Goal: Task Accomplishment & Management: Manage account settings

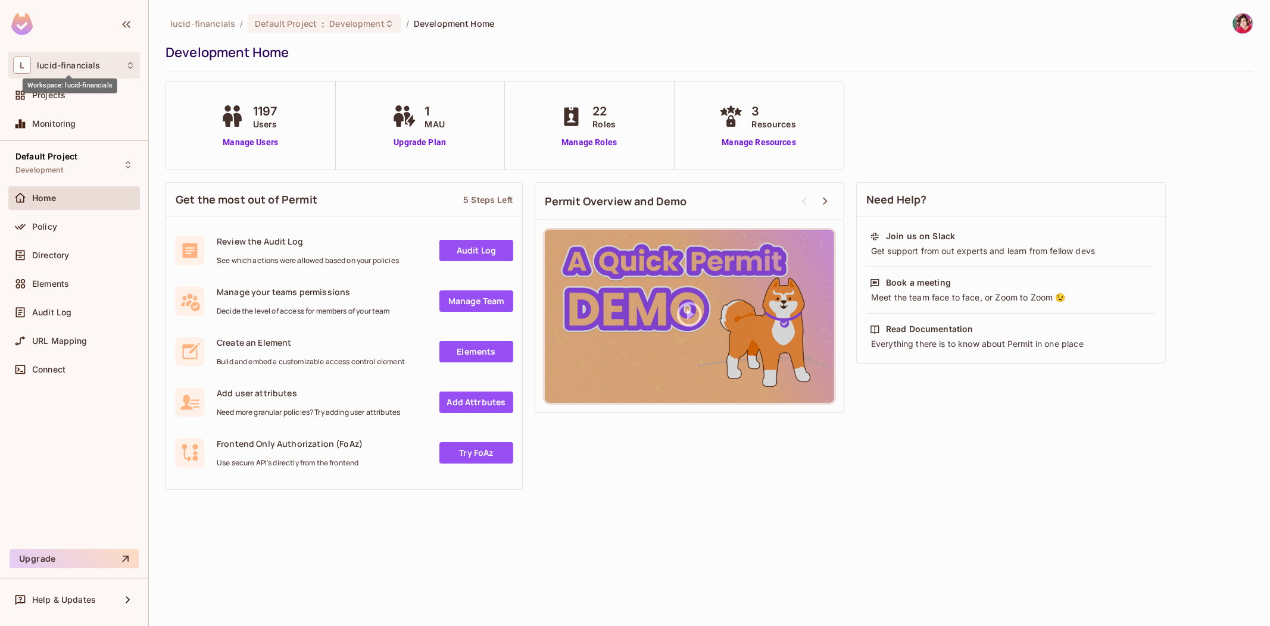
click at [76, 68] on span "lucid-financials" at bounding box center [68, 66] width 63 height 10
click at [389, 39] on div at bounding box center [635, 313] width 1270 height 626
click at [332, 21] on span "Development" at bounding box center [356, 23] width 55 height 11
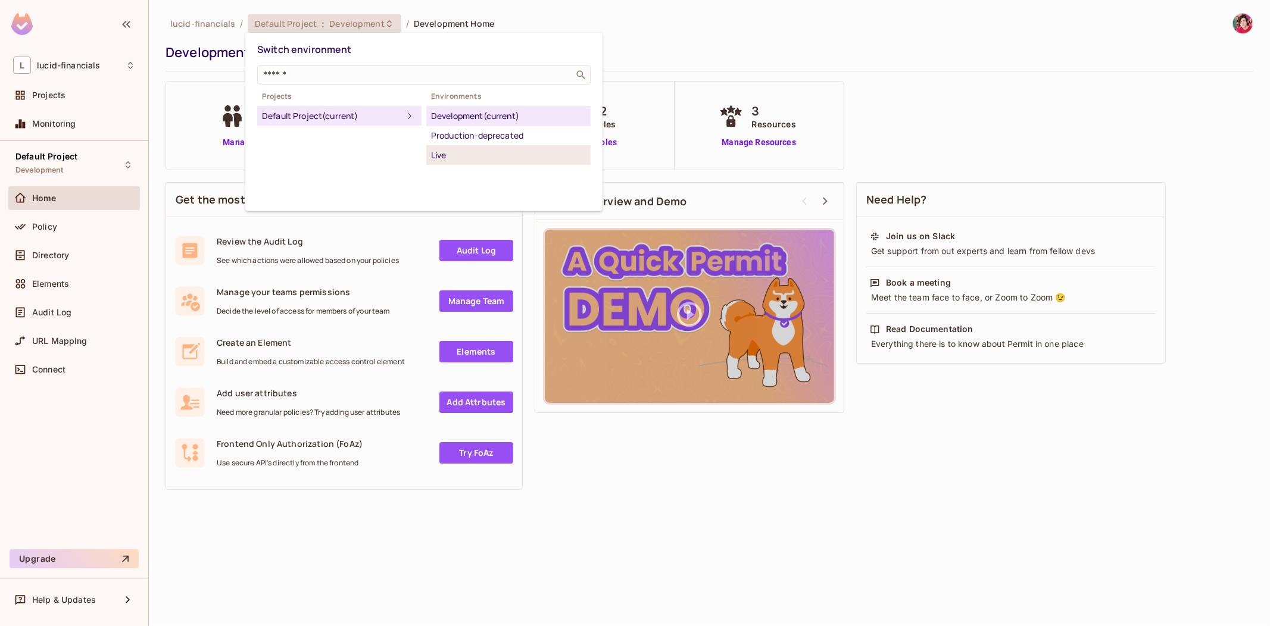
click at [478, 155] on div "Live" at bounding box center [508, 155] width 155 height 14
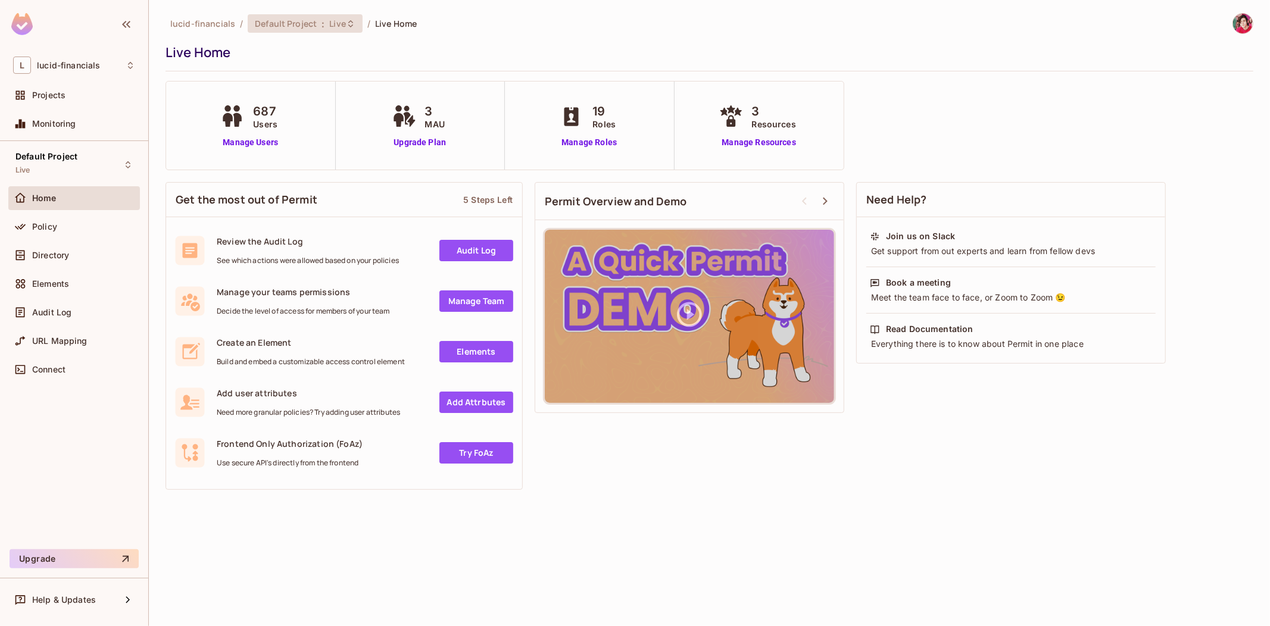
click at [340, 24] on span "Live" at bounding box center [337, 23] width 17 height 11
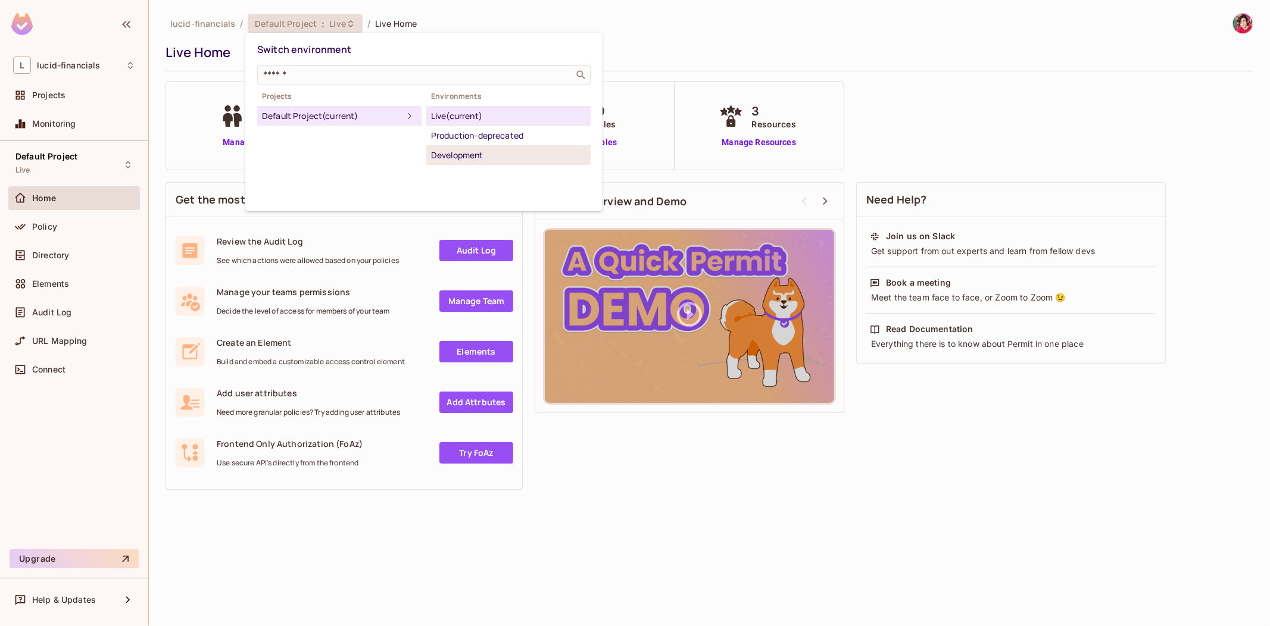
click at [472, 159] on div "Development" at bounding box center [508, 155] width 155 height 14
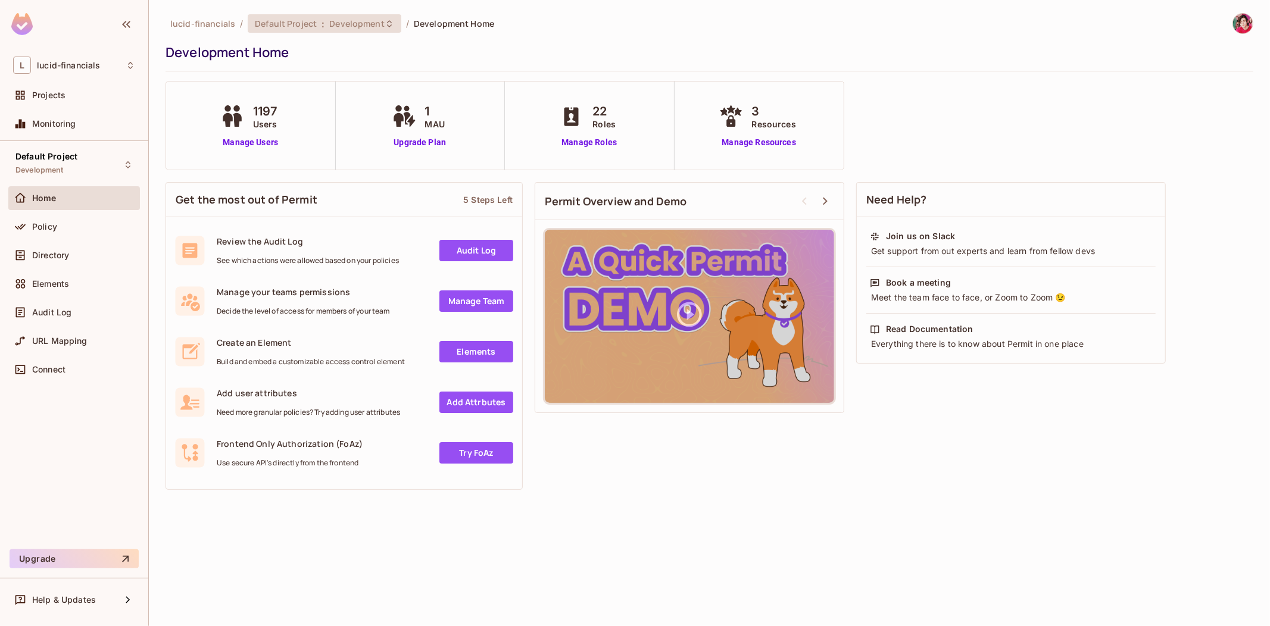
click at [360, 23] on span "Development" at bounding box center [356, 23] width 55 height 11
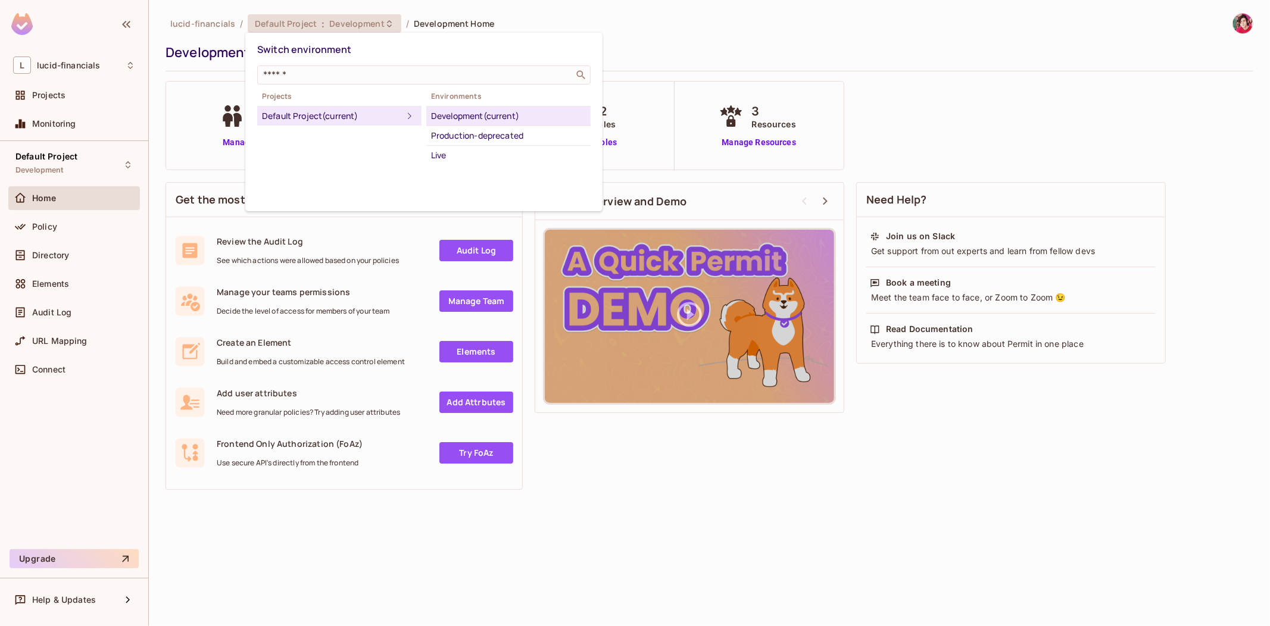
click at [496, 152] on div "Live" at bounding box center [508, 155] width 155 height 14
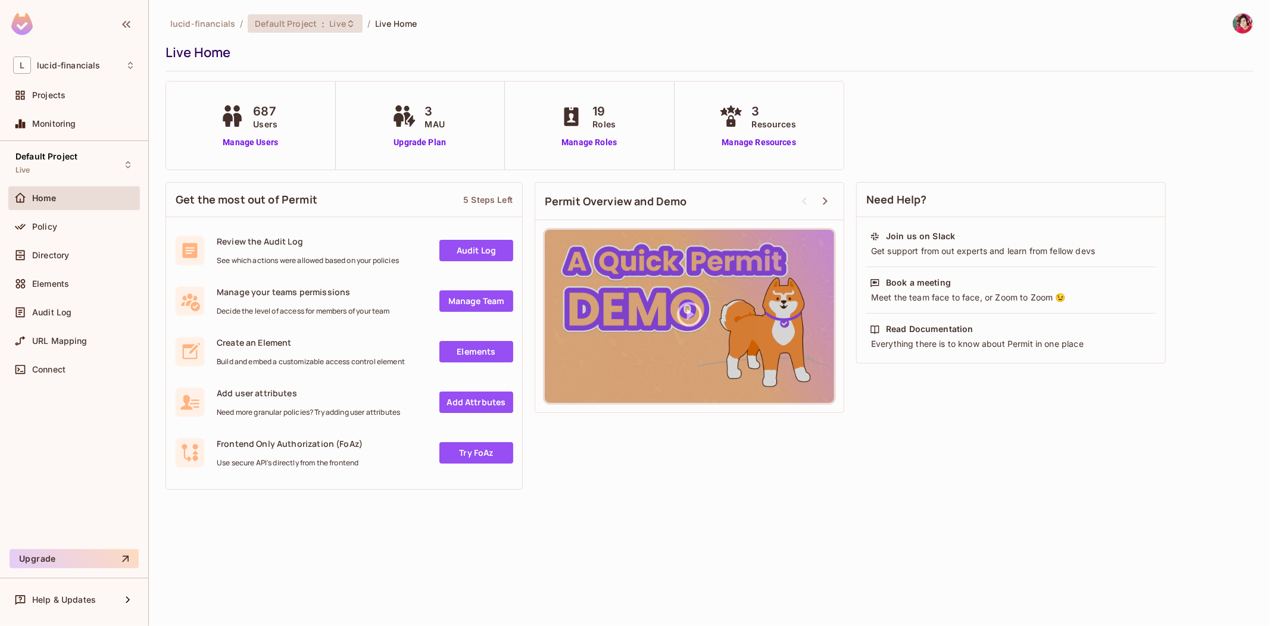
click at [308, 24] on span "Default Project" at bounding box center [286, 23] width 62 height 11
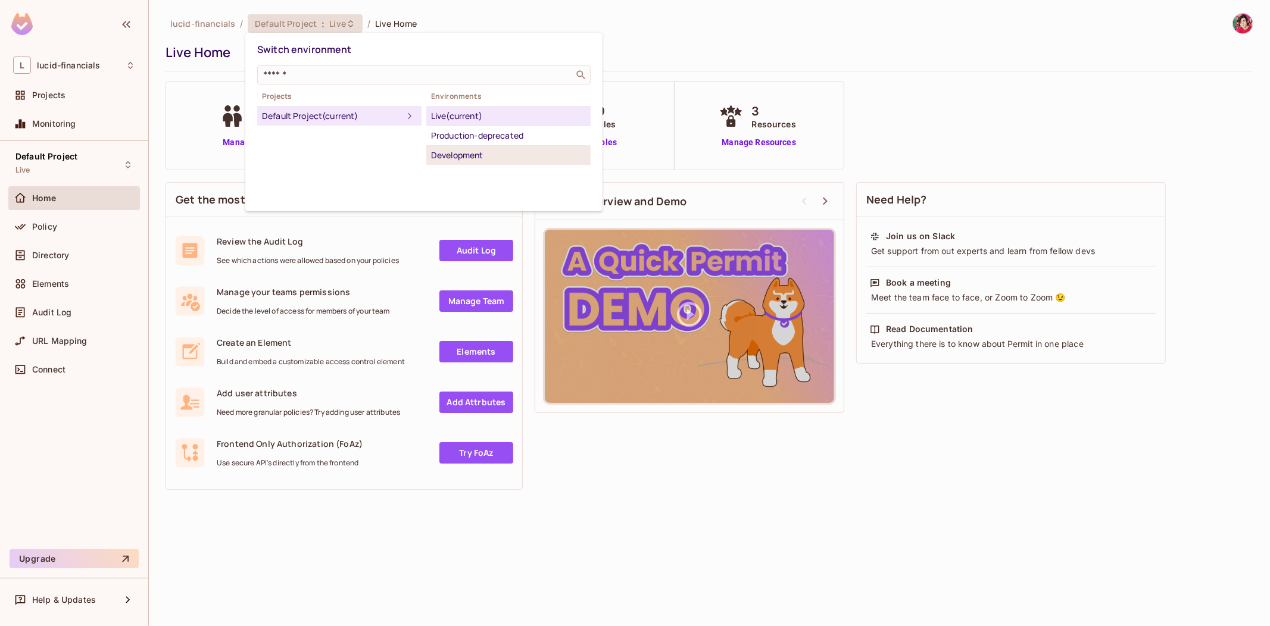
click at [469, 154] on div "Development" at bounding box center [508, 155] width 155 height 14
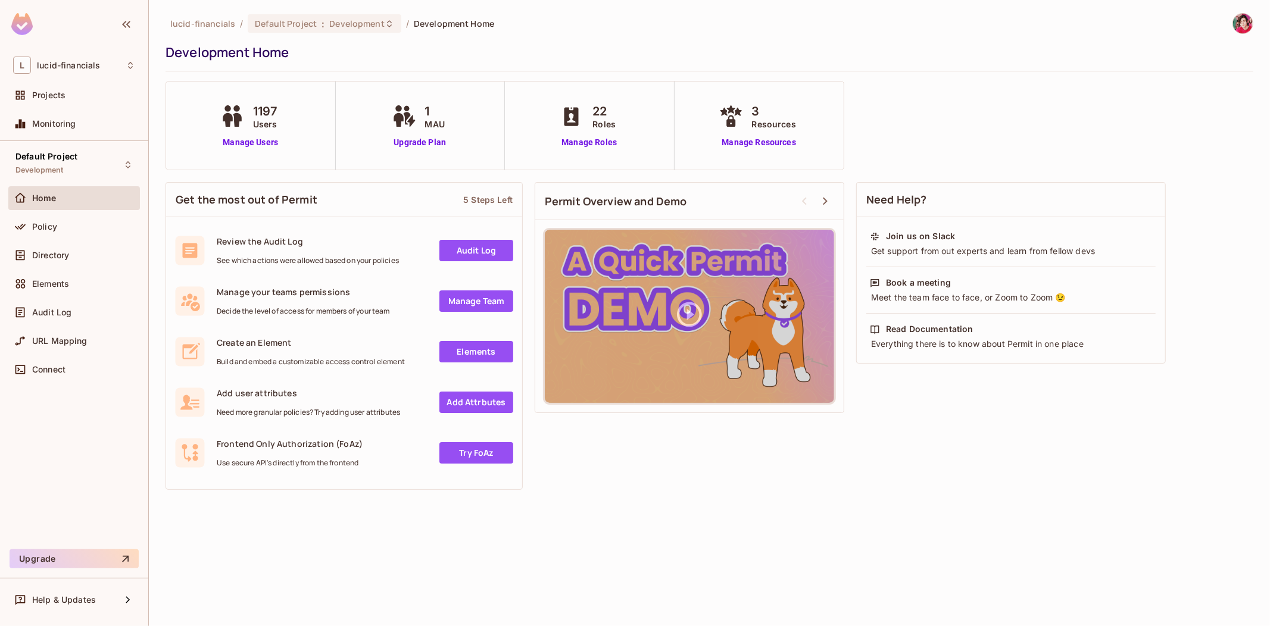
click at [594, 40] on div "lucid-financials / Default Project : Development / Development Home Development…" at bounding box center [710, 42] width 1088 height 58
click at [772, 556] on div "lucid-financials / Default Project : Development / Development Home Development…" at bounding box center [709, 313] width 1121 height 626
click at [748, 144] on link "Manage Resources" at bounding box center [759, 142] width 86 height 13
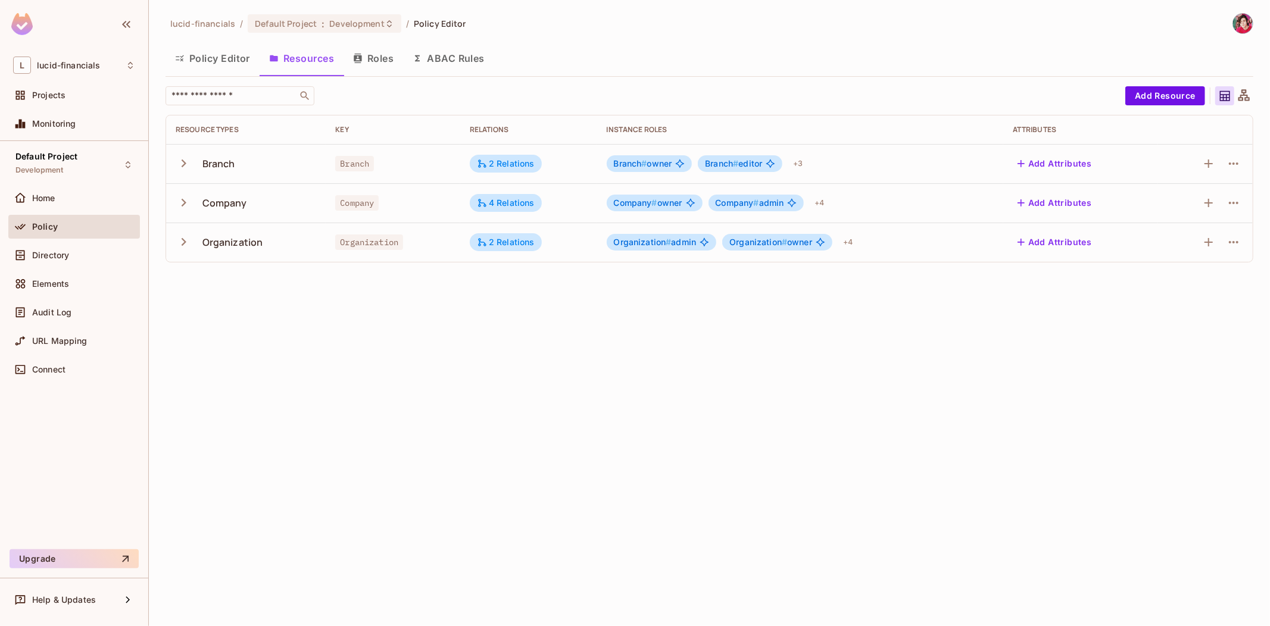
click at [597, 52] on div "Policy Editor Resources Roles ABAC Rules" at bounding box center [710, 58] width 1088 height 30
click at [180, 163] on icon "button" at bounding box center [184, 163] width 16 height 16
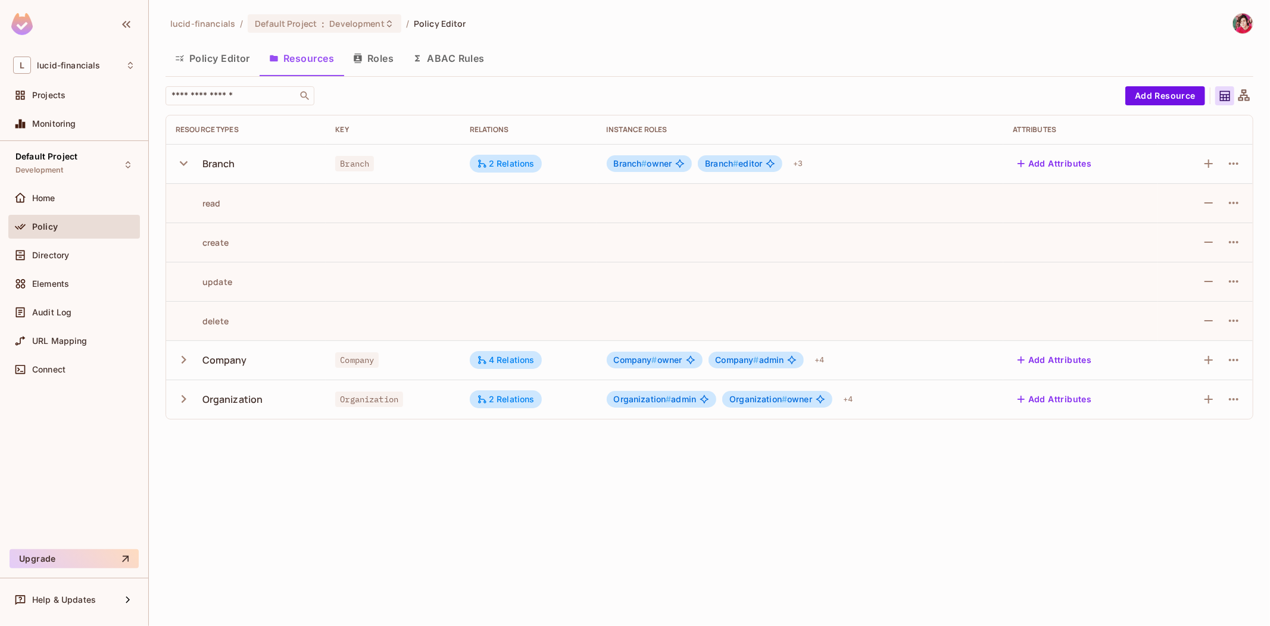
click at [188, 163] on icon "button" at bounding box center [184, 163] width 16 height 16
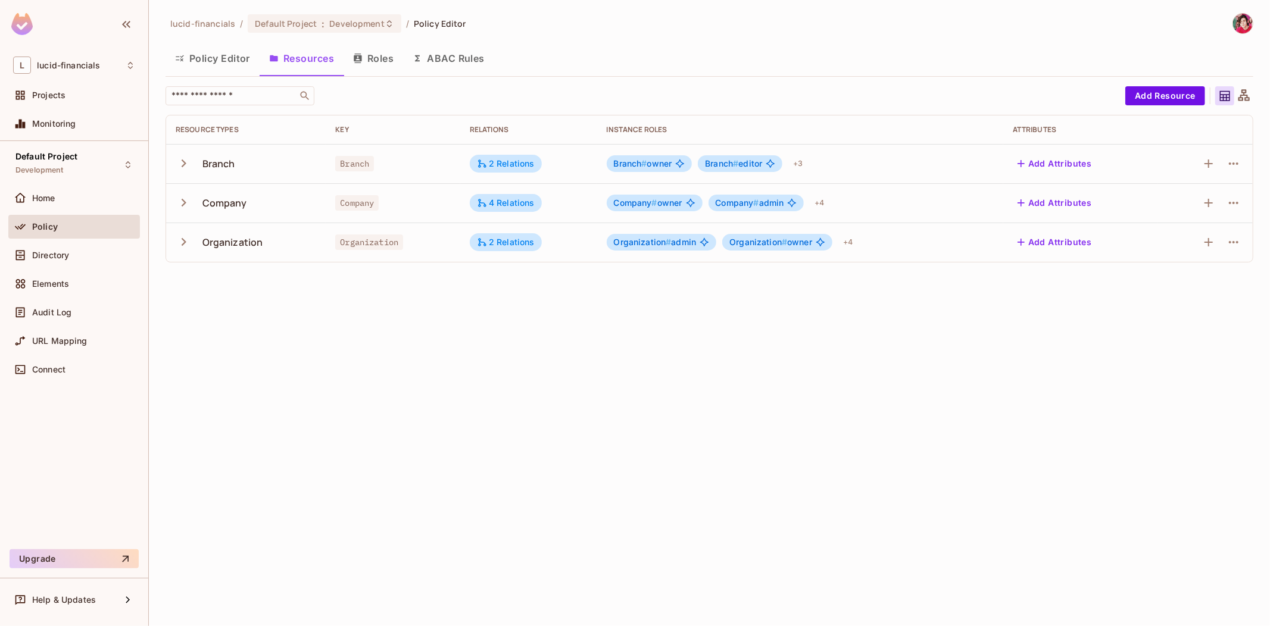
click at [183, 195] on icon "button" at bounding box center [184, 203] width 16 height 16
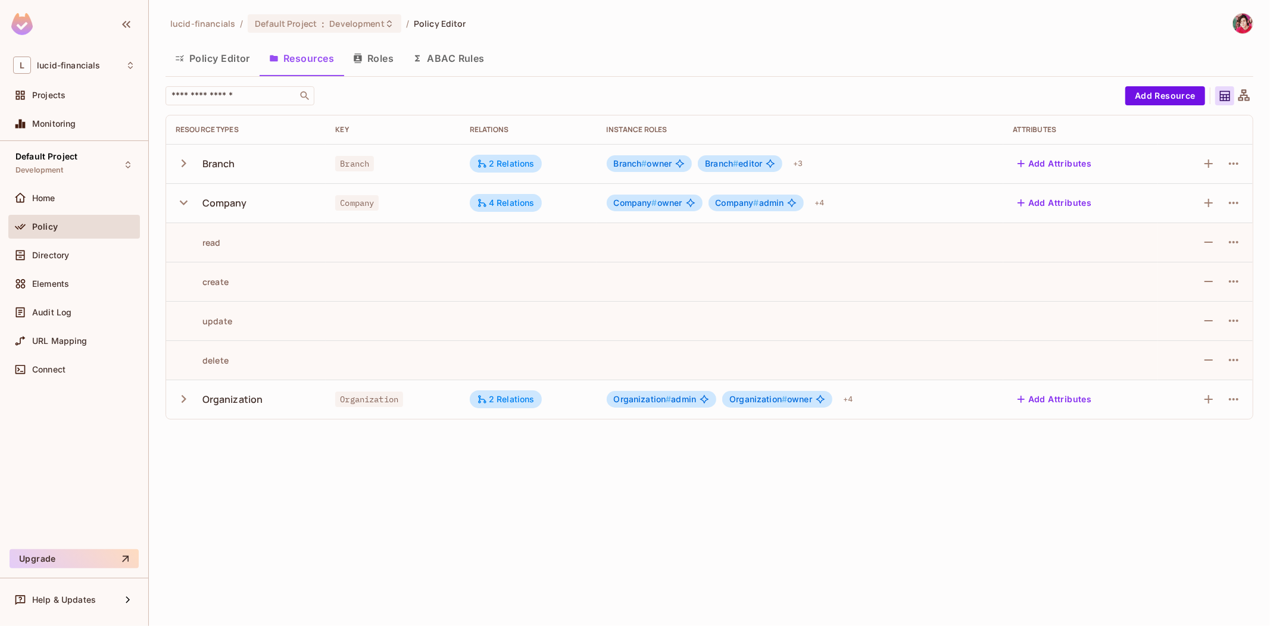
click at [180, 198] on icon "button" at bounding box center [184, 203] width 16 height 16
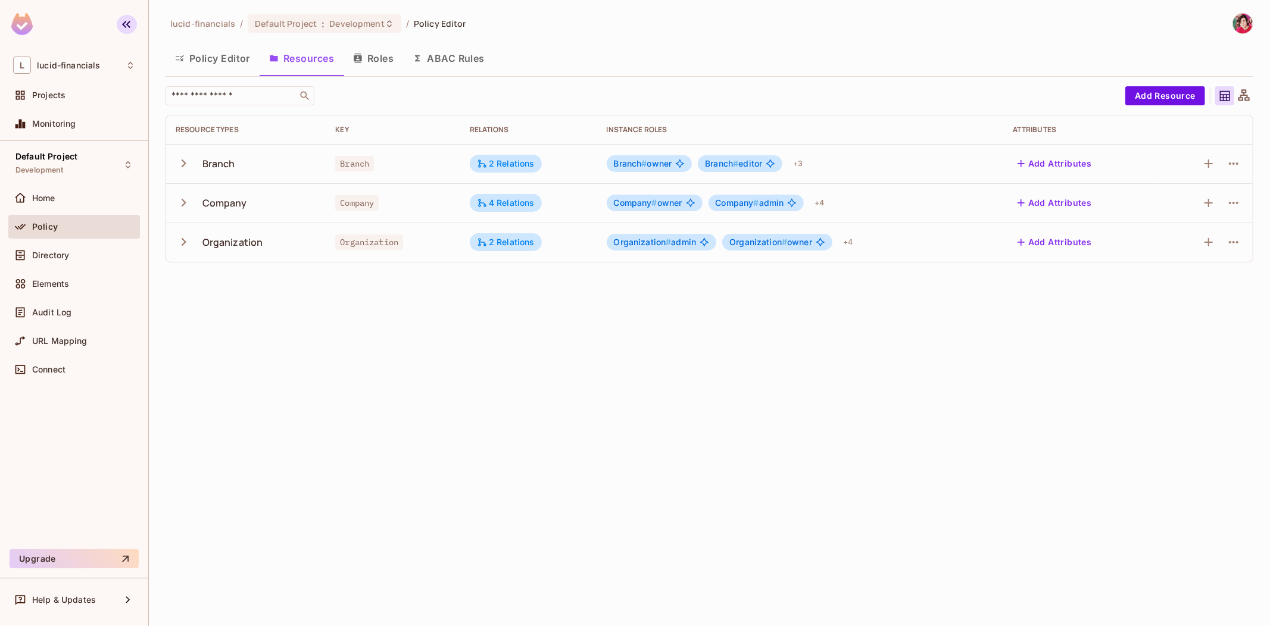
click at [128, 22] on icon "button" at bounding box center [126, 24] width 8 height 7
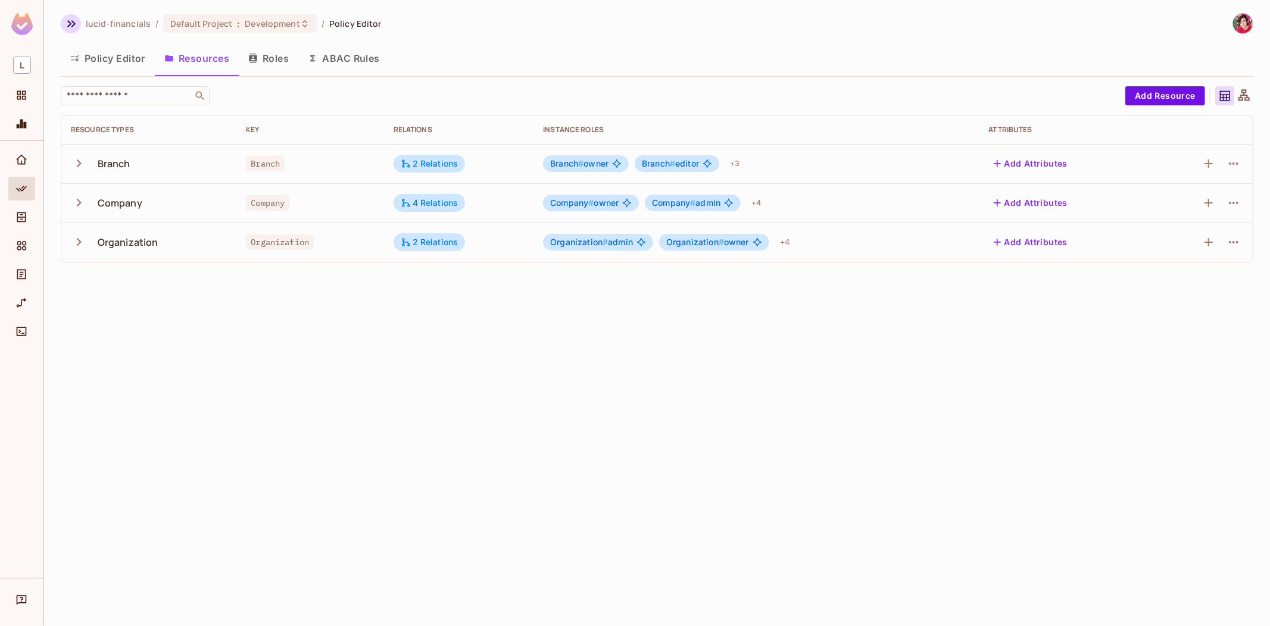
click at [77, 24] on icon "button" at bounding box center [71, 24] width 14 height 14
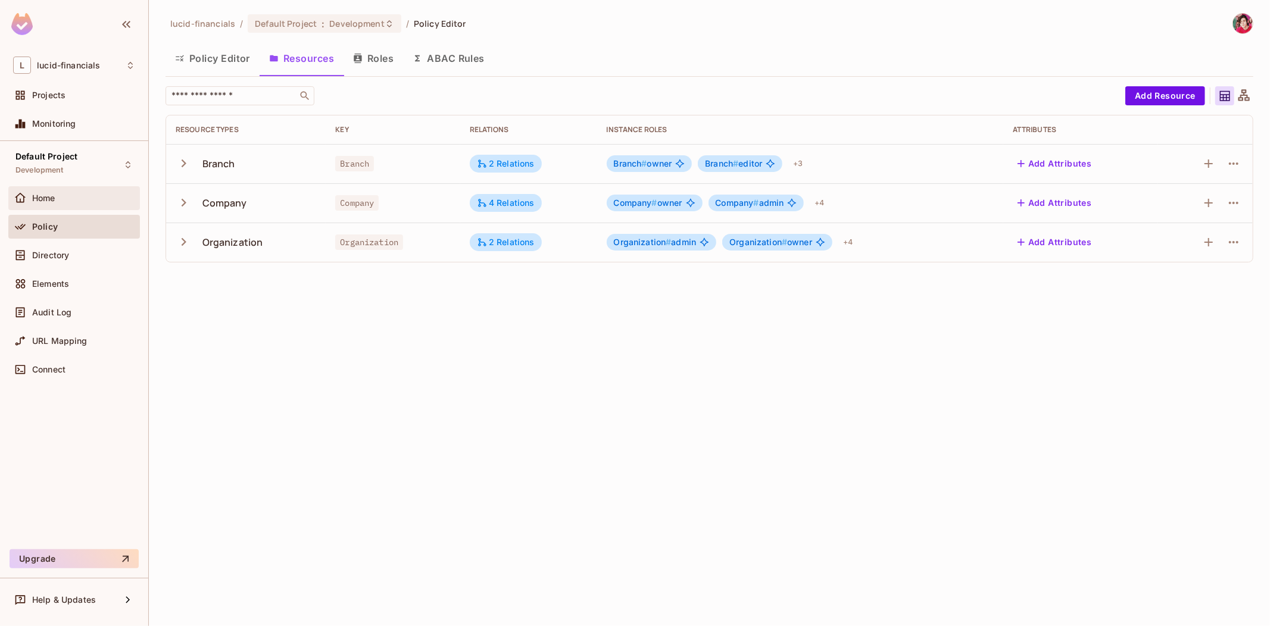
click at [96, 192] on div "Home" at bounding box center [74, 198] width 122 height 14
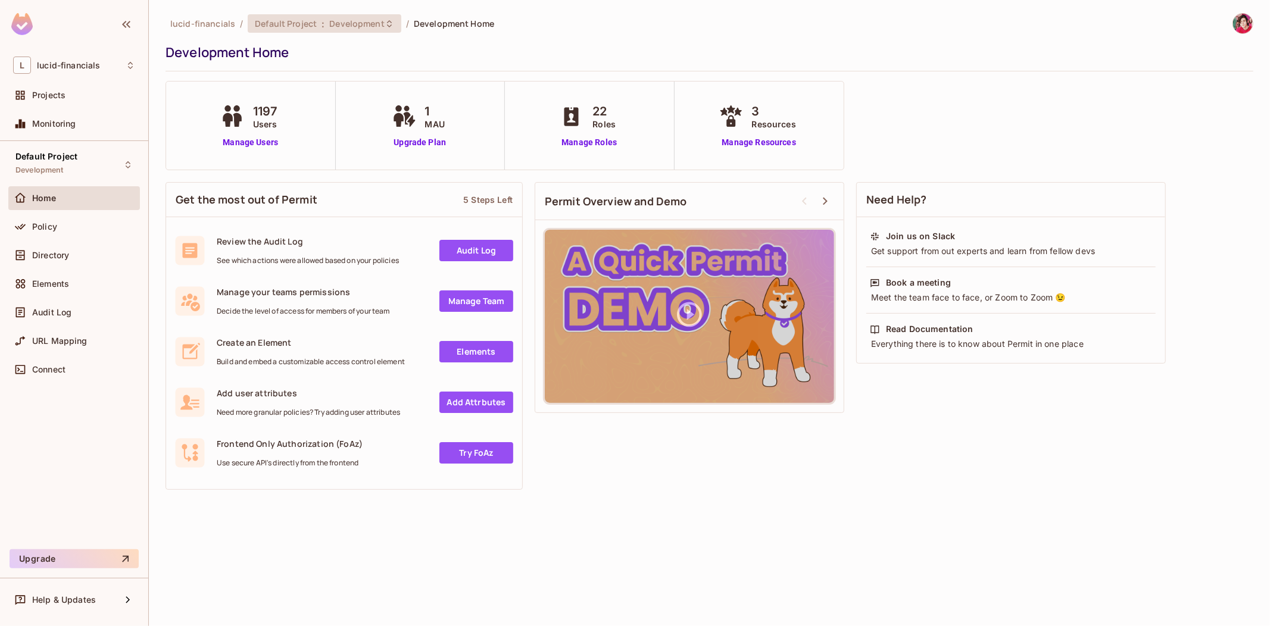
click at [363, 27] on span "Development" at bounding box center [356, 23] width 55 height 11
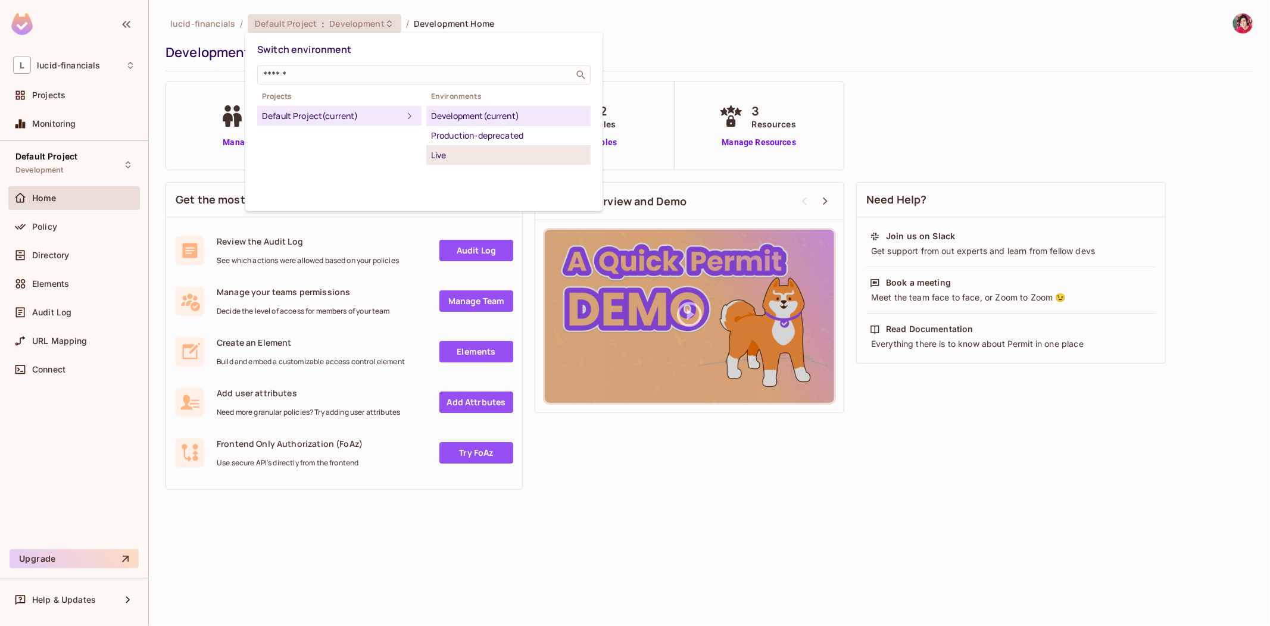
click at [486, 150] on div "Live" at bounding box center [508, 155] width 155 height 14
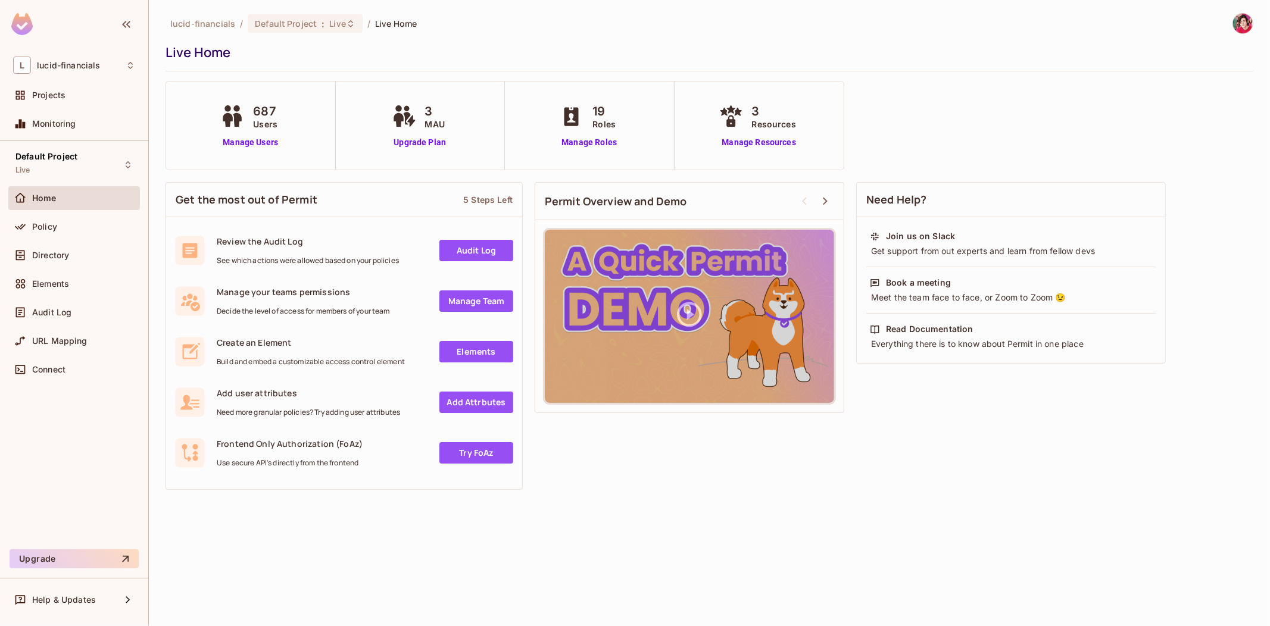
click at [690, 161] on div "3 Resources Manage Resources" at bounding box center [760, 126] width 170 height 88
click at [743, 159] on div "3 Resources Manage Resources" at bounding box center [760, 126] width 170 height 88
drag, startPoint x: 755, startPoint y: 110, endPoint x: 799, endPoint y: 121, distance: 45.6
click at [799, 121] on div "3 Resources" at bounding box center [759, 116] width 86 height 28
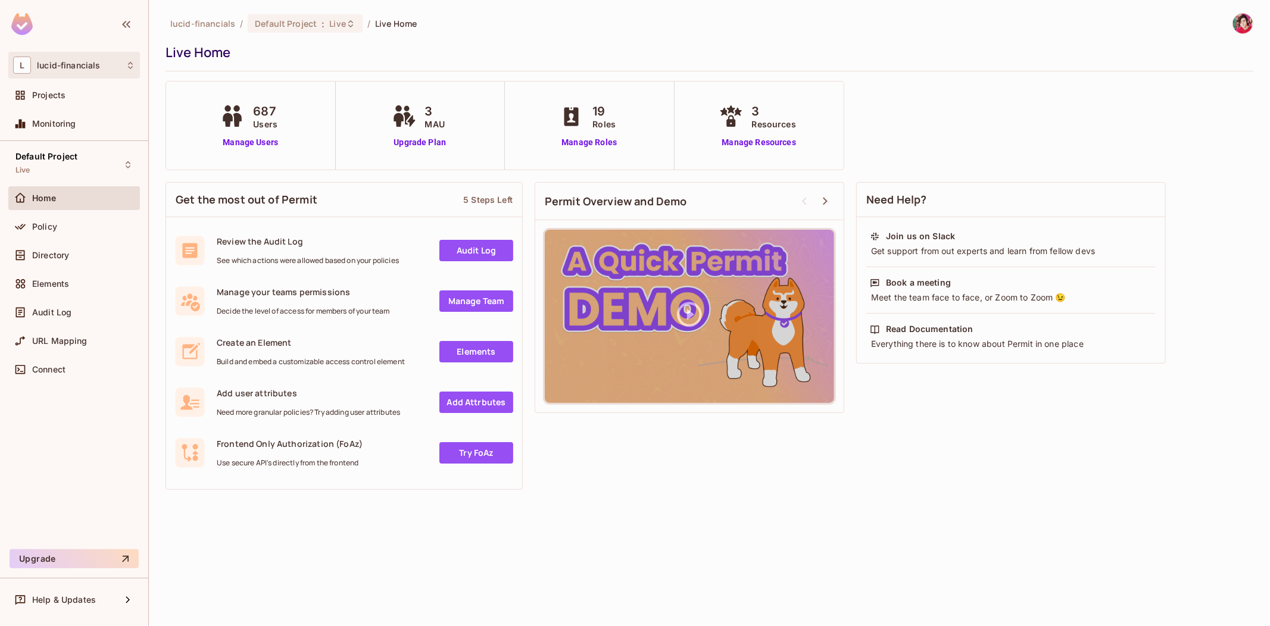
click at [109, 58] on div "L lucid-financials" at bounding box center [74, 65] width 122 height 17
click at [109, 58] on div at bounding box center [635, 313] width 1270 height 626
click at [329, 27] on span "Live" at bounding box center [337, 23] width 17 height 11
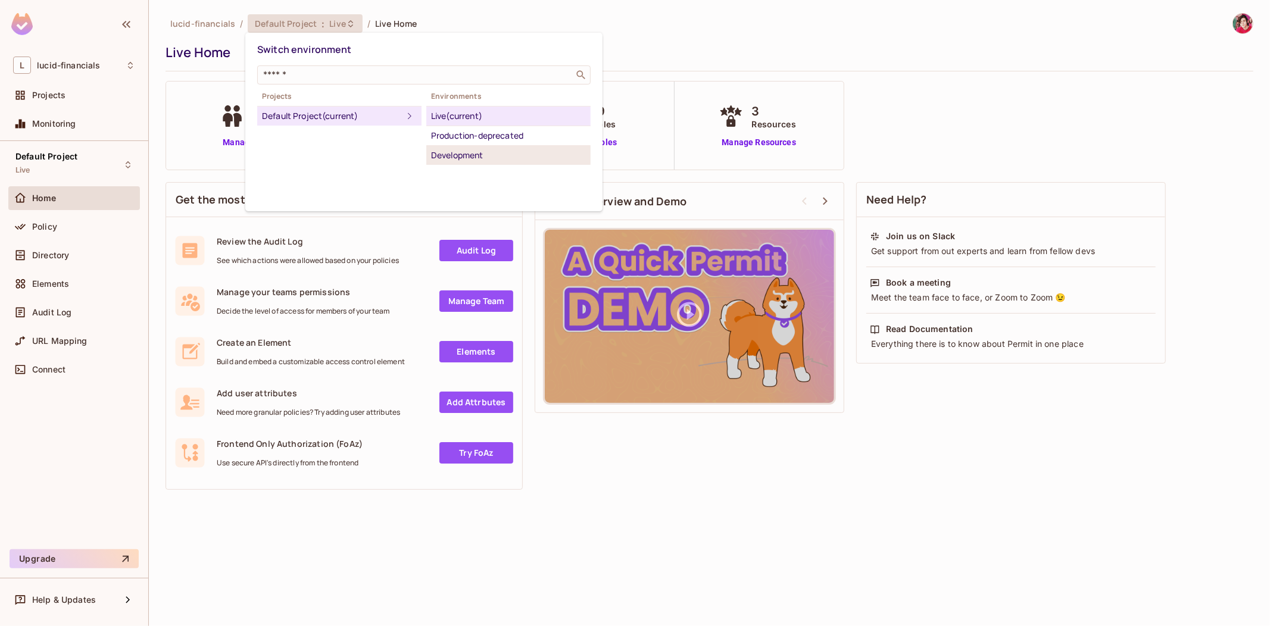
click at [483, 161] on div "Development" at bounding box center [508, 155] width 155 height 14
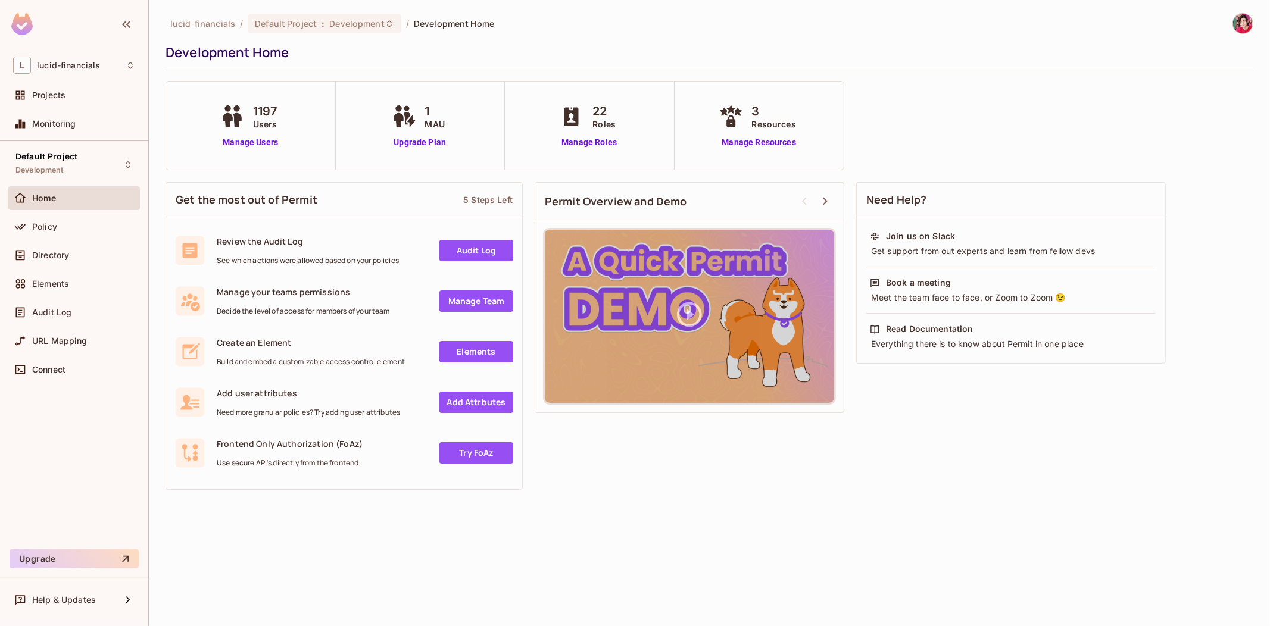
click at [743, 162] on div "3 Resources Manage Resources" at bounding box center [760, 126] width 170 height 88
click at [693, 167] on div "3 Resources Manage Resources" at bounding box center [760, 126] width 170 height 88
click at [671, 145] on div "22 Roles Manage Roles" at bounding box center [590, 126] width 170 height 88
click at [713, 152] on div "3 Resources Manage Resources" at bounding box center [760, 126] width 170 height 88
click at [772, 141] on link "Manage Resources" at bounding box center [759, 142] width 86 height 13
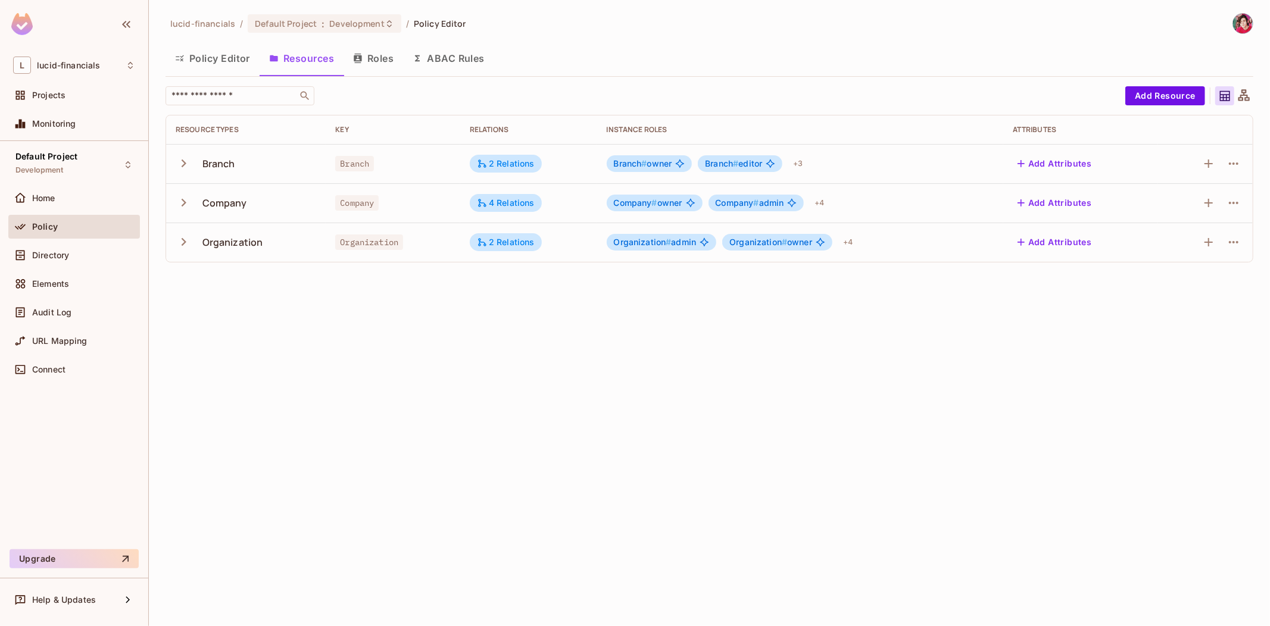
click at [617, 58] on div "Policy Editor Resources Roles ABAC Rules" at bounding box center [710, 58] width 1088 height 30
click at [1236, 161] on icon "button" at bounding box center [1234, 164] width 14 height 14
click at [1236, 161] on div at bounding box center [635, 313] width 1270 height 626
click at [222, 161] on div "Branch" at bounding box center [218, 163] width 33 height 13
click at [187, 165] on icon "button" at bounding box center [184, 163] width 16 height 16
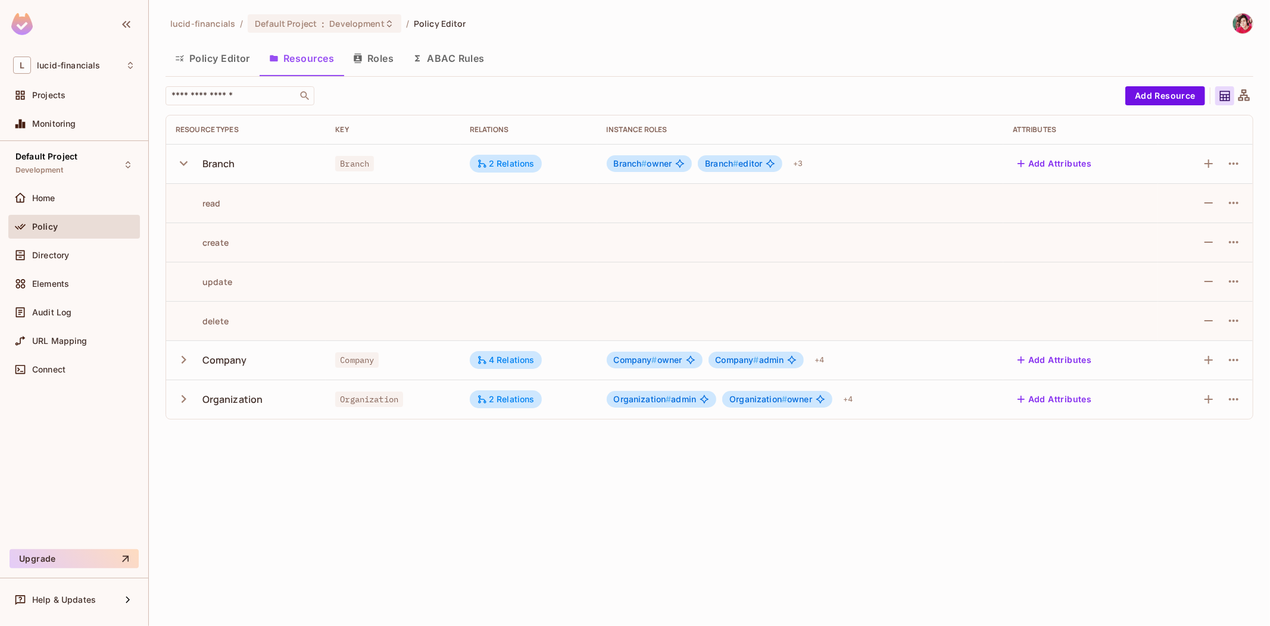
click at [185, 160] on icon "button" at bounding box center [184, 163] width 16 height 16
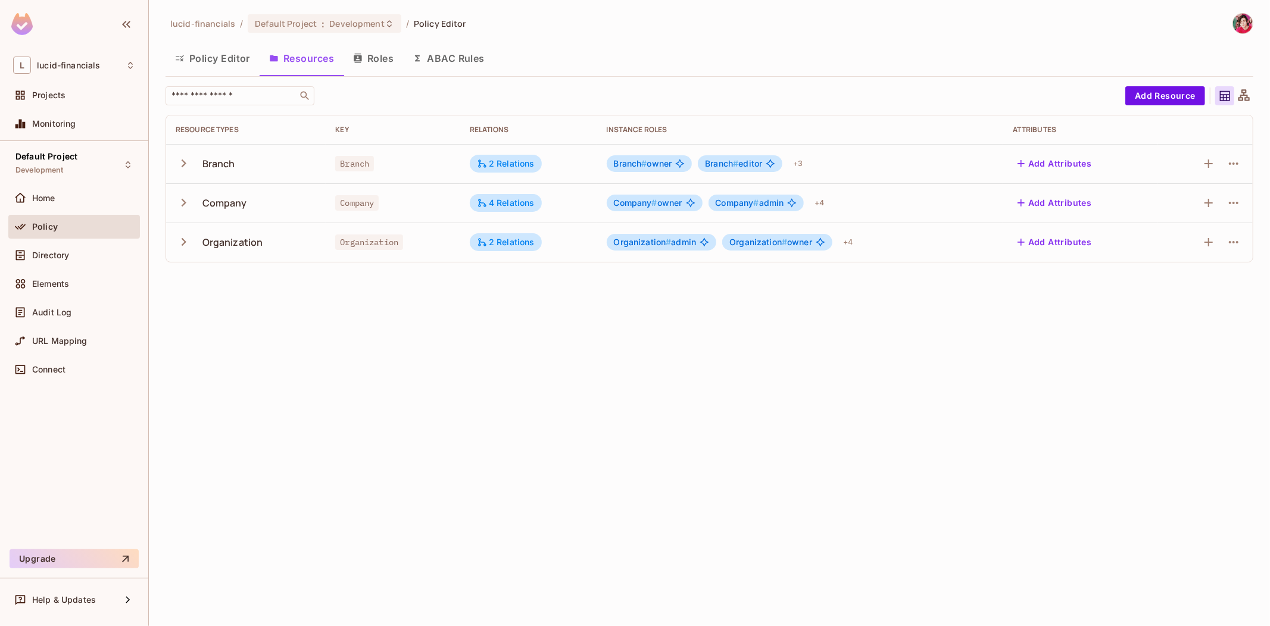
click at [557, 66] on div "Policy Editor Resources Roles ABAC Rules" at bounding box center [710, 58] width 1088 height 30
click at [609, 56] on div "Policy Editor Resources Roles ABAC Rules" at bounding box center [710, 58] width 1088 height 30
click at [503, 83] on div "lucid-financials / Default Project : Development / Policy Editor Policy Editor …" at bounding box center [710, 142] width 1088 height 259
click at [379, 60] on button "Roles" at bounding box center [374, 58] width 60 height 30
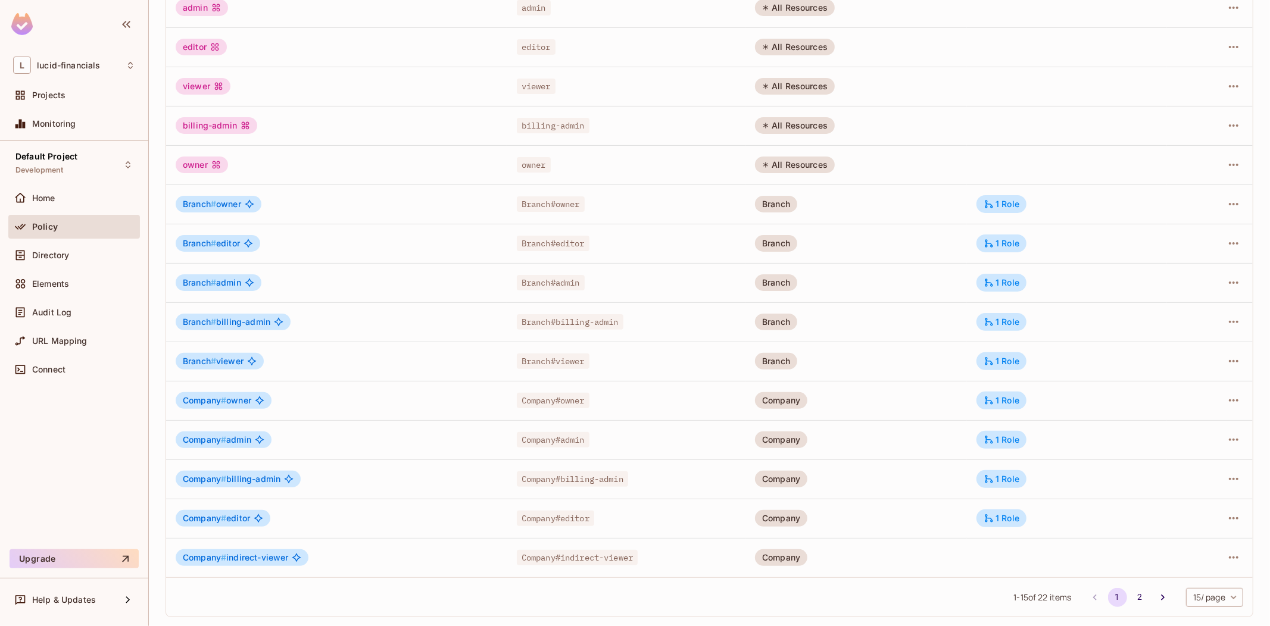
scroll to position [157, 0]
click at [1131, 594] on button "2" at bounding box center [1140, 597] width 19 height 19
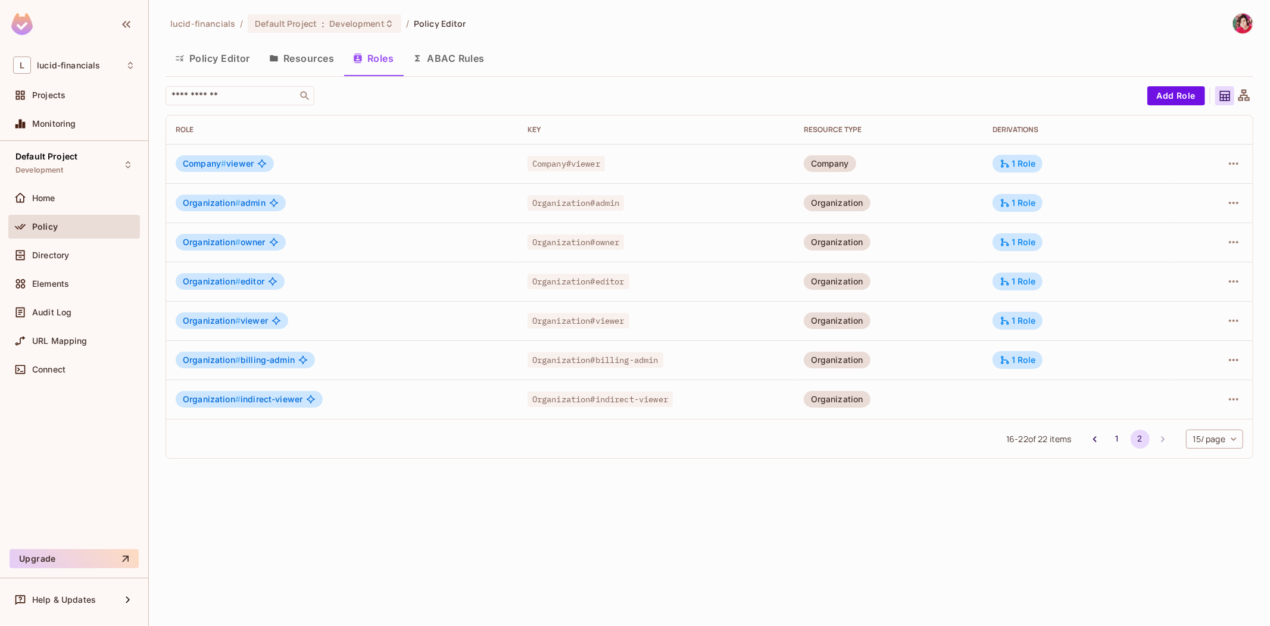
scroll to position [0, 0]
click at [1116, 438] on button "1" at bounding box center [1117, 439] width 19 height 19
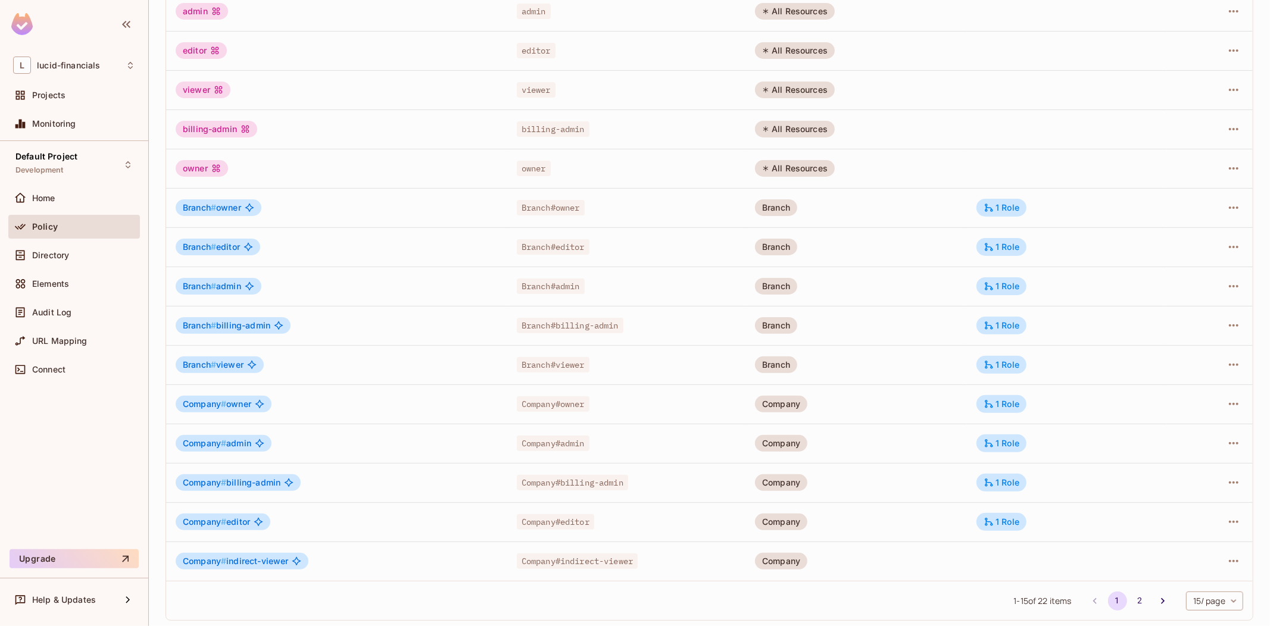
scroll to position [157, 0]
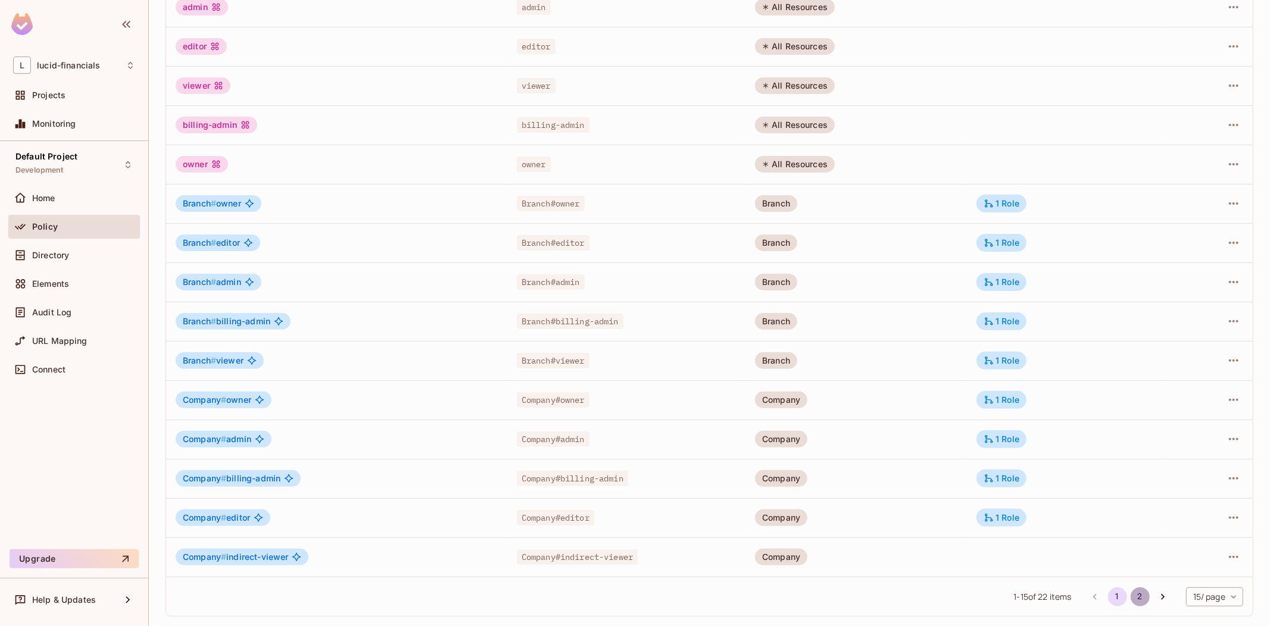
click at [1131, 600] on button "2" at bounding box center [1140, 597] width 19 height 19
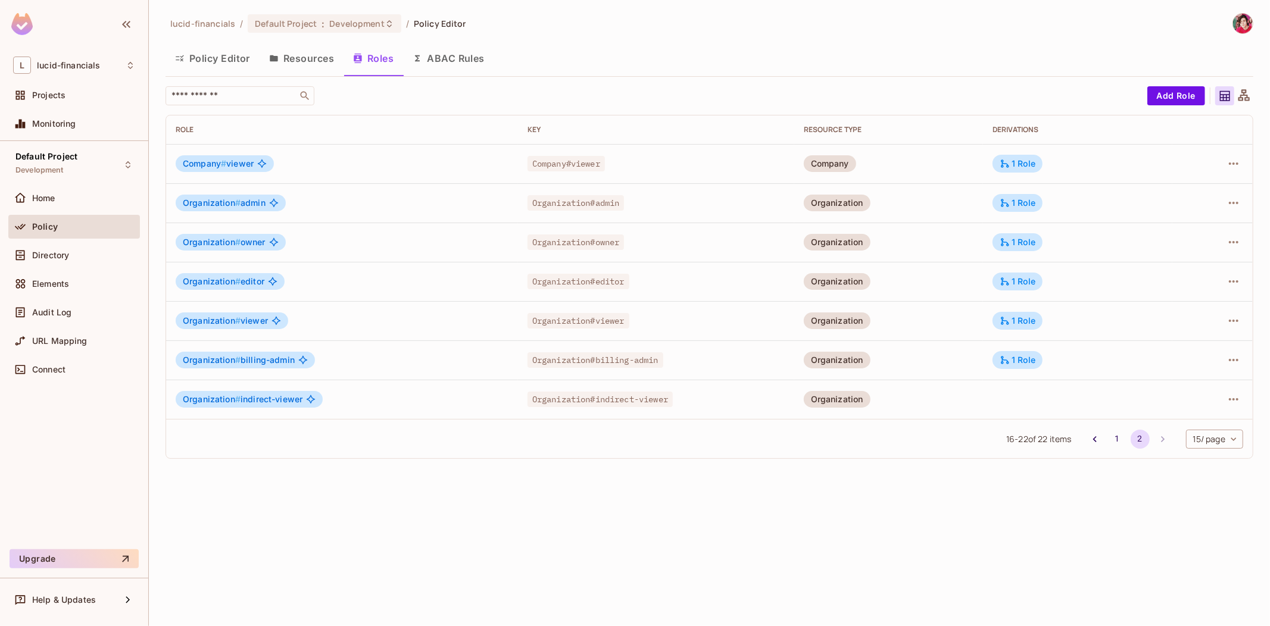
click at [1039, 438] on span "16 - 22 of 22 items" at bounding box center [1038, 439] width 65 height 13
click at [1045, 438] on span "16 - 22 of 22 items" at bounding box center [1038, 439] width 65 height 13
click at [1038, 454] on div "16 - 22 of 22 items 1 2 15 / page ** ​" at bounding box center [709, 438] width 1087 height 39
drag, startPoint x: 1110, startPoint y: 437, endPoint x: 1103, endPoint y: 457, distance: 21.3
click at [1103, 457] on div "16 - 22 of 22 items 1 2 15 / page ** ​" at bounding box center [709, 438] width 1087 height 39
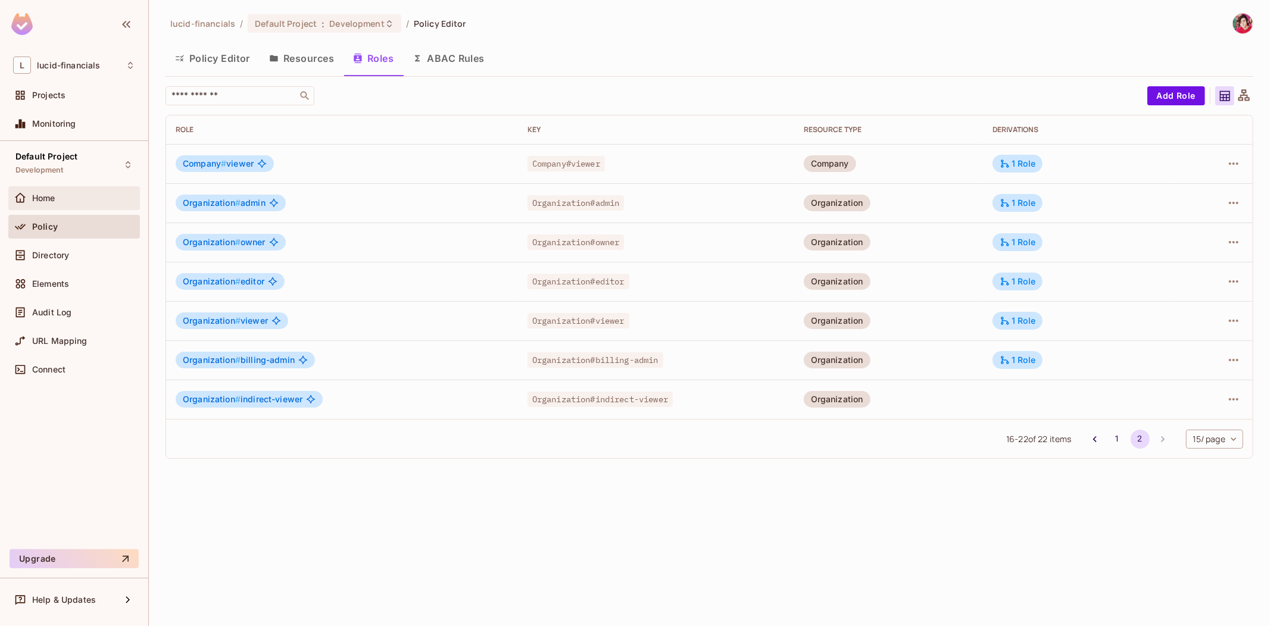
click at [68, 201] on div "Home" at bounding box center [83, 199] width 103 height 10
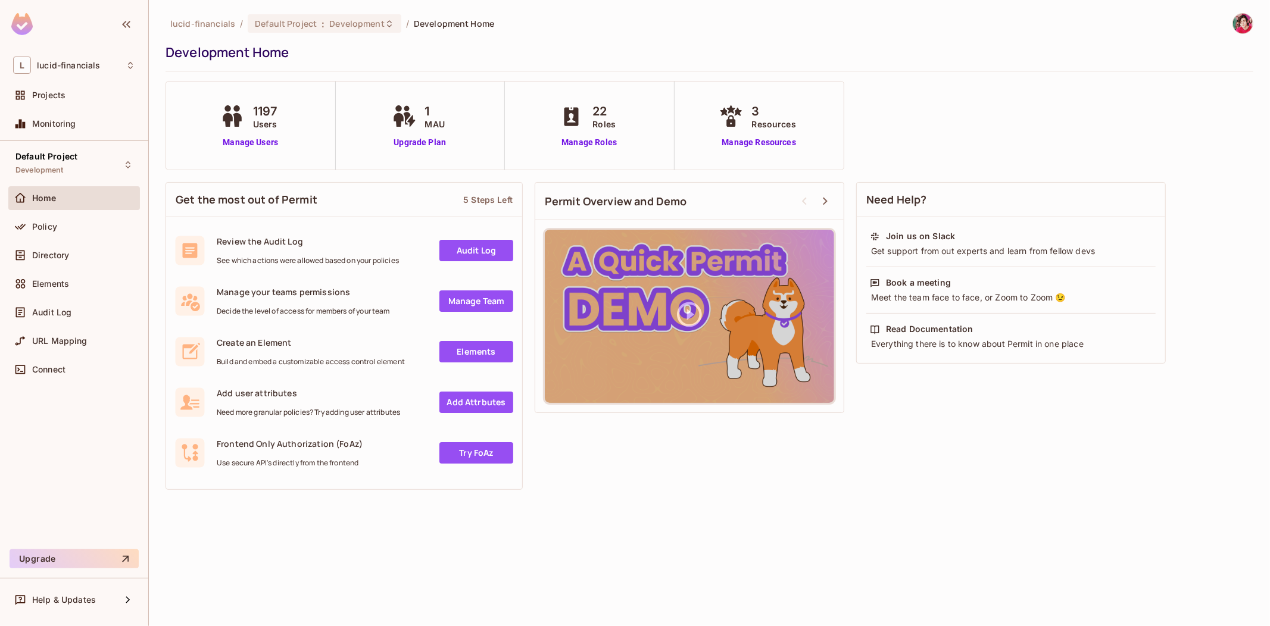
click at [645, 73] on div "lucid-financials / Default Project : Development / Development Home Development…" at bounding box center [710, 254] width 1088 height 483
click at [781, 126] on span "Resources" at bounding box center [774, 124] width 44 height 13
click at [412, 140] on link "Upgrade Plan" at bounding box center [419, 142] width 61 height 13
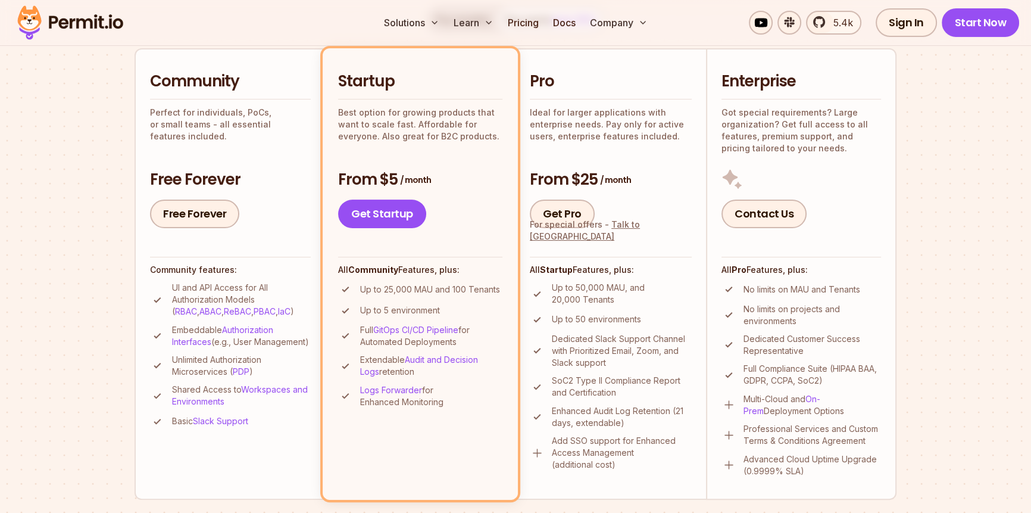
scroll to position [262, 0]
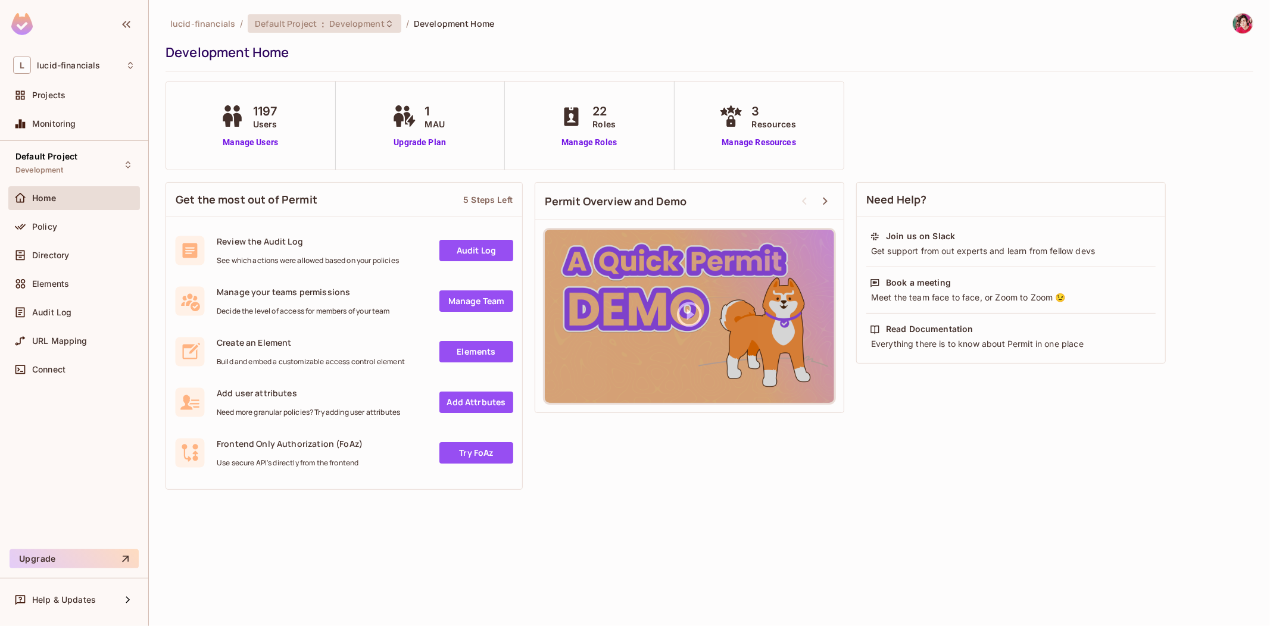
click at [345, 22] on span "Development" at bounding box center [356, 23] width 55 height 11
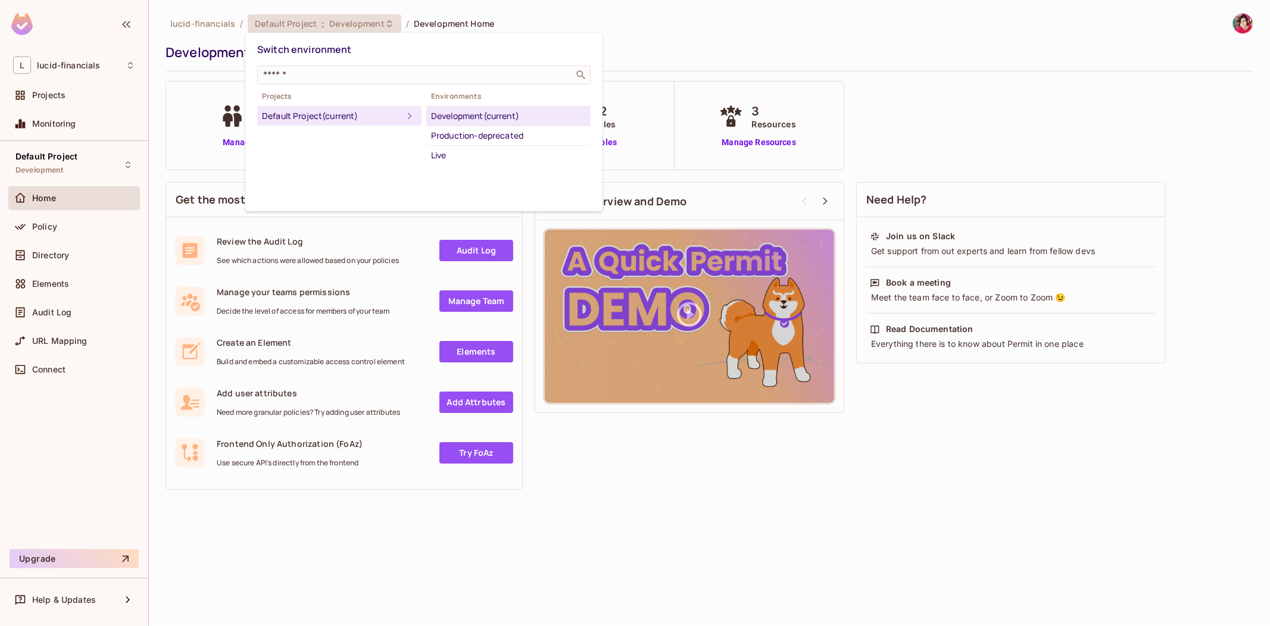
click at [655, 73] on div at bounding box center [635, 313] width 1270 height 626
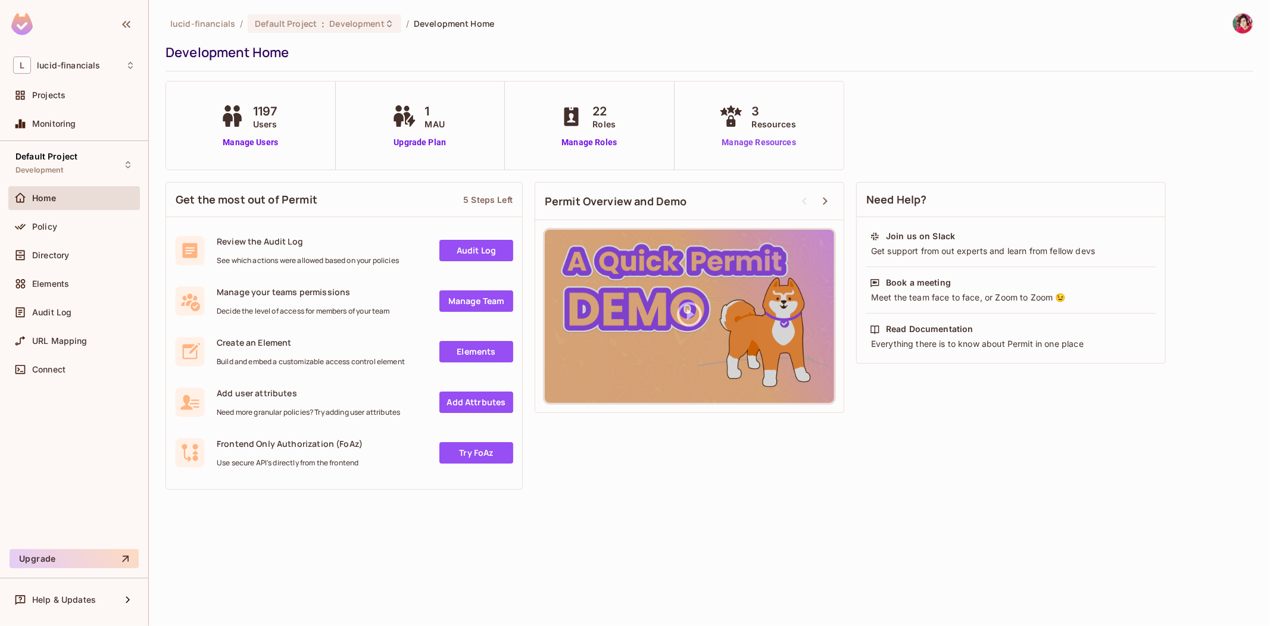
click at [750, 139] on link "Manage Resources" at bounding box center [759, 142] width 86 height 13
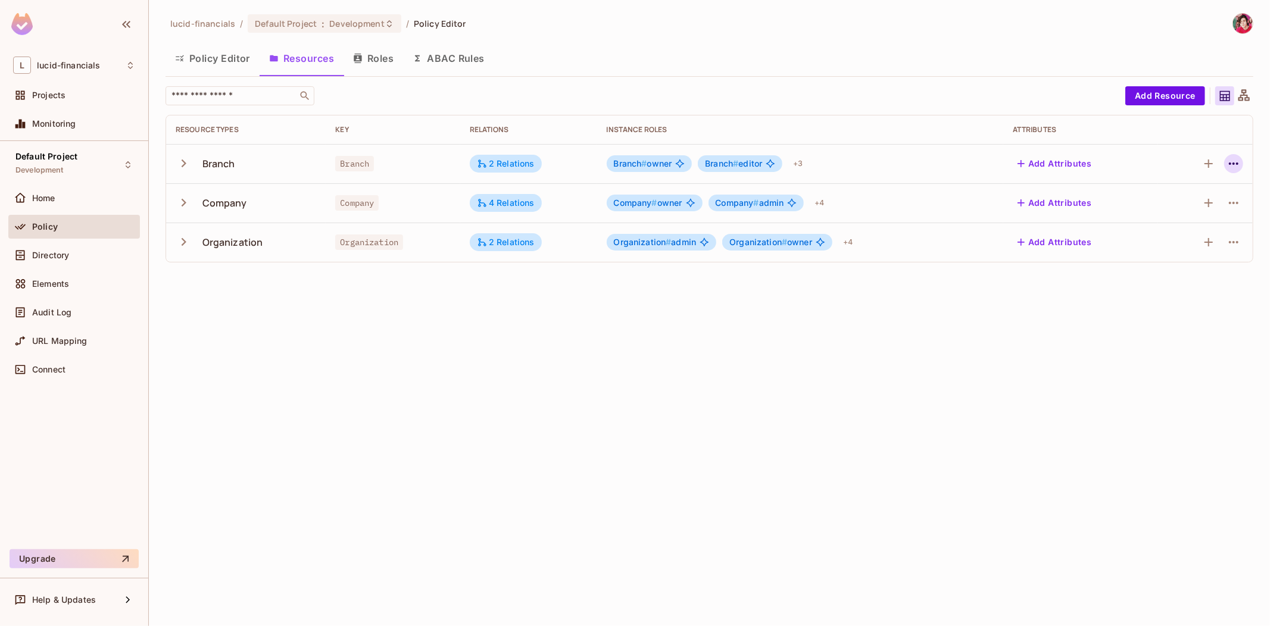
click at [1230, 164] on icon "button" at bounding box center [1234, 164] width 10 height 2
click at [1231, 163] on div at bounding box center [635, 313] width 1270 height 626
click at [55, 93] on span "Projects" at bounding box center [48, 96] width 33 height 10
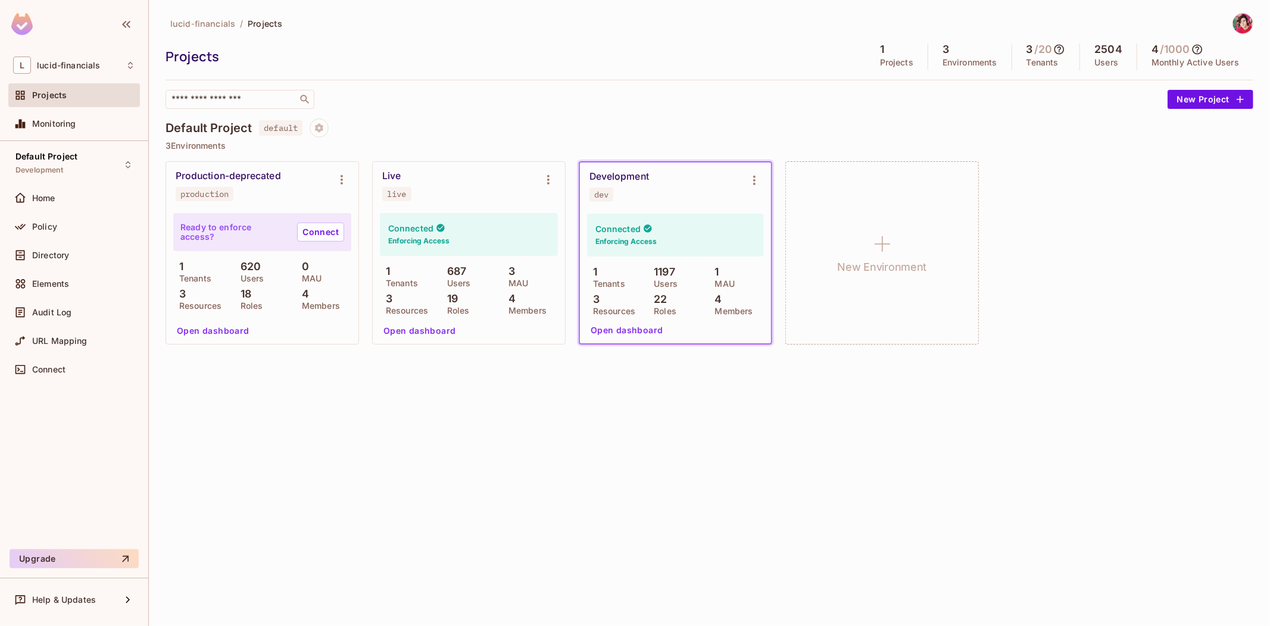
click at [629, 171] on div "Development" at bounding box center [619, 177] width 60 height 12
click at [635, 223] on h4 "Connected" at bounding box center [617, 228] width 45 height 11
click at [747, 179] on button "Environment settings" at bounding box center [755, 181] width 24 height 24
click at [614, 322] on div at bounding box center [635, 313] width 1270 height 626
click at [613, 334] on button "Open dashboard" at bounding box center [627, 330] width 82 height 19
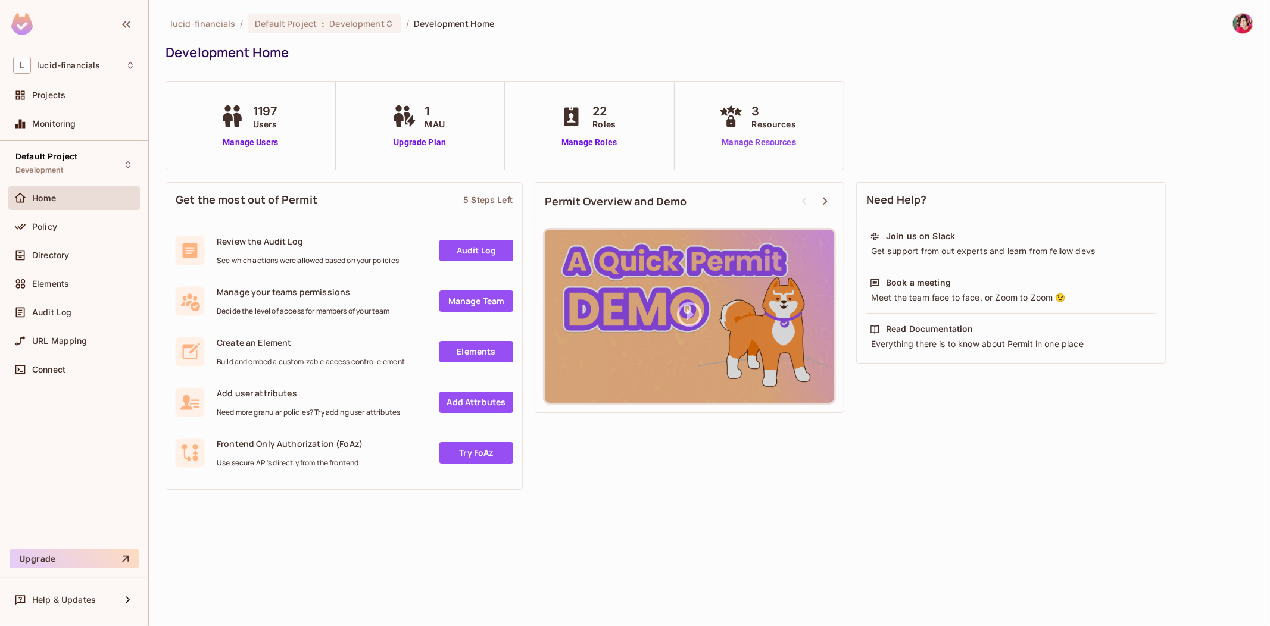
click at [745, 143] on link "Manage Resources" at bounding box center [759, 142] width 86 height 13
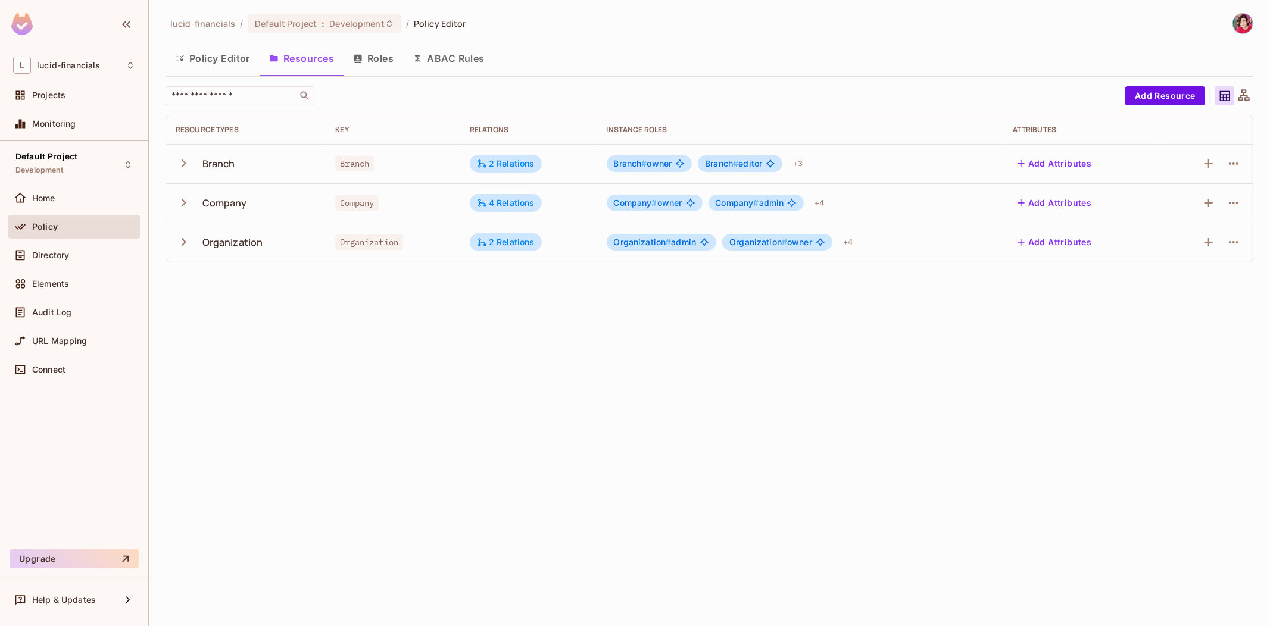
click at [241, 62] on button "Policy Editor" at bounding box center [213, 58] width 94 height 30
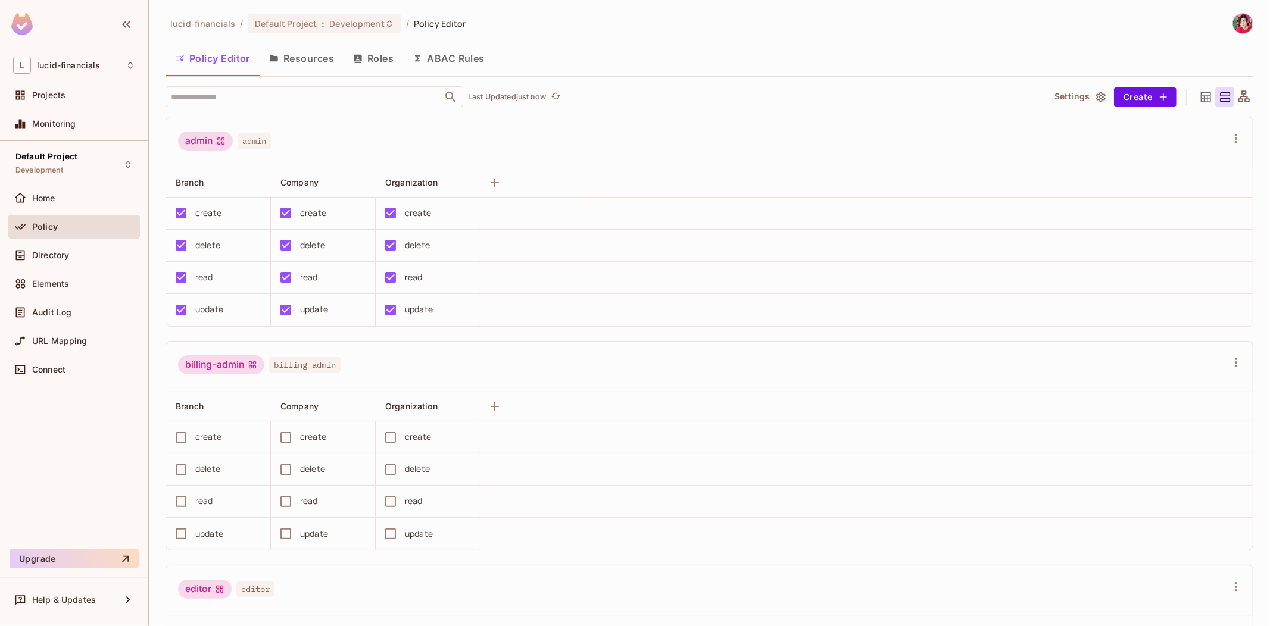
click at [305, 58] on button "Resources" at bounding box center [302, 58] width 84 height 30
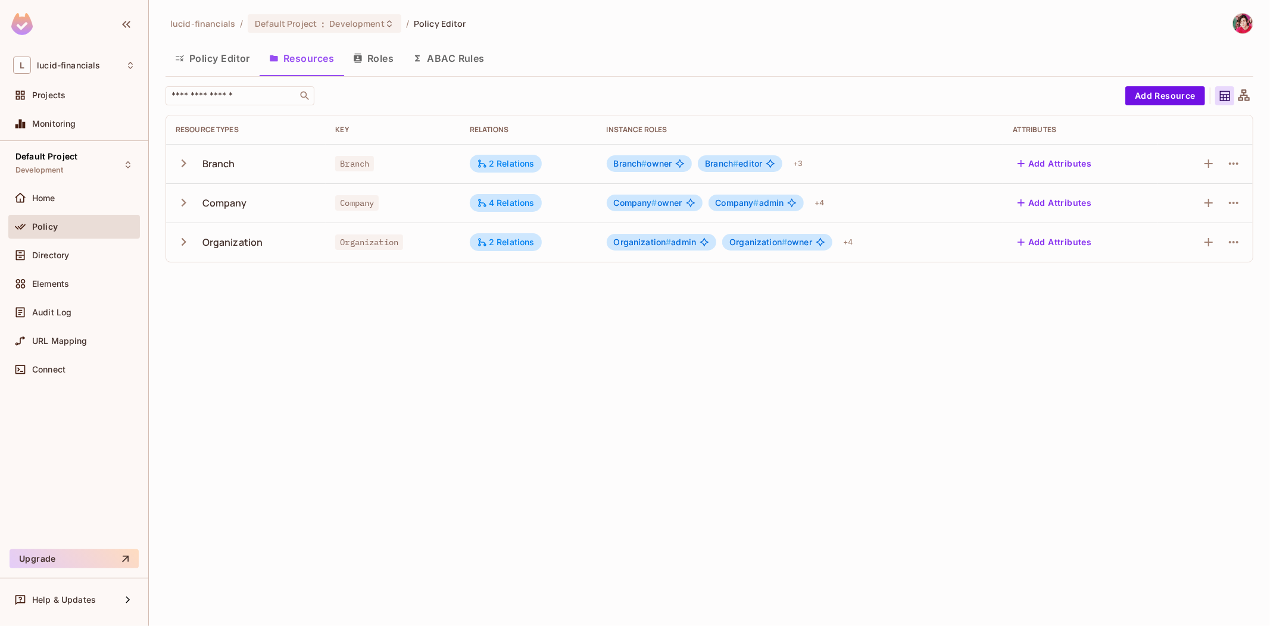
click at [376, 64] on button "Roles" at bounding box center [374, 58] width 60 height 30
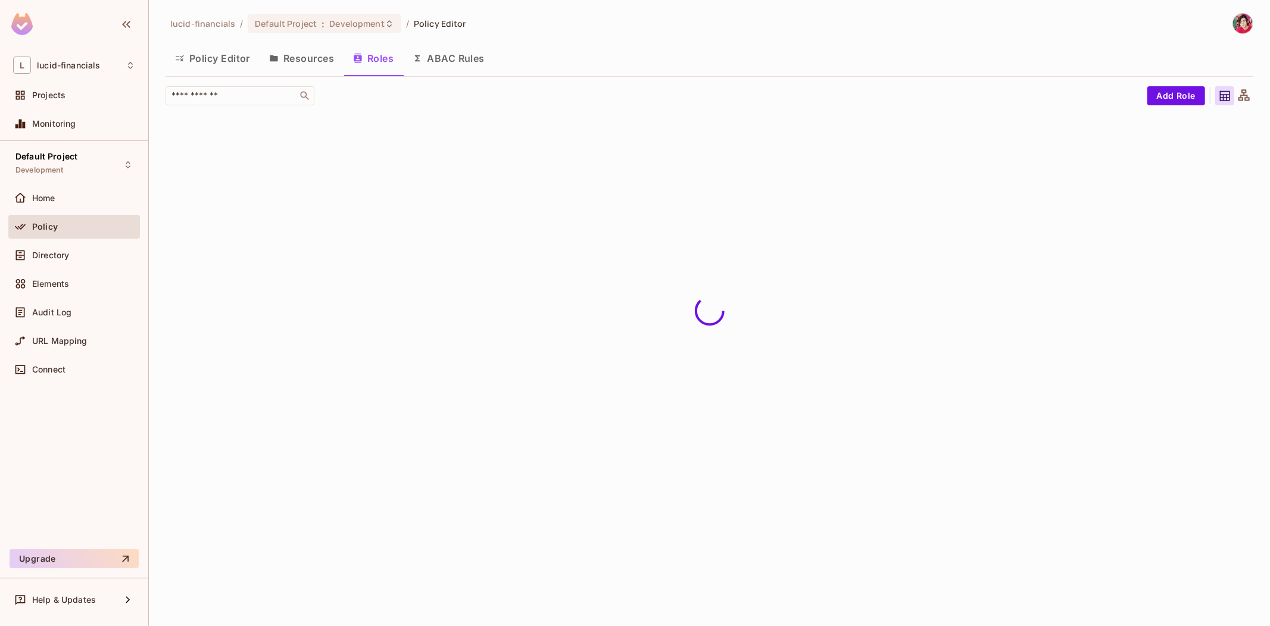
click at [380, 58] on button "Roles" at bounding box center [374, 58] width 60 height 30
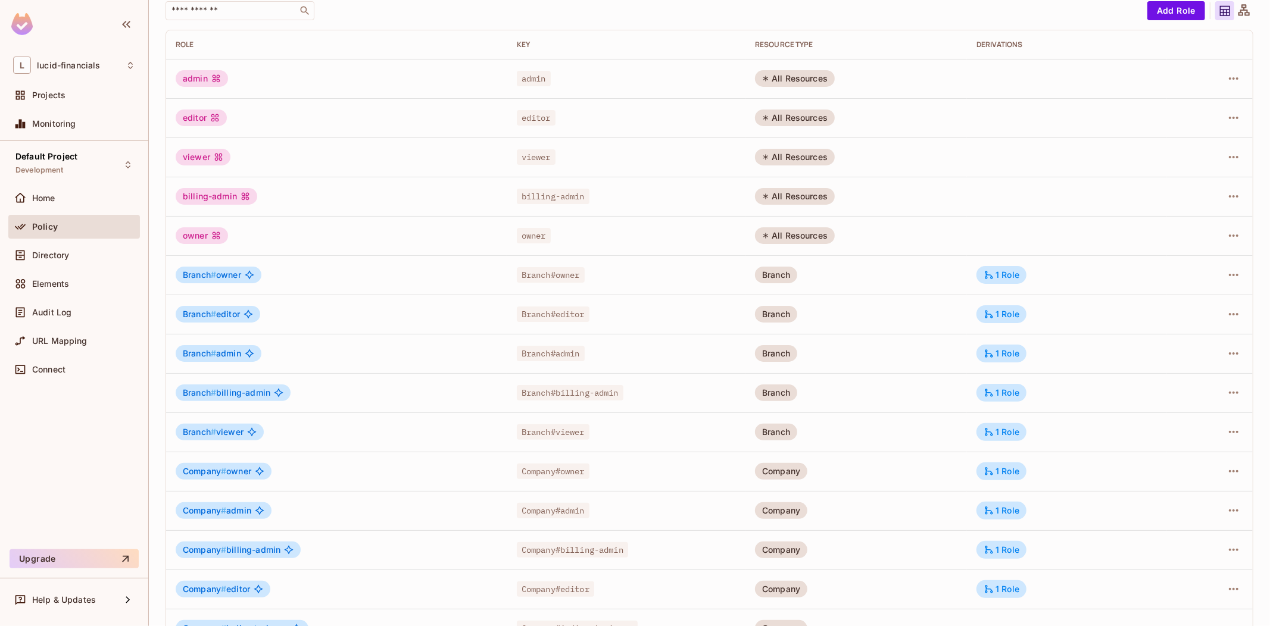
scroll to position [157, 0]
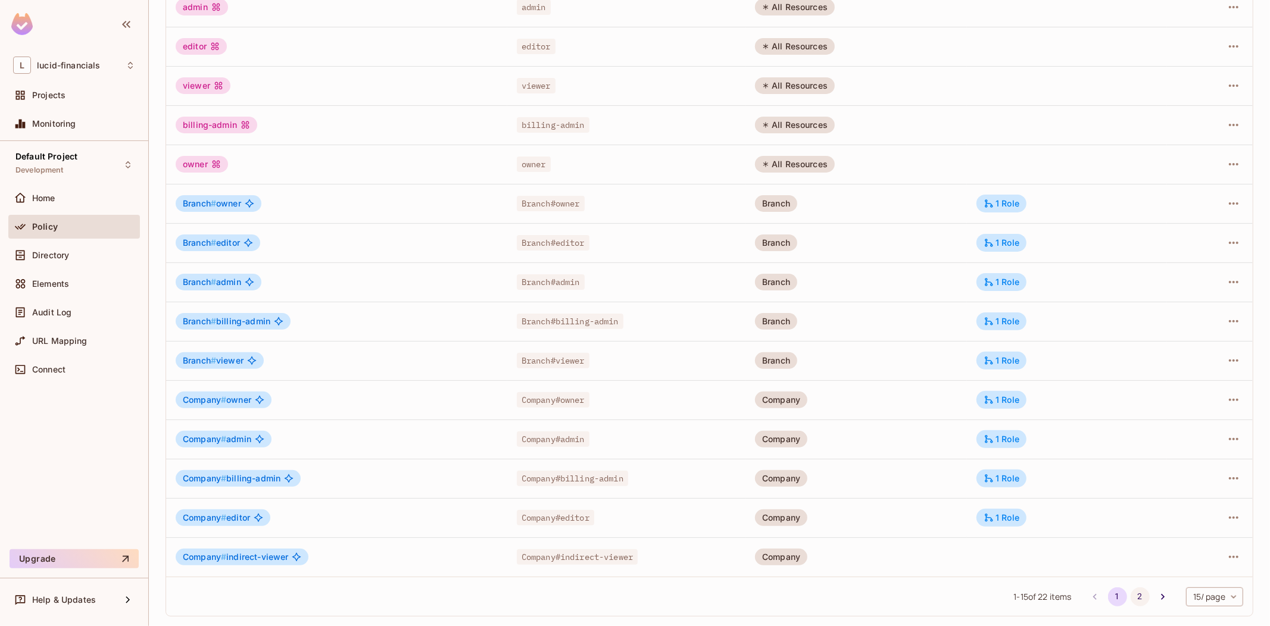
click at [1131, 597] on button "2" at bounding box center [1140, 597] width 19 height 19
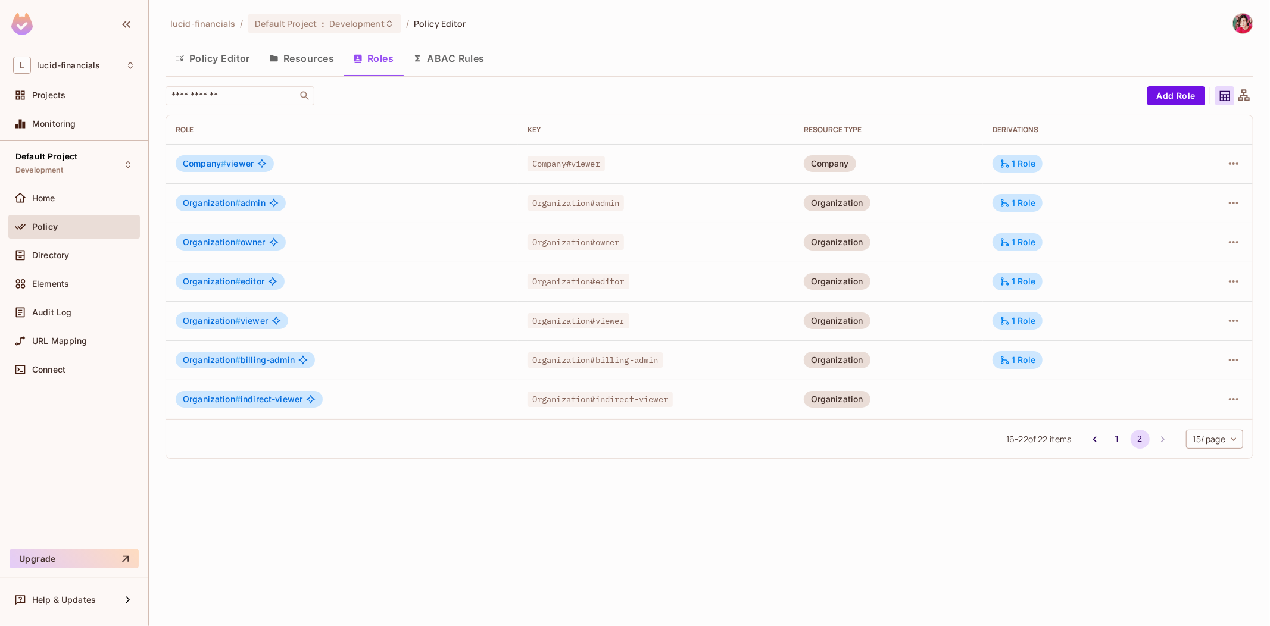
scroll to position [0, 0]
click at [1044, 438] on span "16 - 22 of 22 items" at bounding box center [1038, 439] width 65 height 13
drag, startPoint x: 1044, startPoint y: 438, endPoint x: 1037, endPoint y: 436, distance: 7.5
click at [1037, 436] on span "16 - 22 of 22 items" at bounding box center [1038, 439] width 65 height 13
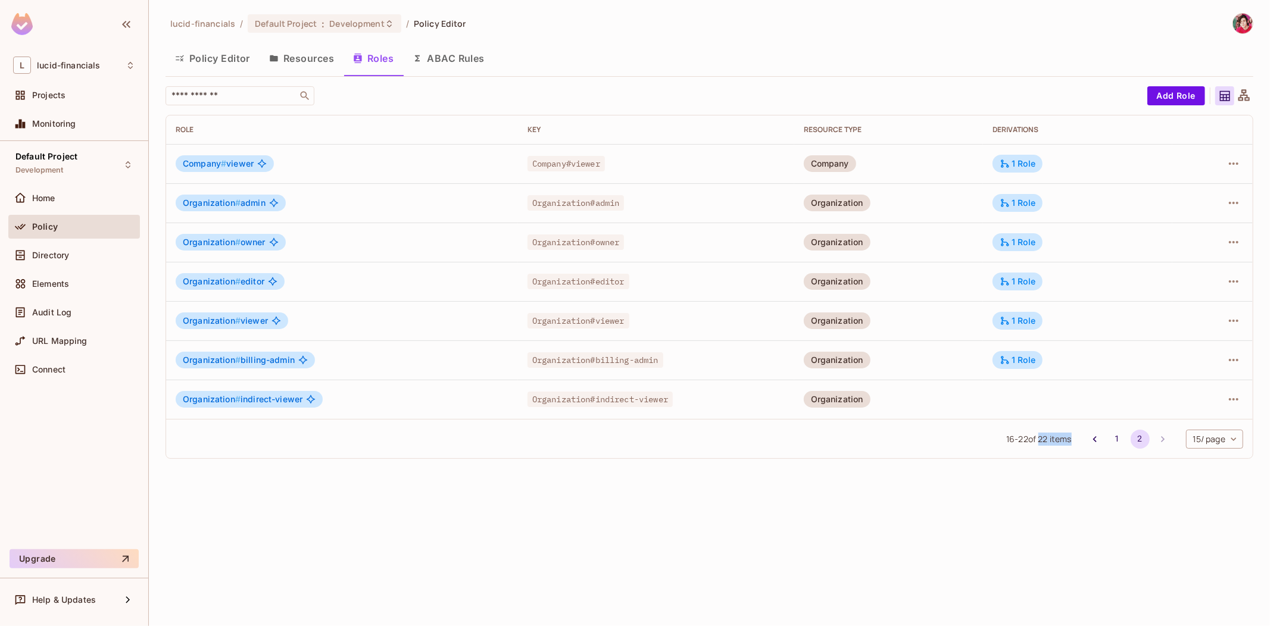
drag, startPoint x: 1037, startPoint y: 436, endPoint x: 1051, endPoint y: 437, distance: 13.7
click at [1051, 437] on span "16 - 22 of 22 items" at bounding box center [1038, 439] width 65 height 13
click at [277, 57] on icon "button" at bounding box center [274, 58] width 8 height 7
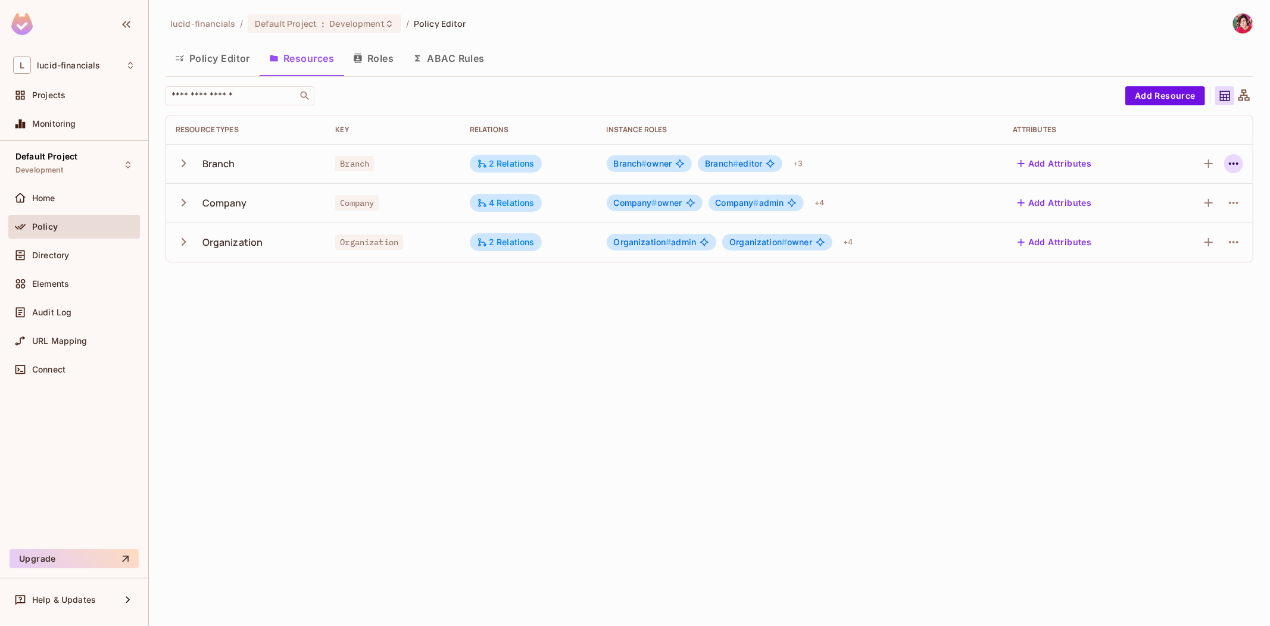
click at [1236, 161] on icon "button" at bounding box center [1234, 164] width 14 height 14
click at [578, 62] on div at bounding box center [635, 313] width 1270 height 626
click at [214, 204] on div "Company" at bounding box center [224, 202] width 45 height 13
click at [185, 199] on icon "button" at bounding box center [184, 203] width 16 height 16
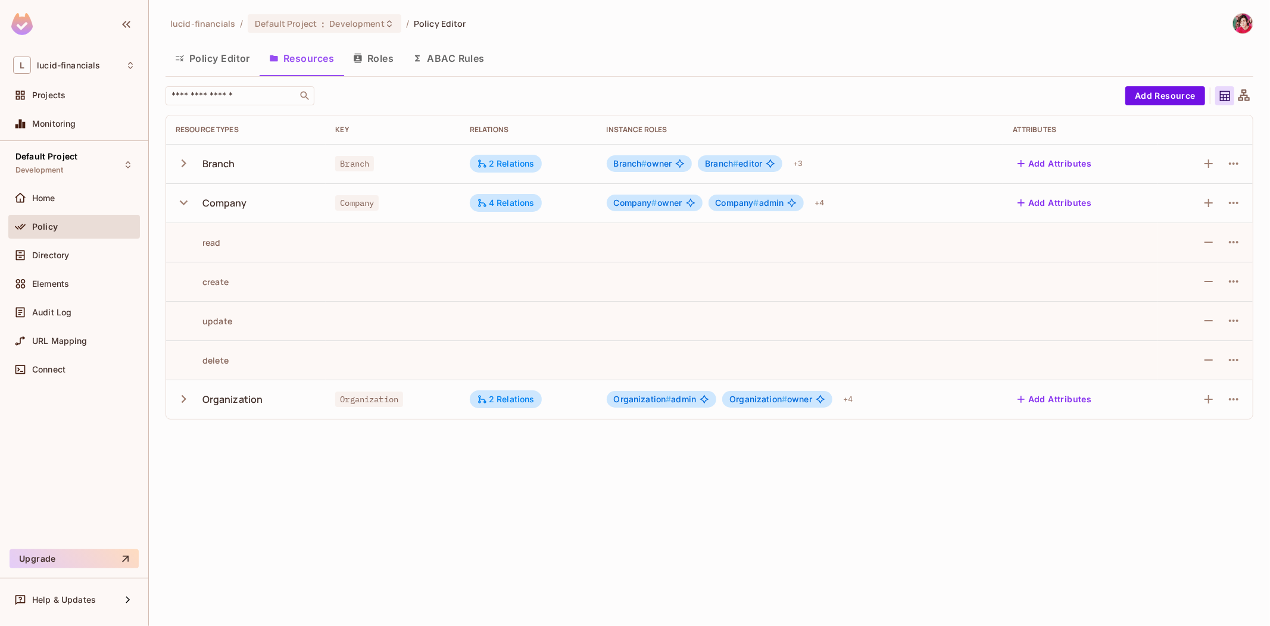
click at [212, 240] on div "read" at bounding box center [198, 242] width 45 height 11
click at [213, 272] on td "create" at bounding box center [246, 281] width 160 height 39
click at [171, 201] on td "Company" at bounding box center [246, 202] width 160 height 39
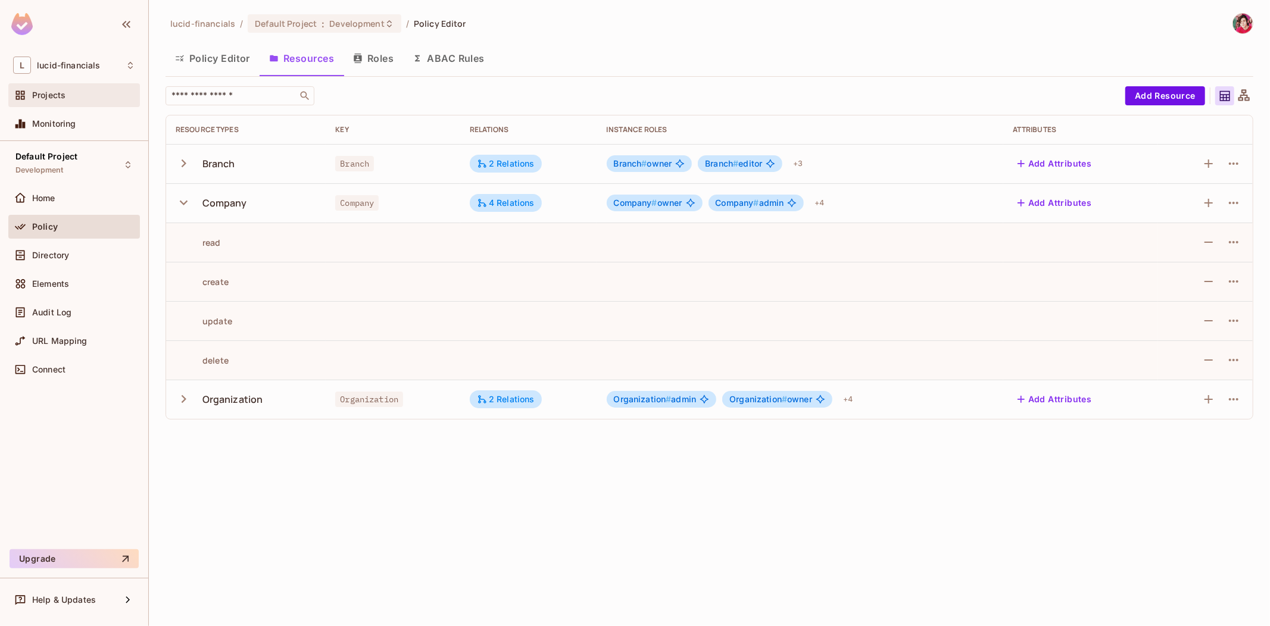
click at [57, 93] on span "Projects" at bounding box center [48, 96] width 33 height 10
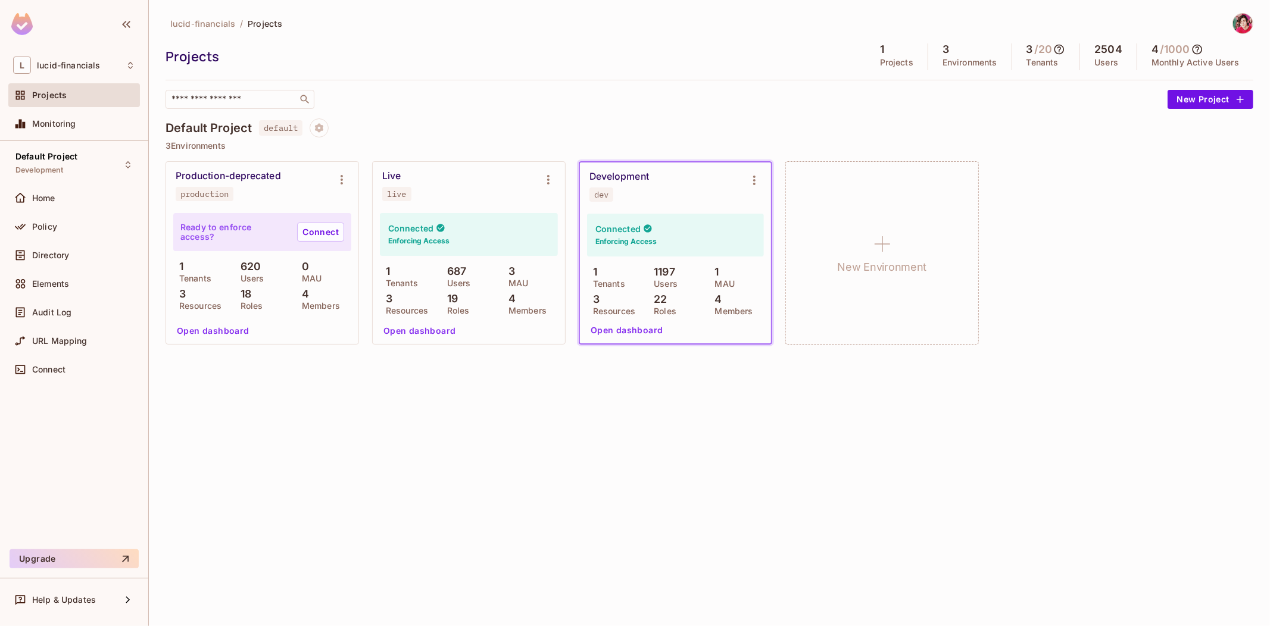
click at [60, 109] on div "Projects" at bounding box center [74, 97] width 132 height 29
click at [58, 117] on div "Monitoring" at bounding box center [74, 124] width 122 height 14
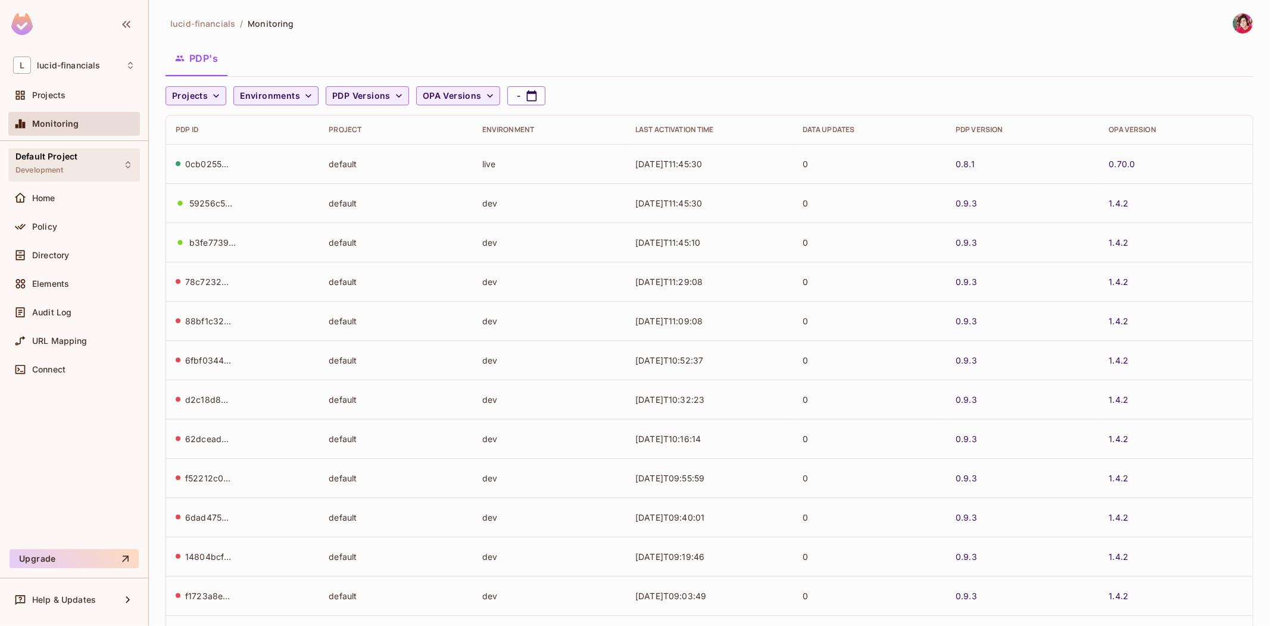
click at [85, 160] on div "Default Project Development" at bounding box center [74, 164] width 132 height 33
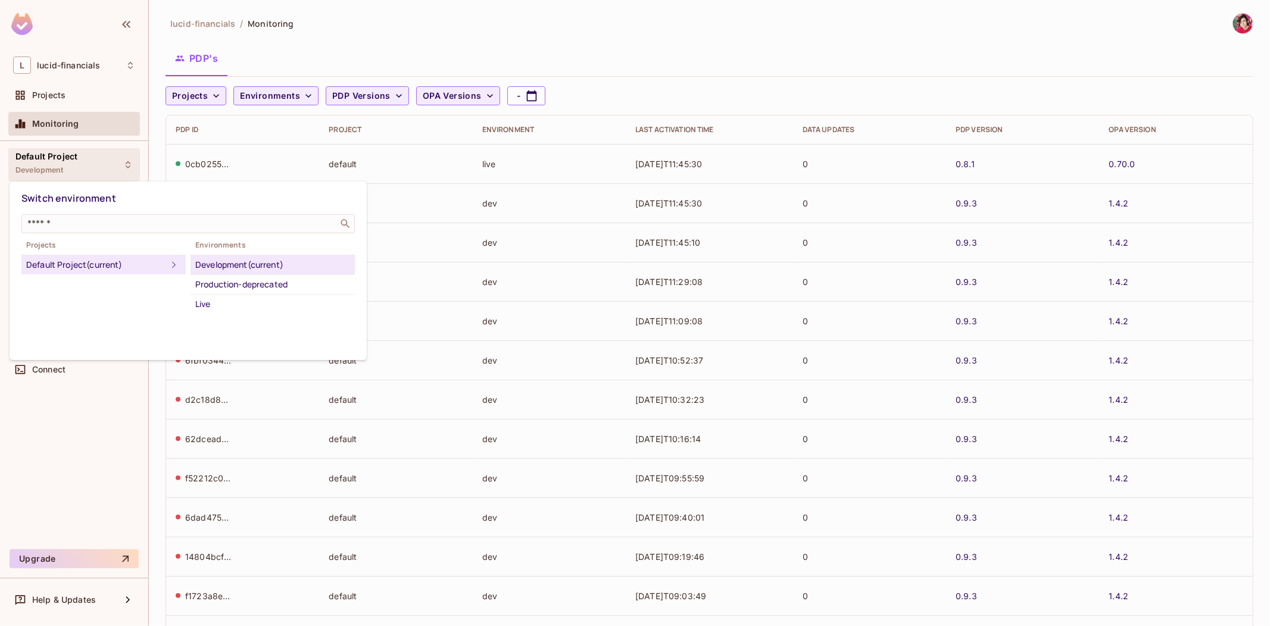
click at [85, 160] on div at bounding box center [635, 313] width 1270 height 626
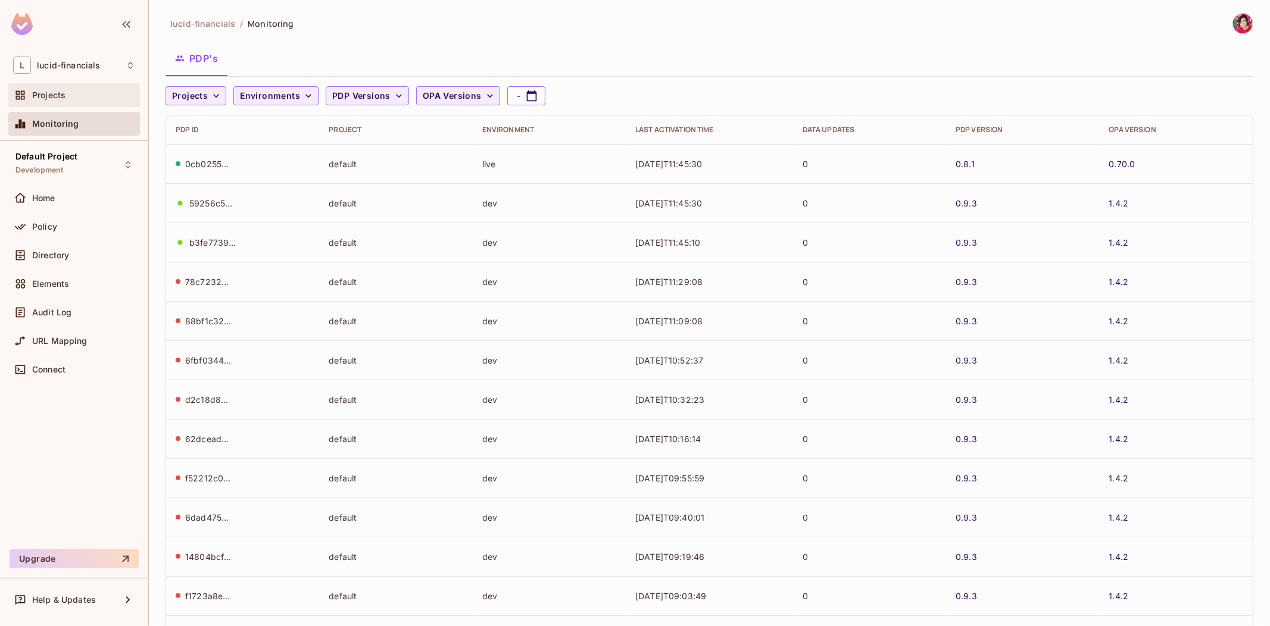
click at [77, 93] on div "Projects" at bounding box center [83, 96] width 103 height 10
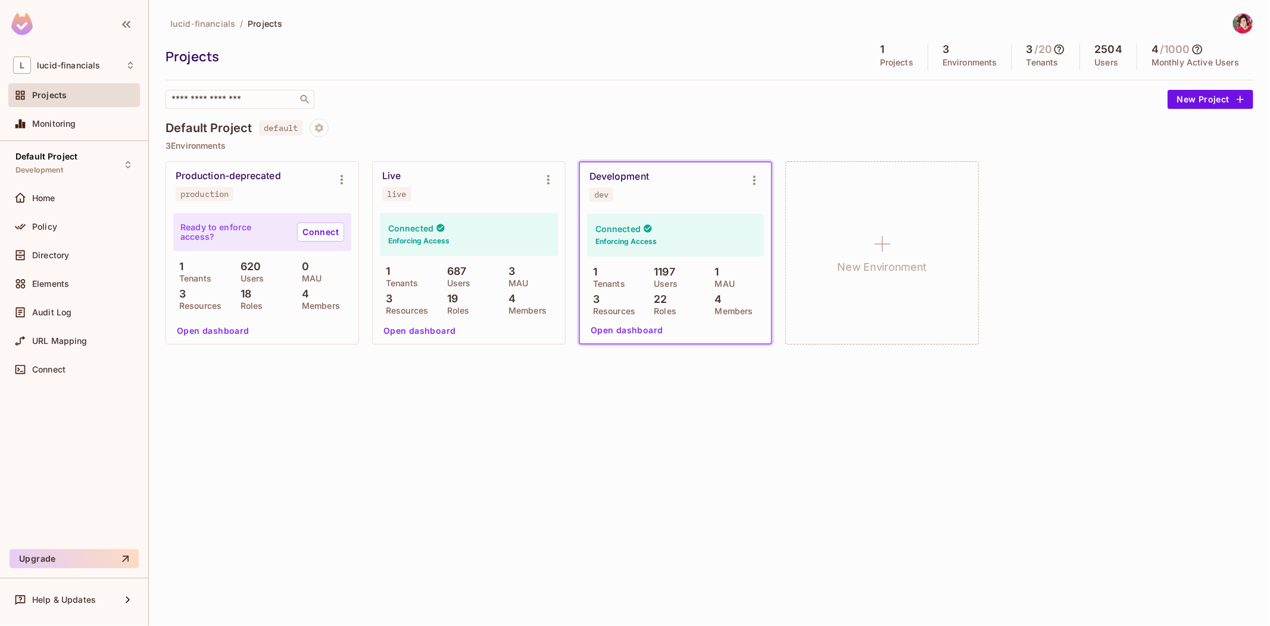
drag, startPoint x: 645, startPoint y: 332, endPoint x: 693, endPoint y: 254, distance: 91.9
click at [693, 254] on div "Connected Enforcing Access 1 Tenants 1197 Users 1 MAU 3 Resources 22 Roles 4 Me…" at bounding box center [675, 276] width 191 height 133
click at [759, 170] on button "Environment settings" at bounding box center [755, 181] width 24 height 24
click at [759, 170] on div at bounding box center [635, 313] width 1270 height 626
click at [761, 164] on div "Development dev" at bounding box center [675, 187] width 191 height 48
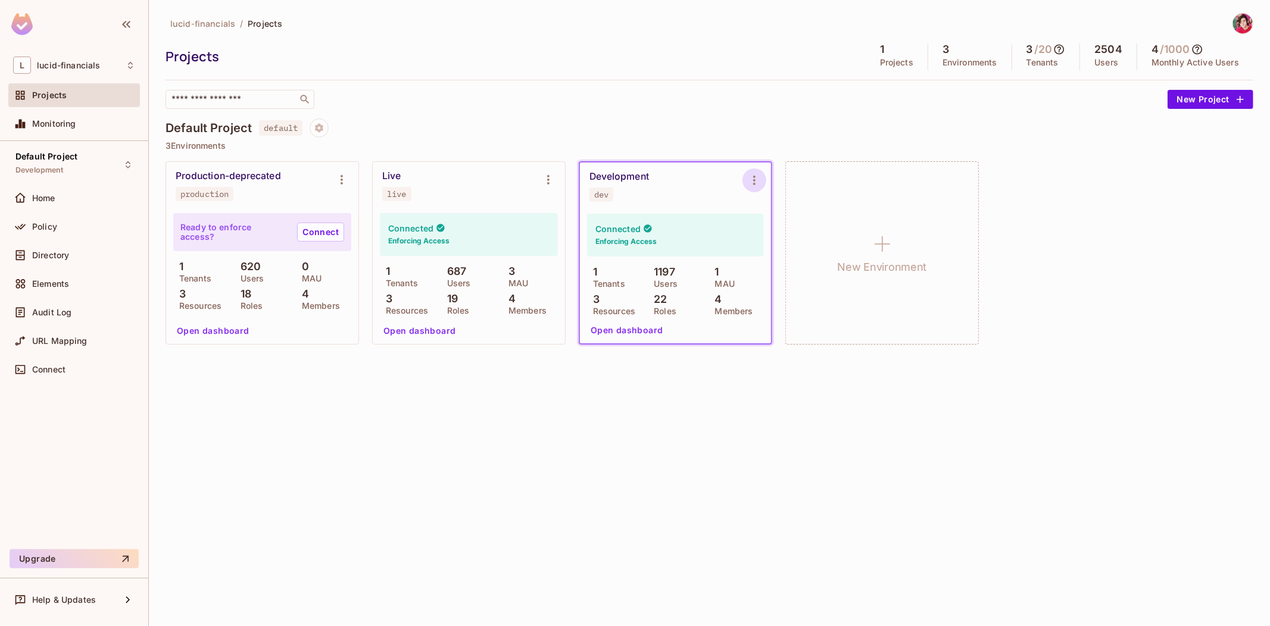
click at [751, 173] on icon "Environment settings" at bounding box center [754, 180] width 14 height 14
click at [751, 173] on div at bounding box center [635, 313] width 1270 height 626
click at [633, 328] on button "Open dashboard" at bounding box center [627, 330] width 82 height 19
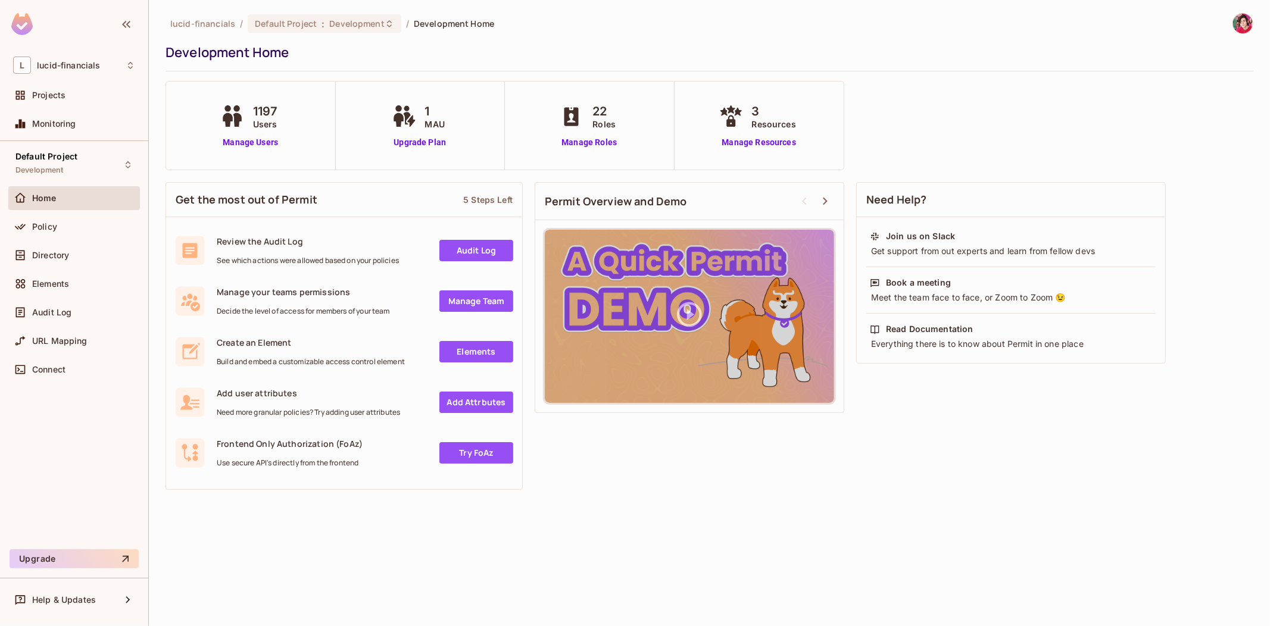
click at [485, 248] on link "Audit Log" at bounding box center [476, 250] width 74 height 21
click at [770, 143] on link "Manage Resources" at bounding box center [759, 142] width 86 height 13
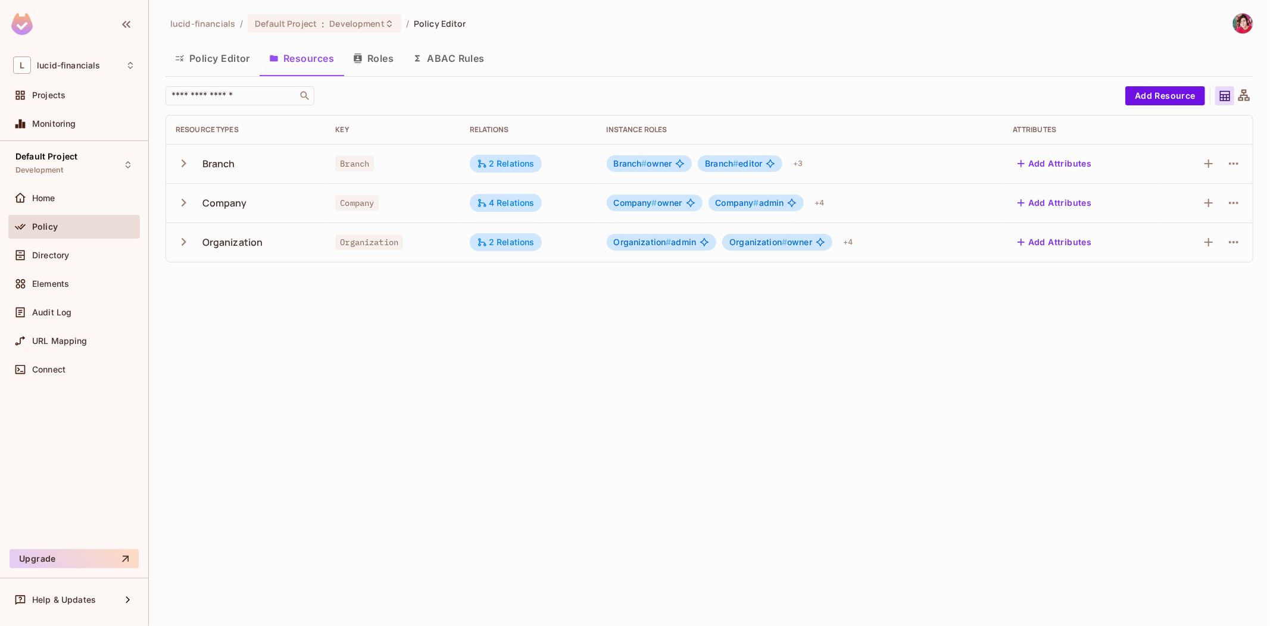
click at [216, 165] on div "Branch" at bounding box center [218, 163] width 33 height 13
click at [187, 160] on icon "button" at bounding box center [184, 163] width 16 height 16
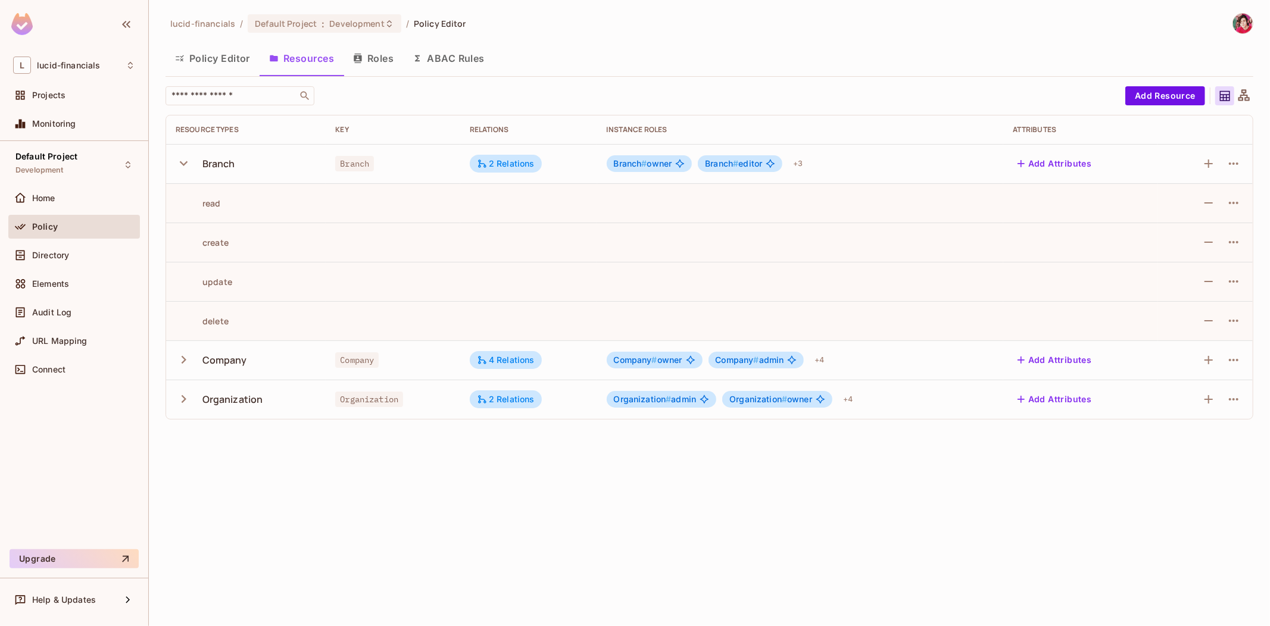
click at [181, 160] on icon "button" at bounding box center [184, 163] width 16 height 16
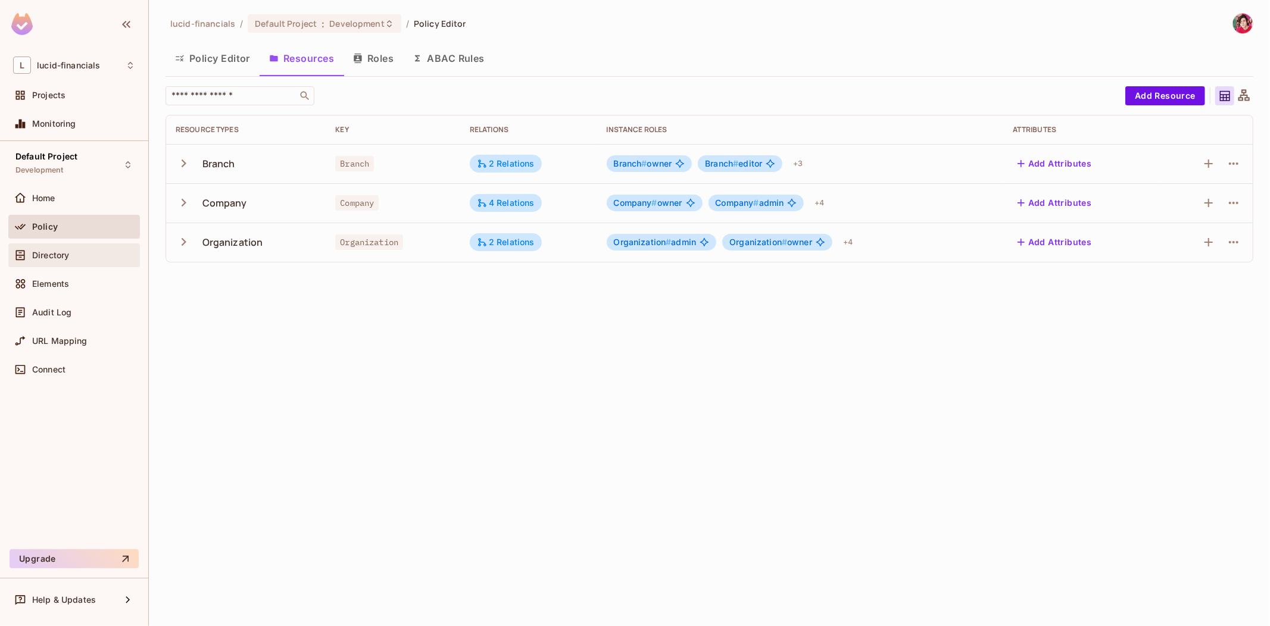
click at [34, 257] on span "Directory" at bounding box center [50, 256] width 37 height 10
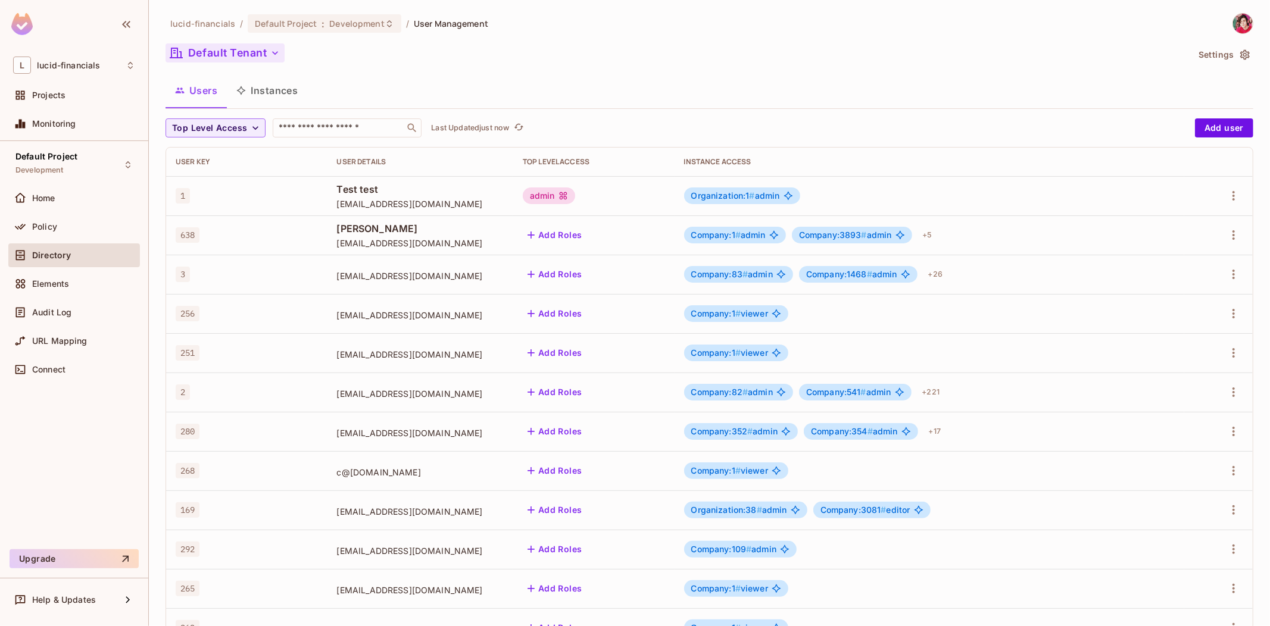
click at [275, 49] on icon "button" at bounding box center [275, 53] width 12 height 12
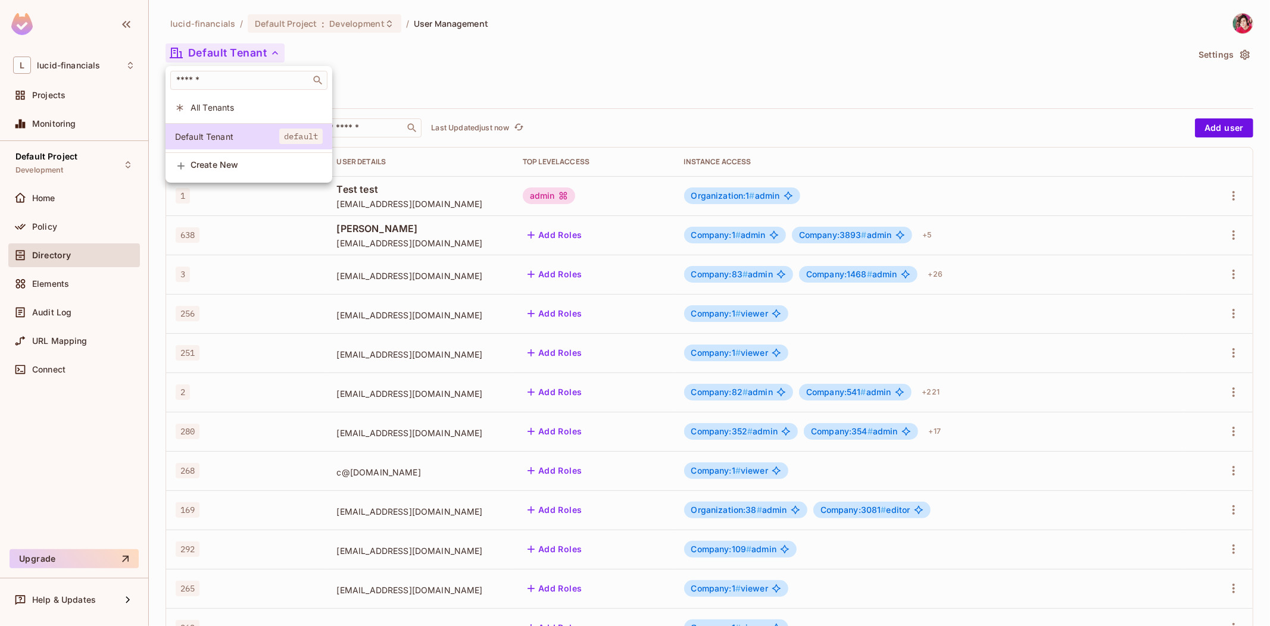
click at [275, 49] on div at bounding box center [635, 313] width 1270 height 626
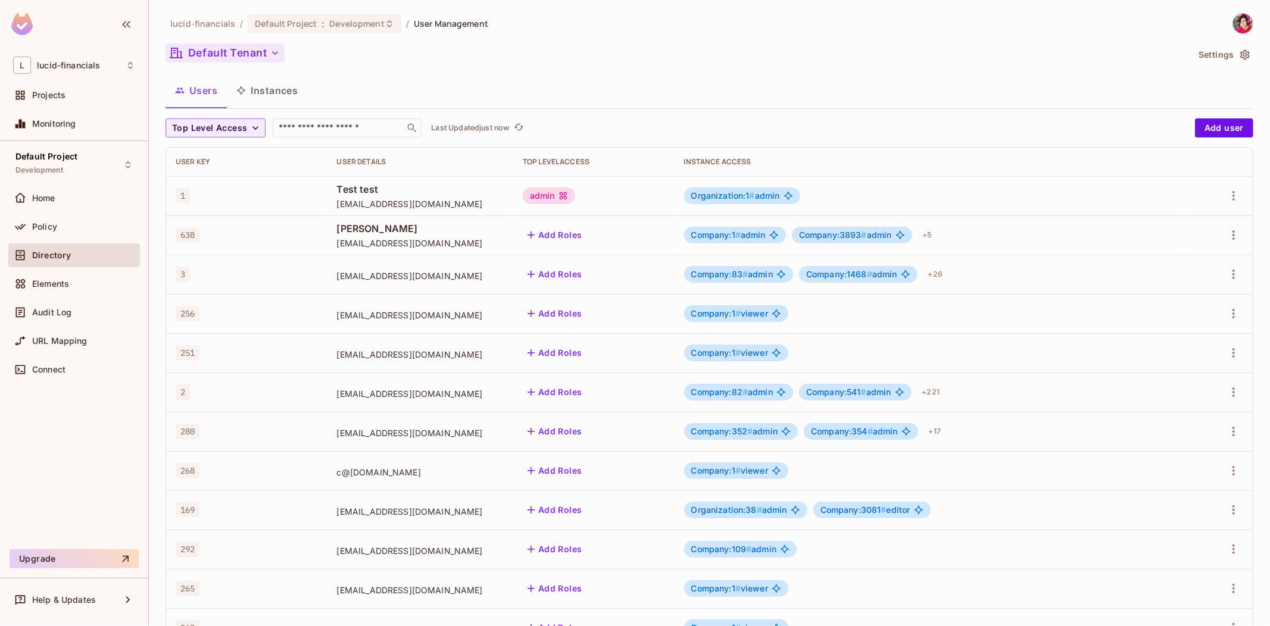
click at [367, 208] on span "[EMAIL_ADDRESS][DOMAIN_NAME]" at bounding box center [420, 203] width 167 height 11
click at [397, 201] on span "recruitment@lucidreams.org" at bounding box center [420, 203] width 167 height 11
click at [417, 200] on span "recruitment@lucidreams.org" at bounding box center [420, 203] width 167 height 11
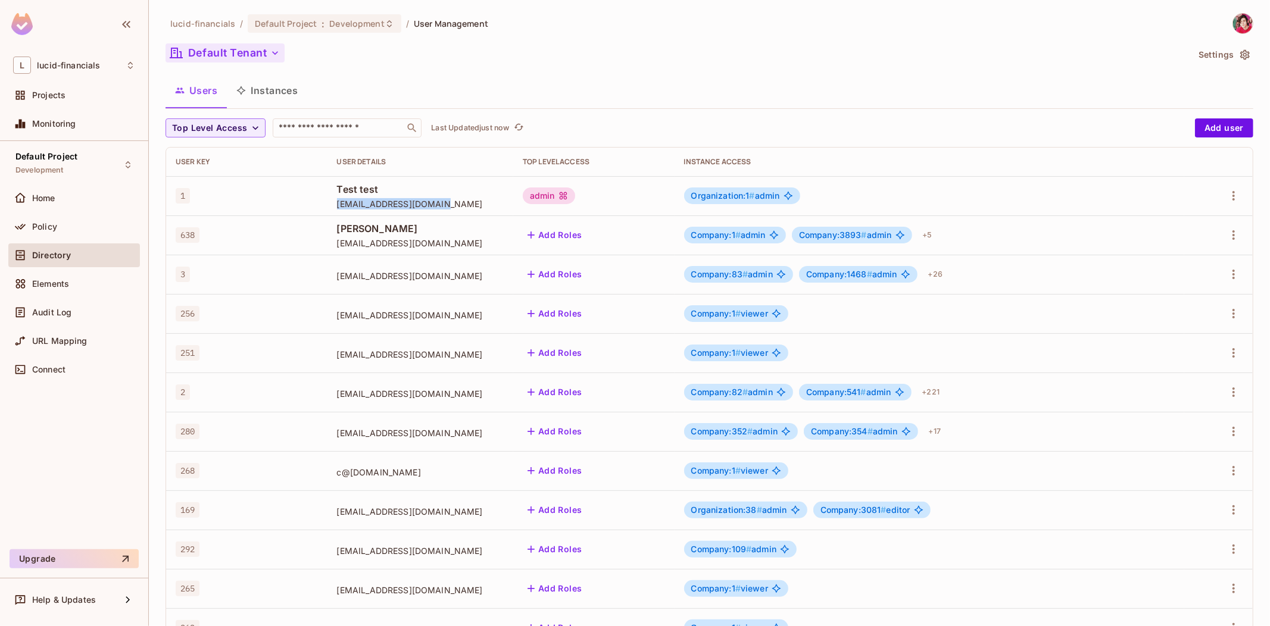
drag, startPoint x: 417, startPoint y: 200, endPoint x: 439, endPoint y: 197, distance: 22.2
click at [439, 197] on div "Test test recruitment@lucidreams.org" at bounding box center [420, 196] width 167 height 27
click at [420, 203] on span "recruitment@lucidreams.org" at bounding box center [420, 203] width 167 height 11
click at [433, 201] on span "recruitment@lucidreams.org" at bounding box center [420, 203] width 167 height 11
drag, startPoint x: 433, startPoint y: 201, endPoint x: 337, endPoint y: 200, distance: 95.9
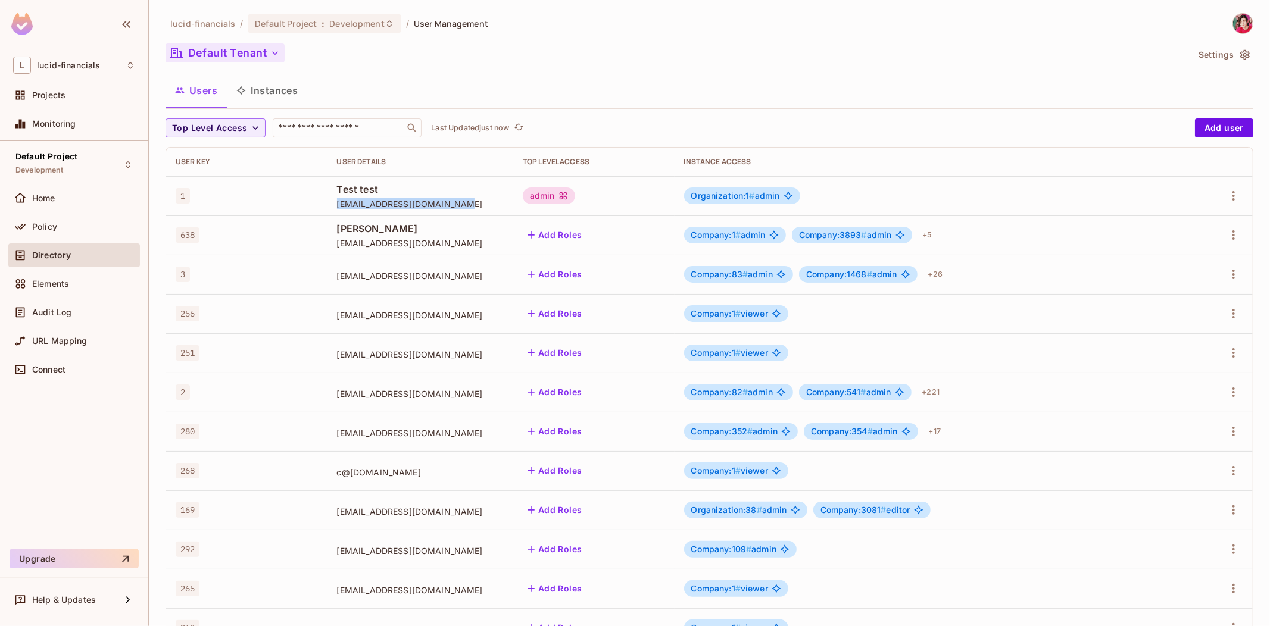
click at [337, 200] on span "recruitment@lucidreams.org" at bounding box center [420, 203] width 167 height 11
drag, startPoint x: 337, startPoint y: 200, endPoint x: 442, endPoint y: 199, distance: 105.4
click at [442, 199] on span "recruitment@lucidreams.org" at bounding box center [420, 203] width 167 height 11
click at [439, 201] on span "recruitment@lucidreams.org" at bounding box center [420, 203] width 167 height 11
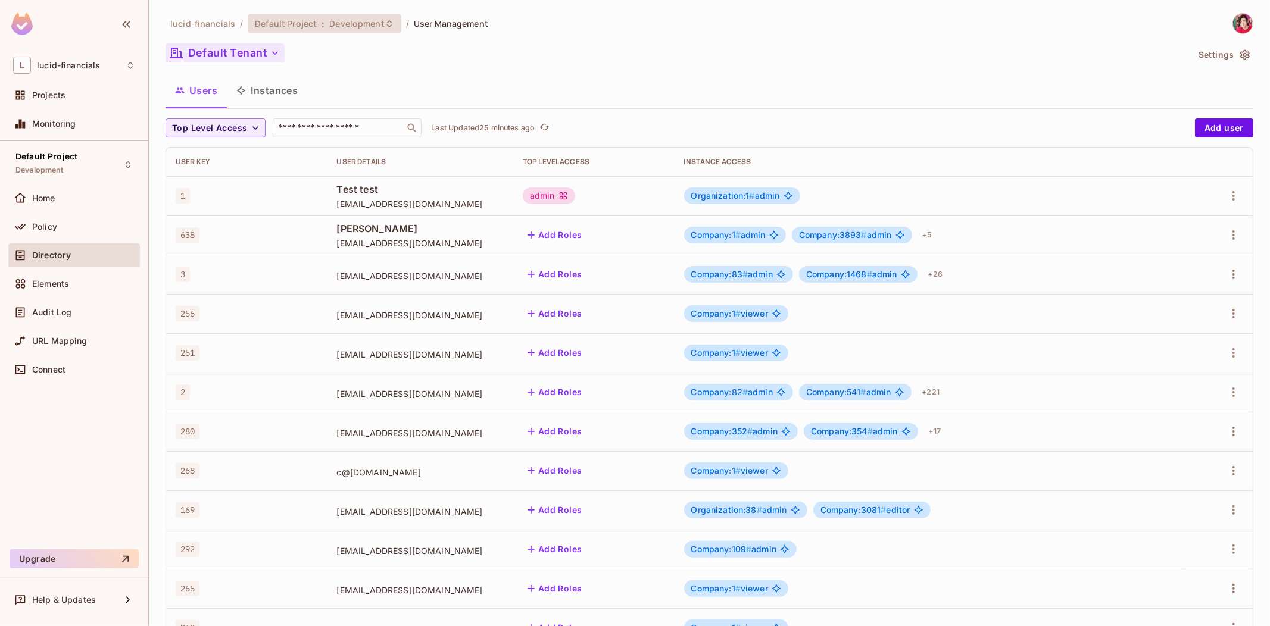
click at [365, 18] on span "Development" at bounding box center [356, 23] width 55 height 11
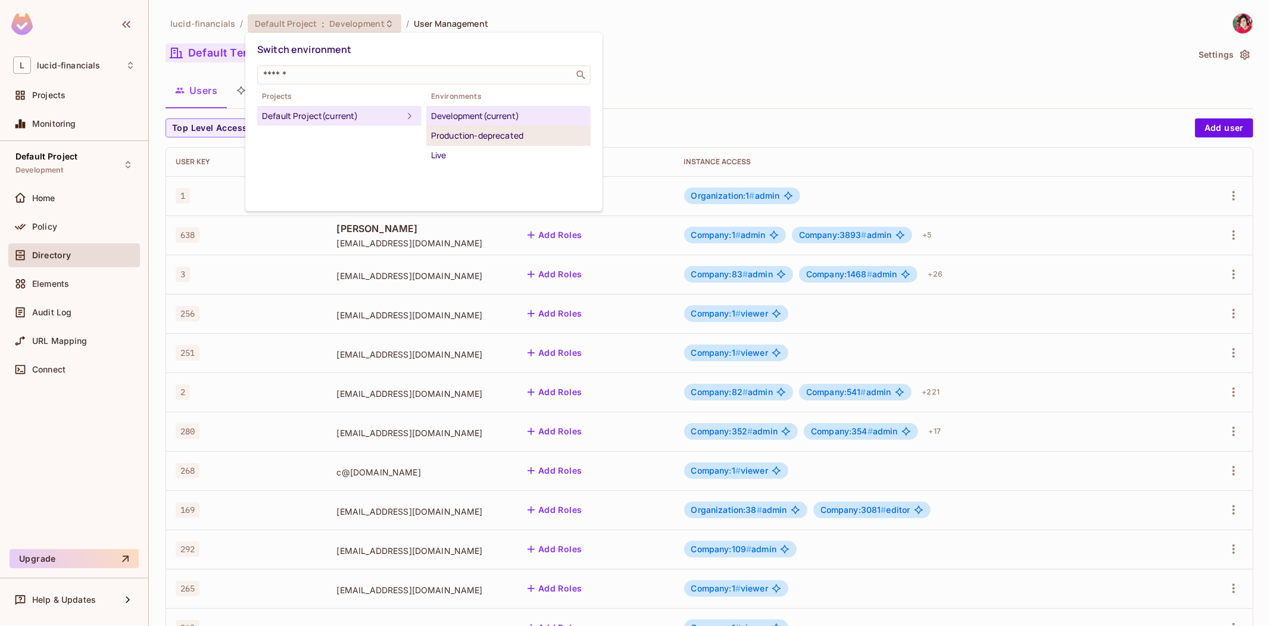
click at [514, 132] on div "Production-deprecated" at bounding box center [508, 136] width 155 height 14
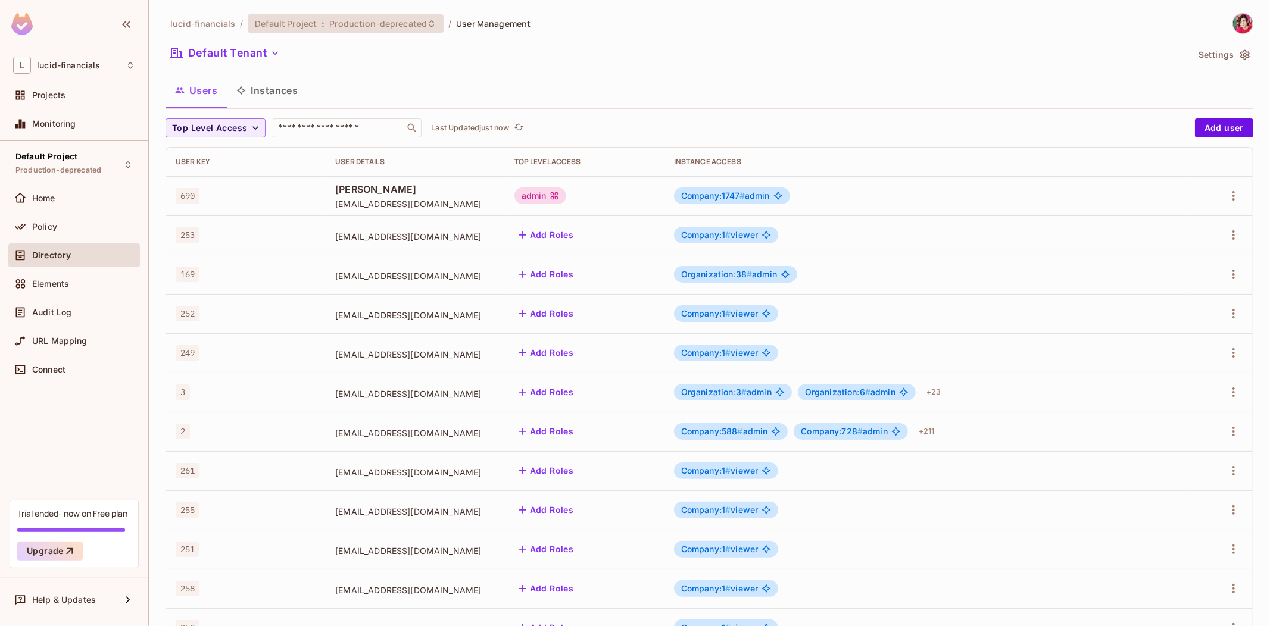
click at [403, 19] on span "Production-deprecated" at bounding box center [378, 23] width 98 height 11
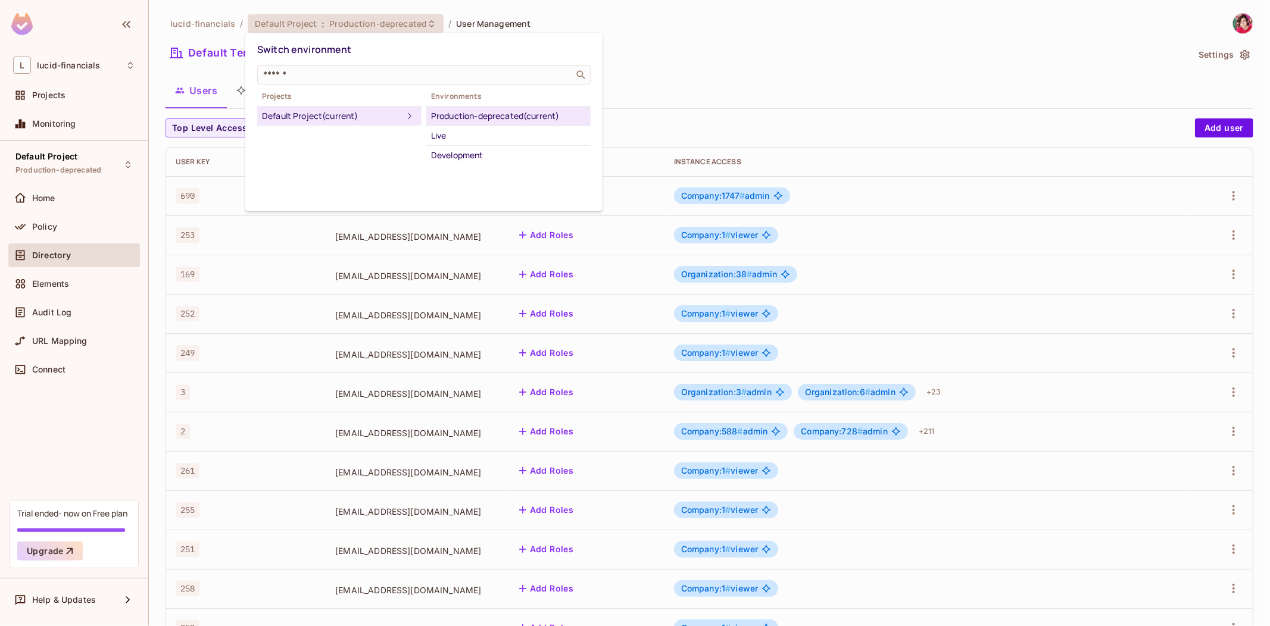
click at [403, 19] on div at bounding box center [635, 313] width 1270 height 626
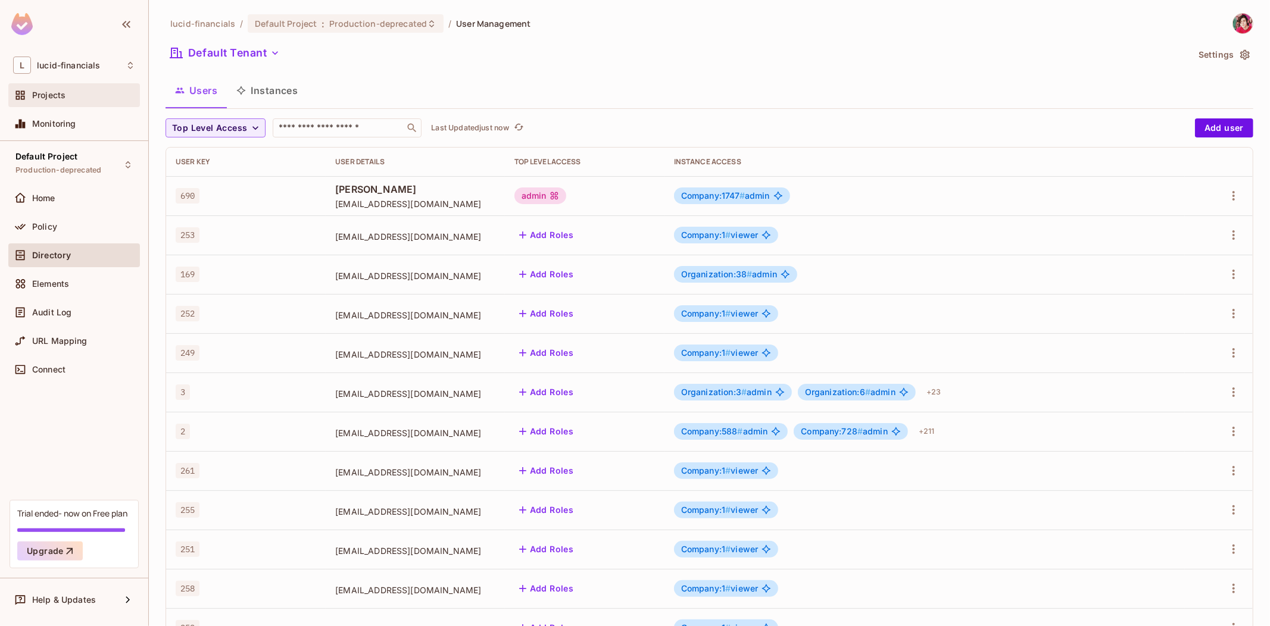
click at [83, 92] on div "Projects" at bounding box center [83, 96] width 103 height 10
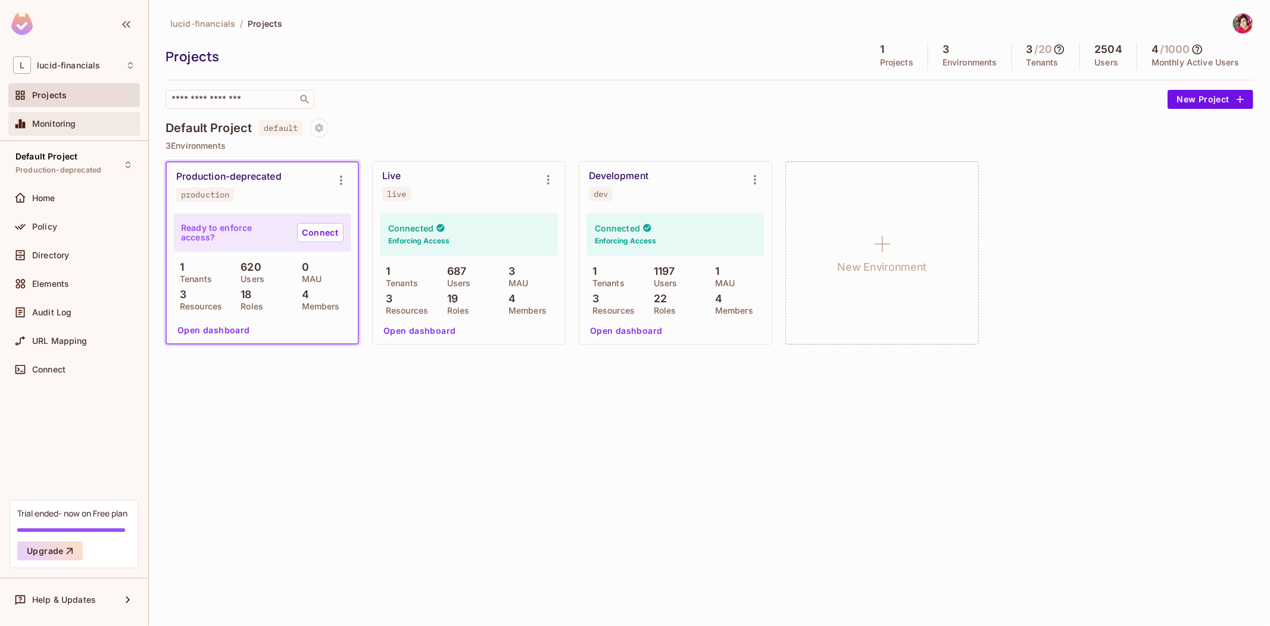
click at [68, 121] on span "Monitoring" at bounding box center [54, 124] width 44 height 10
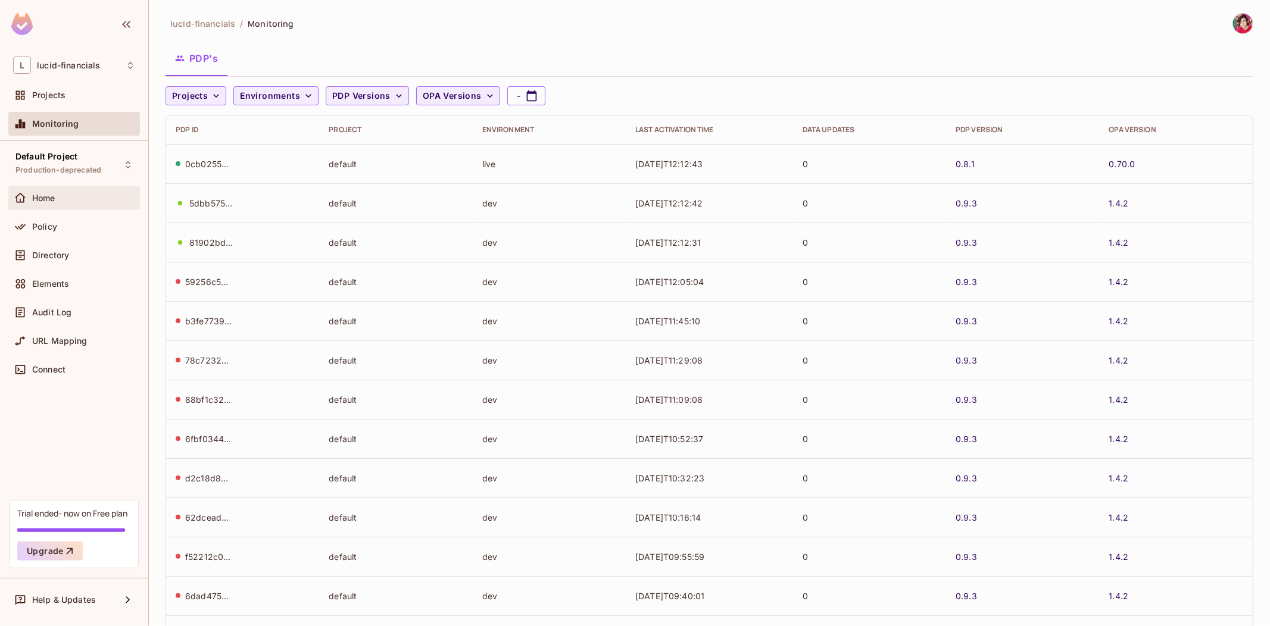
click at [55, 194] on span "Home" at bounding box center [43, 199] width 23 height 10
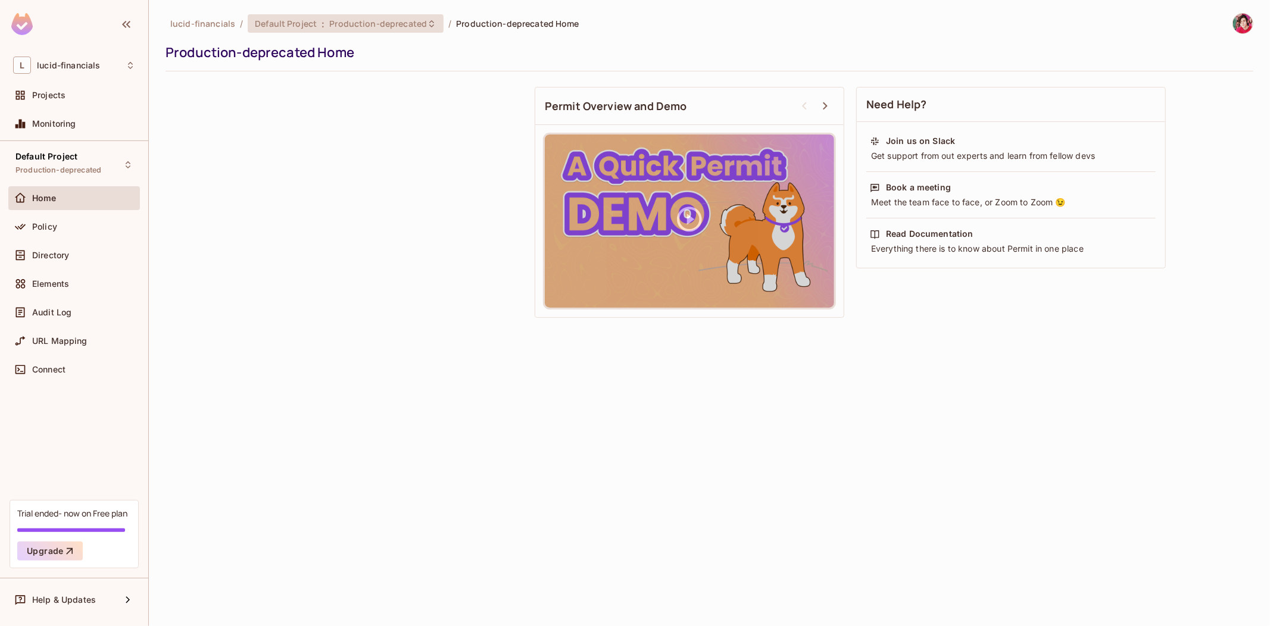
click at [301, 21] on span "Default Project" at bounding box center [286, 23] width 62 height 11
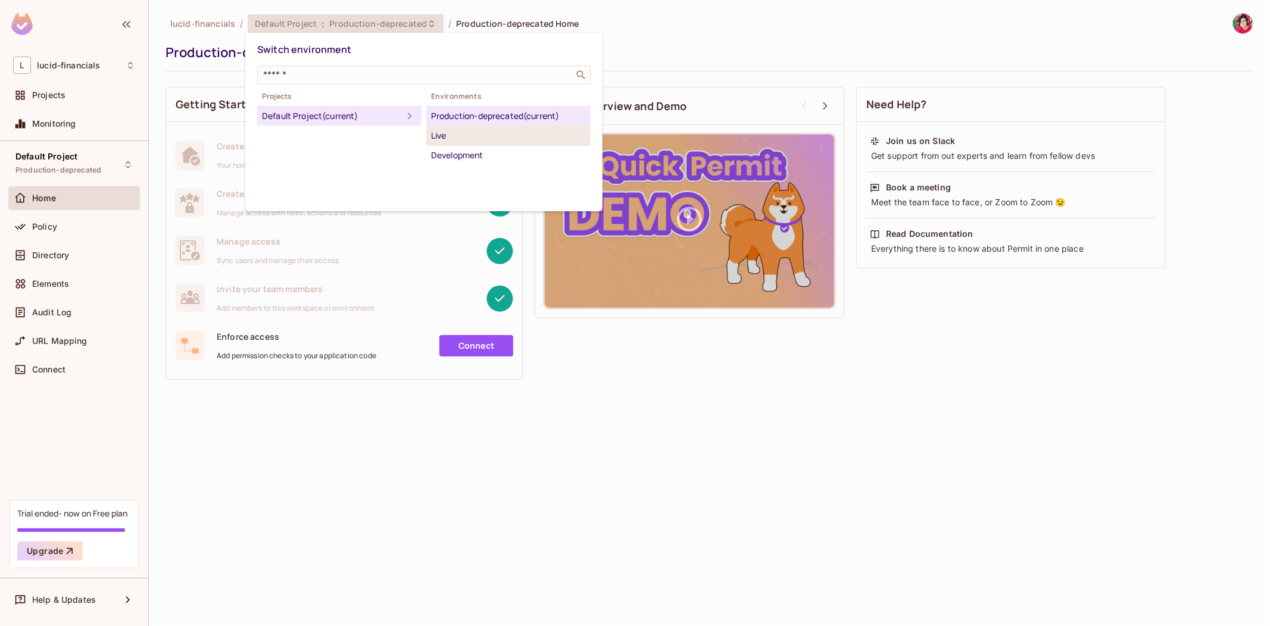
click at [444, 143] on div "Live" at bounding box center [508, 136] width 155 height 14
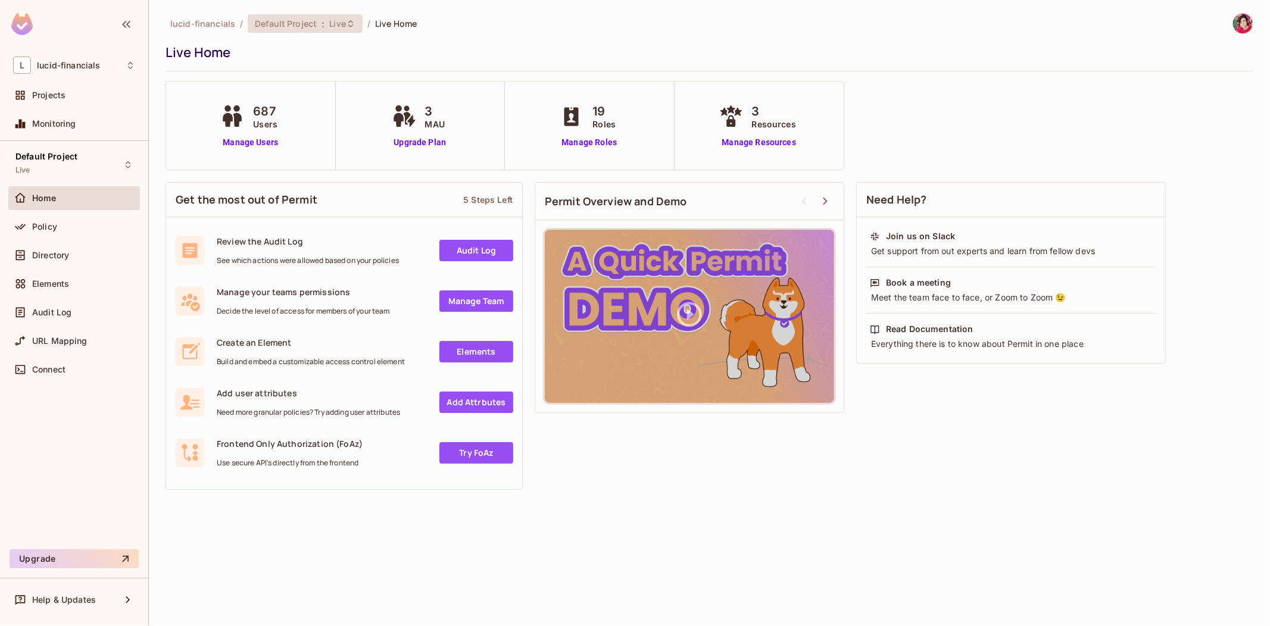
click at [307, 19] on span "Default Project" at bounding box center [286, 23] width 62 height 11
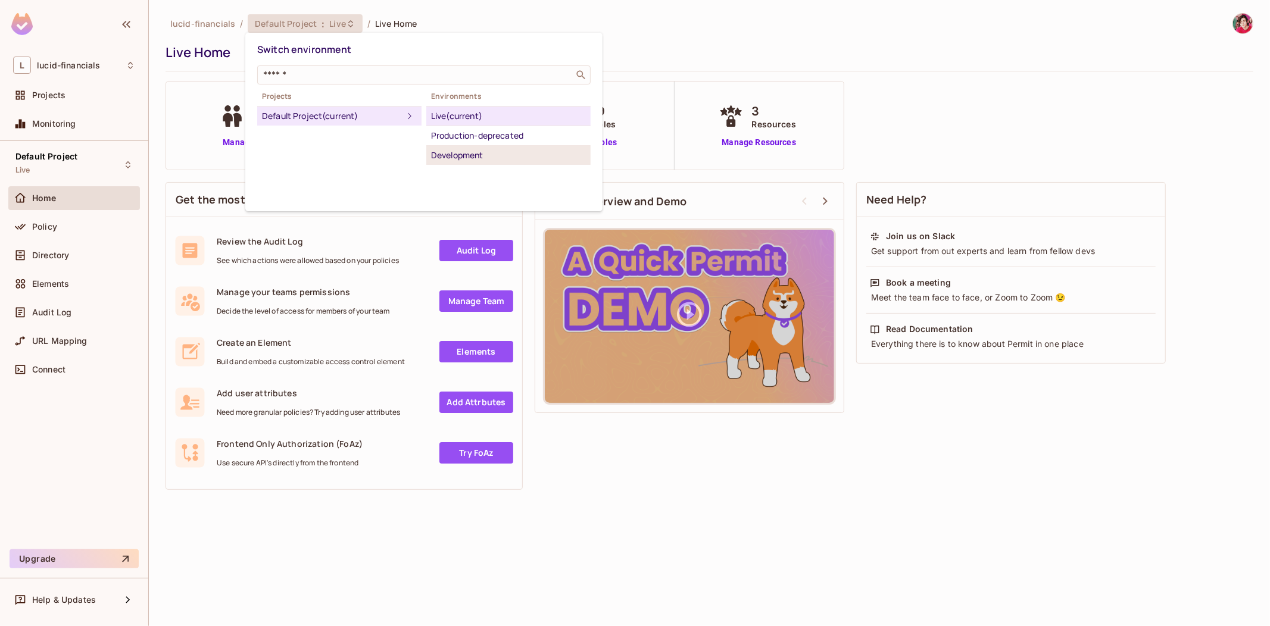
click at [510, 150] on div "Development" at bounding box center [508, 155] width 155 height 14
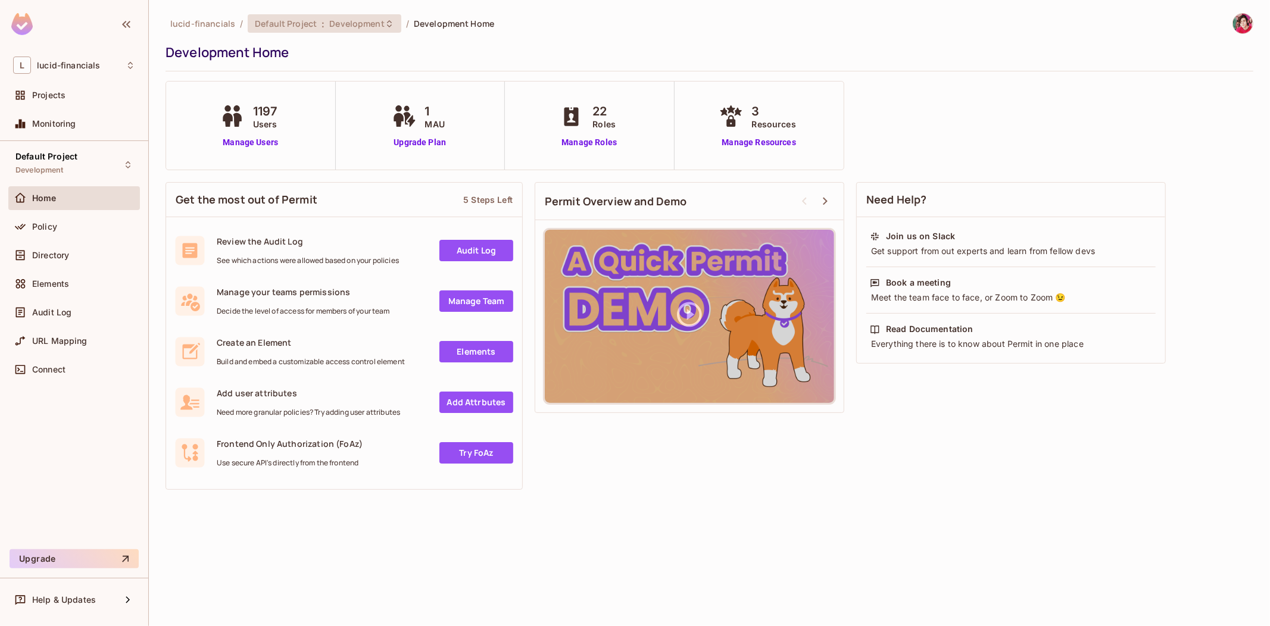
click at [356, 18] on span "Development" at bounding box center [356, 23] width 55 height 11
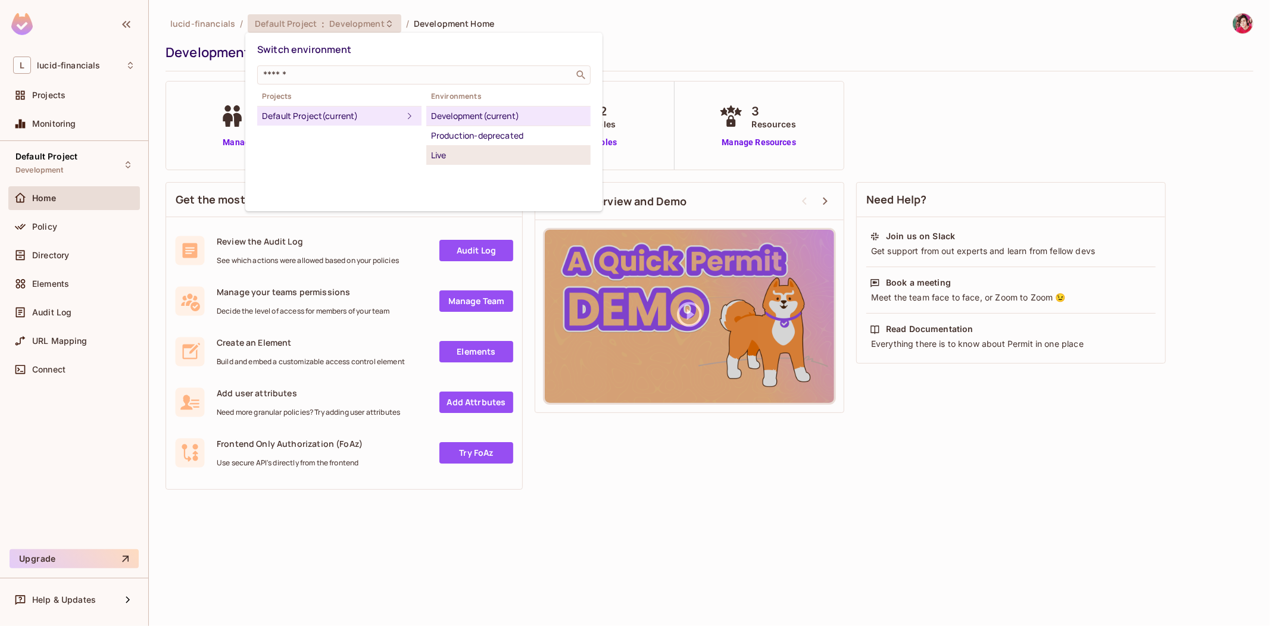
click at [485, 155] on div "Live" at bounding box center [508, 155] width 155 height 14
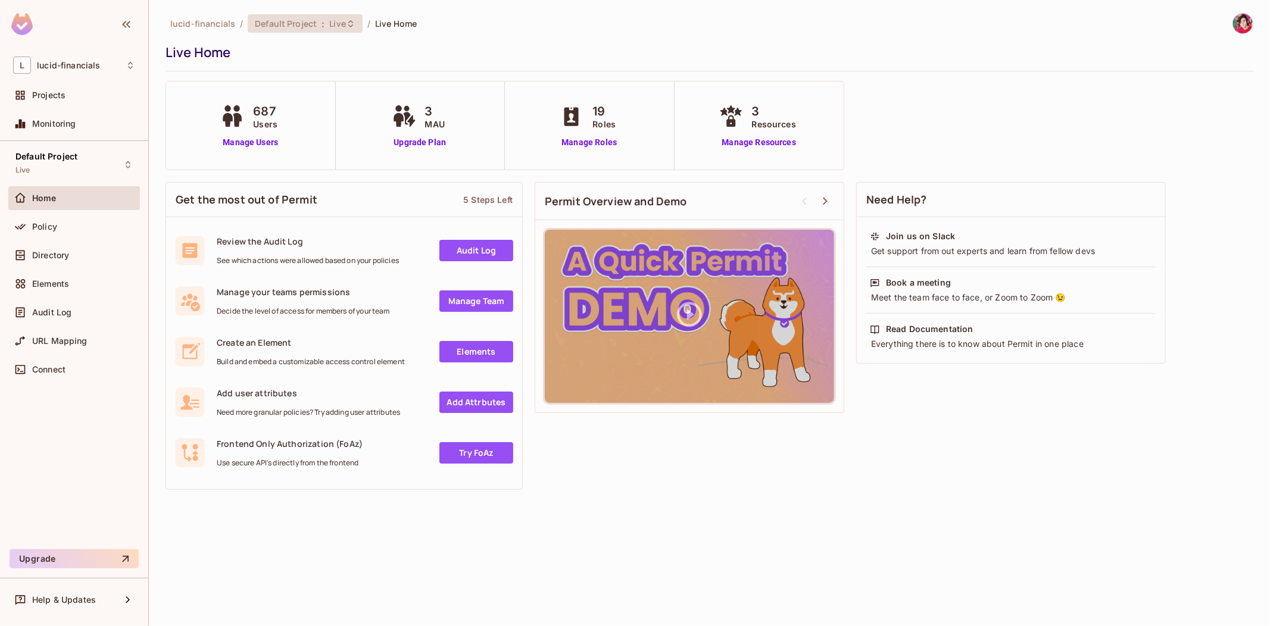
click at [321, 24] on span ":" at bounding box center [323, 24] width 4 height 10
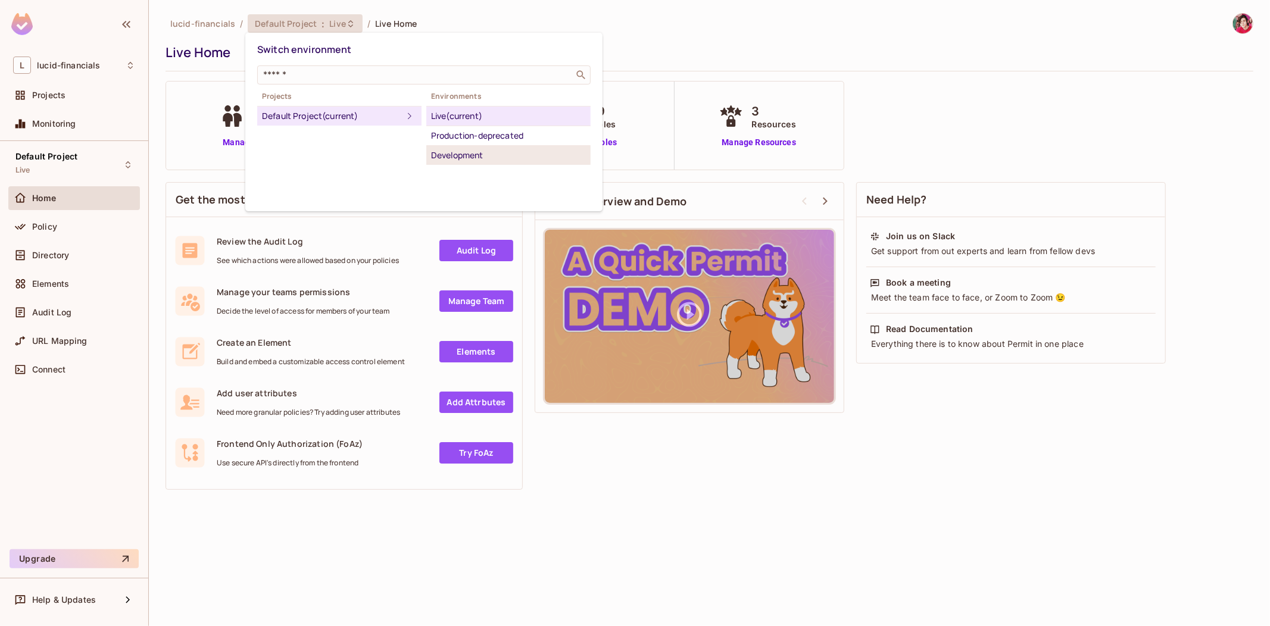
click at [490, 156] on div "Development" at bounding box center [508, 155] width 155 height 14
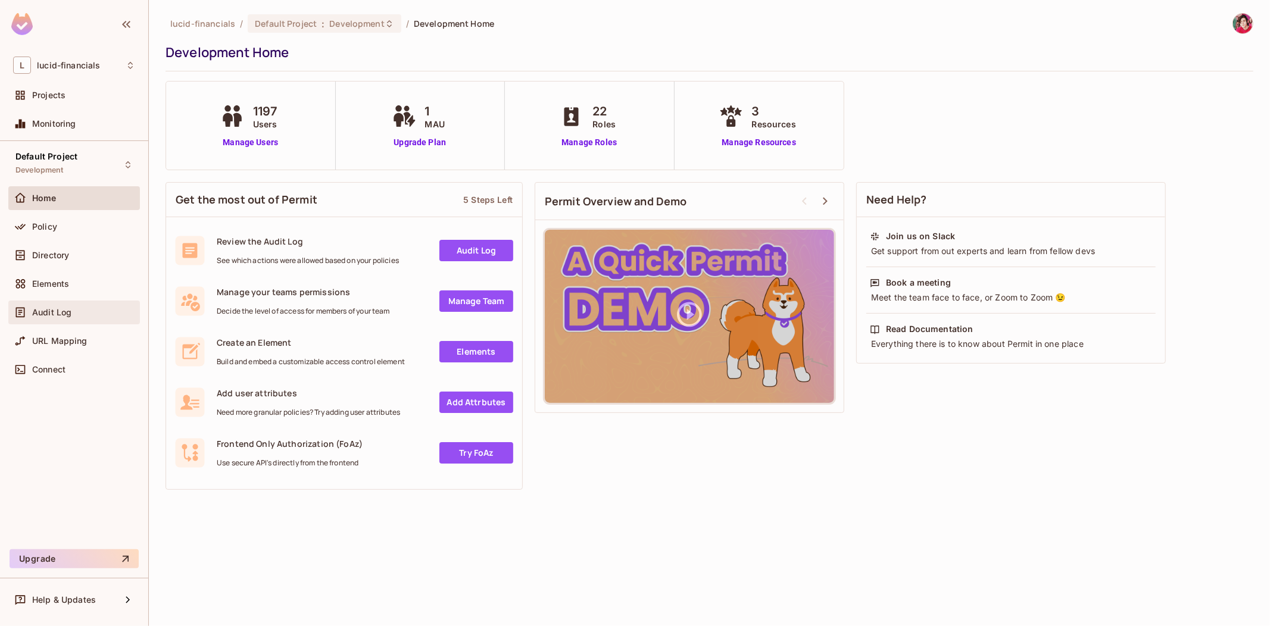
click at [60, 311] on span "Audit Log" at bounding box center [51, 313] width 39 height 10
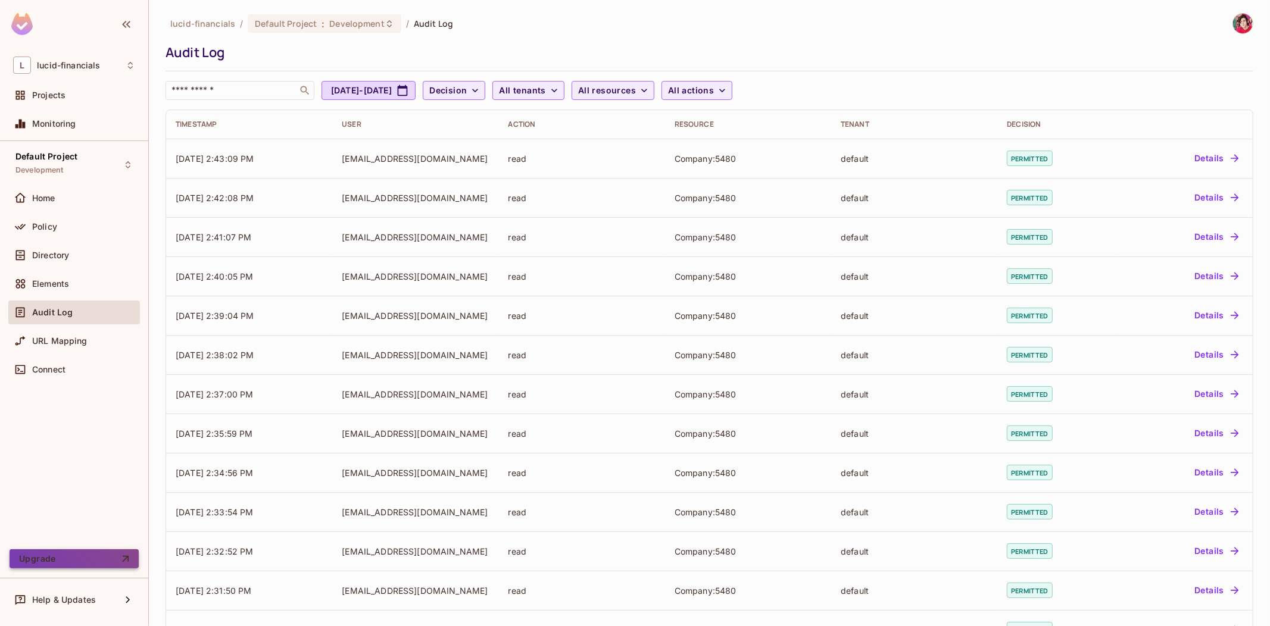
click at [55, 559] on button "Upgrade" at bounding box center [74, 559] width 129 height 19
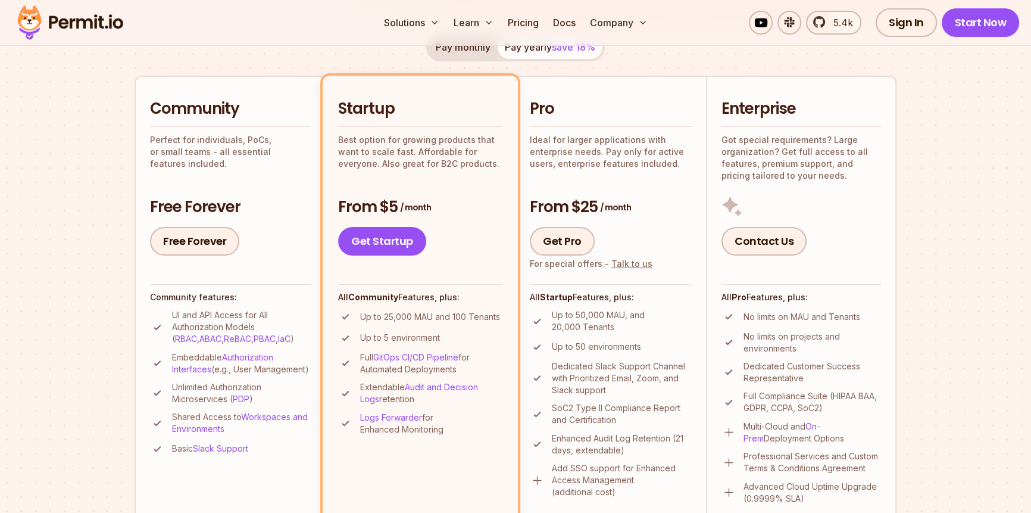
scroll to position [325, 0]
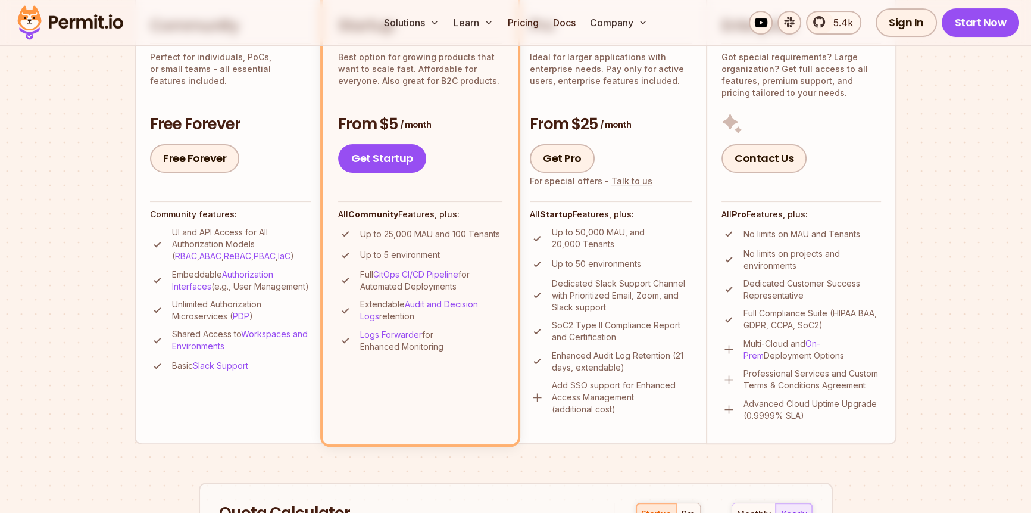
click at [594, 230] on p "Up to 50,000 MAU, and 20,000 Tenants" at bounding box center [622, 238] width 140 height 24
drag, startPoint x: 594, startPoint y: 230, endPoint x: 589, endPoint y: 243, distance: 13.4
click at [589, 243] on p "Up to 50,000 MAU, and 20,000 Tenants" at bounding box center [622, 238] width 140 height 24
click at [578, 264] on p "Up to 50 environments" at bounding box center [596, 264] width 89 height 12
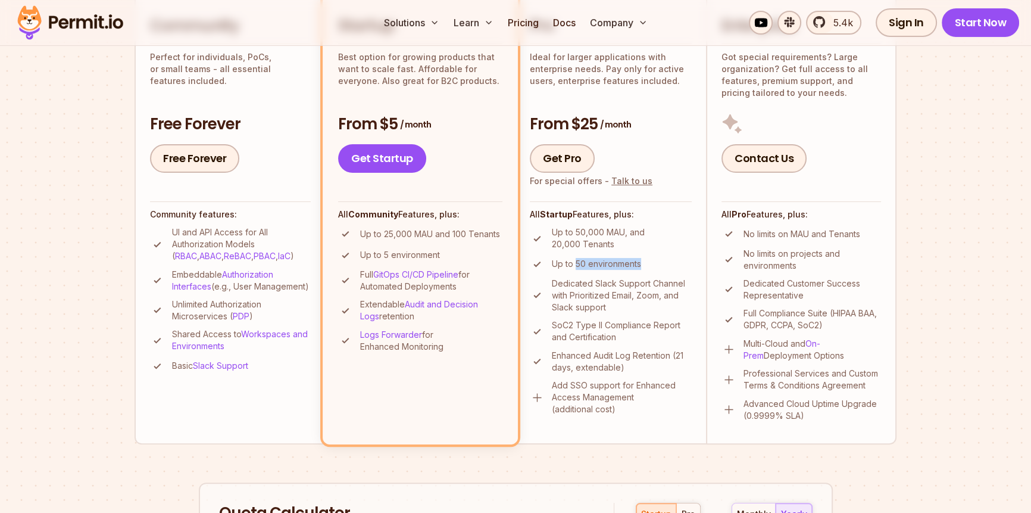
drag, startPoint x: 578, startPoint y: 264, endPoint x: 606, endPoint y: 262, distance: 28.0
click at [606, 263] on p "Up to 50 environments" at bounding box center [596, 264] width 89 height 12
click at [606, 262] on p "Up to 50 environments" at bounding box center [596, 264] width 89 height 12
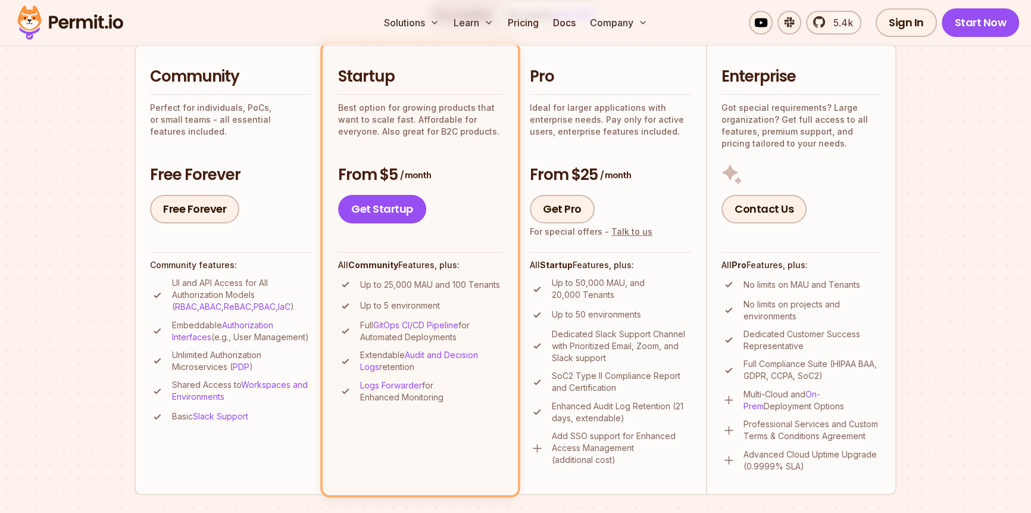
scroll to position [195, 0]
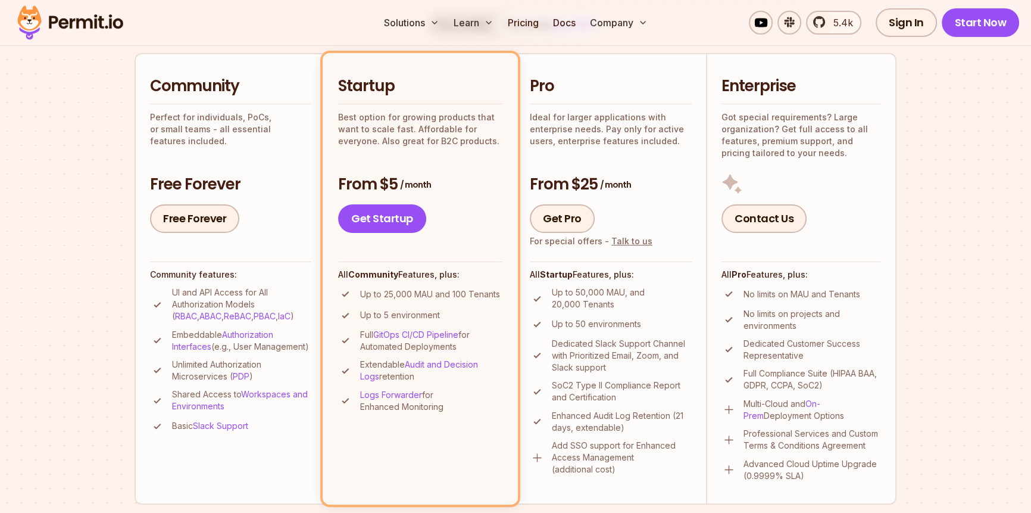
scroll to position [260, 0]
